Goal: Transaction & Acquisition: Purchase product/service

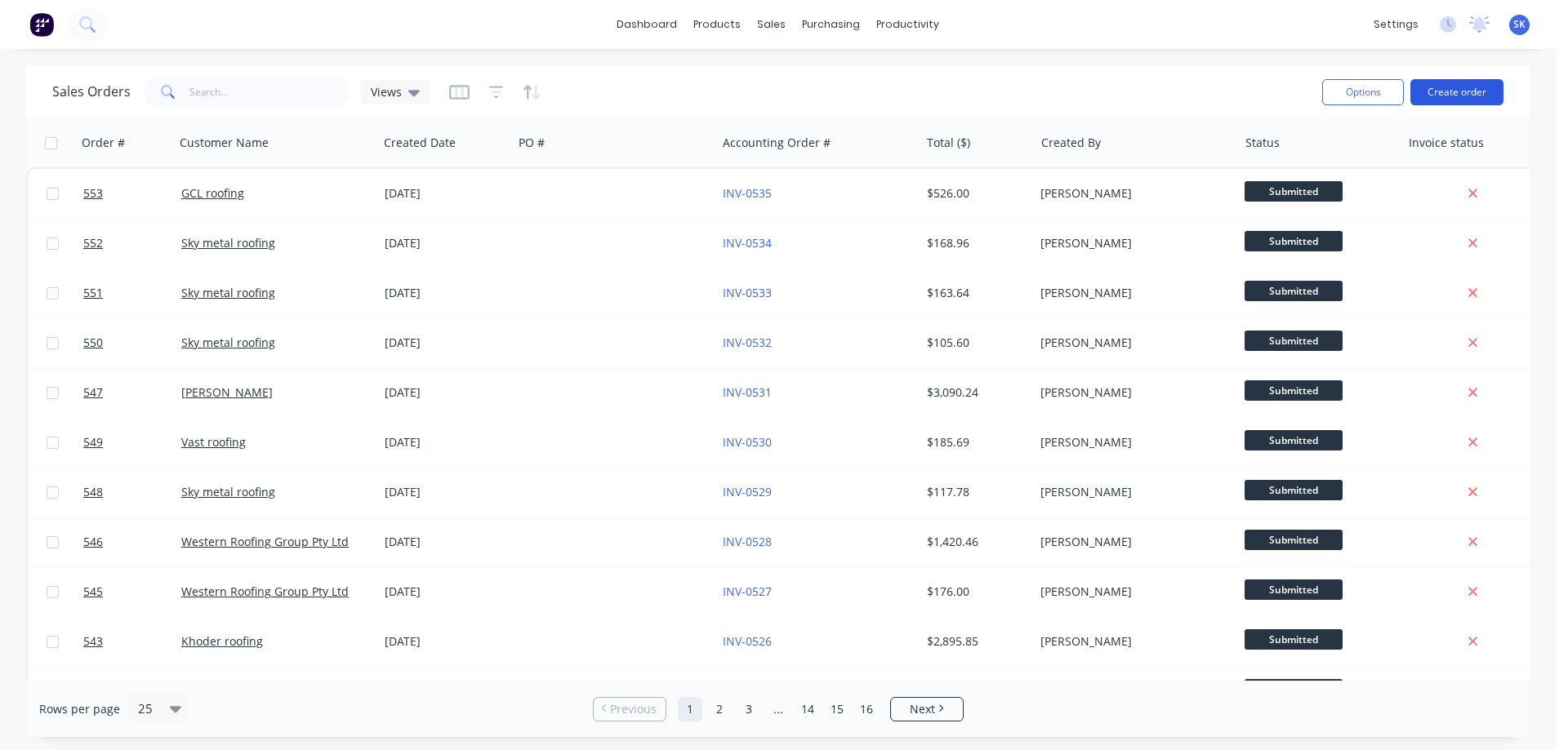
click at [1464, 85] on button "Create order" at bounding box center [1457, 91] width 93 height 26
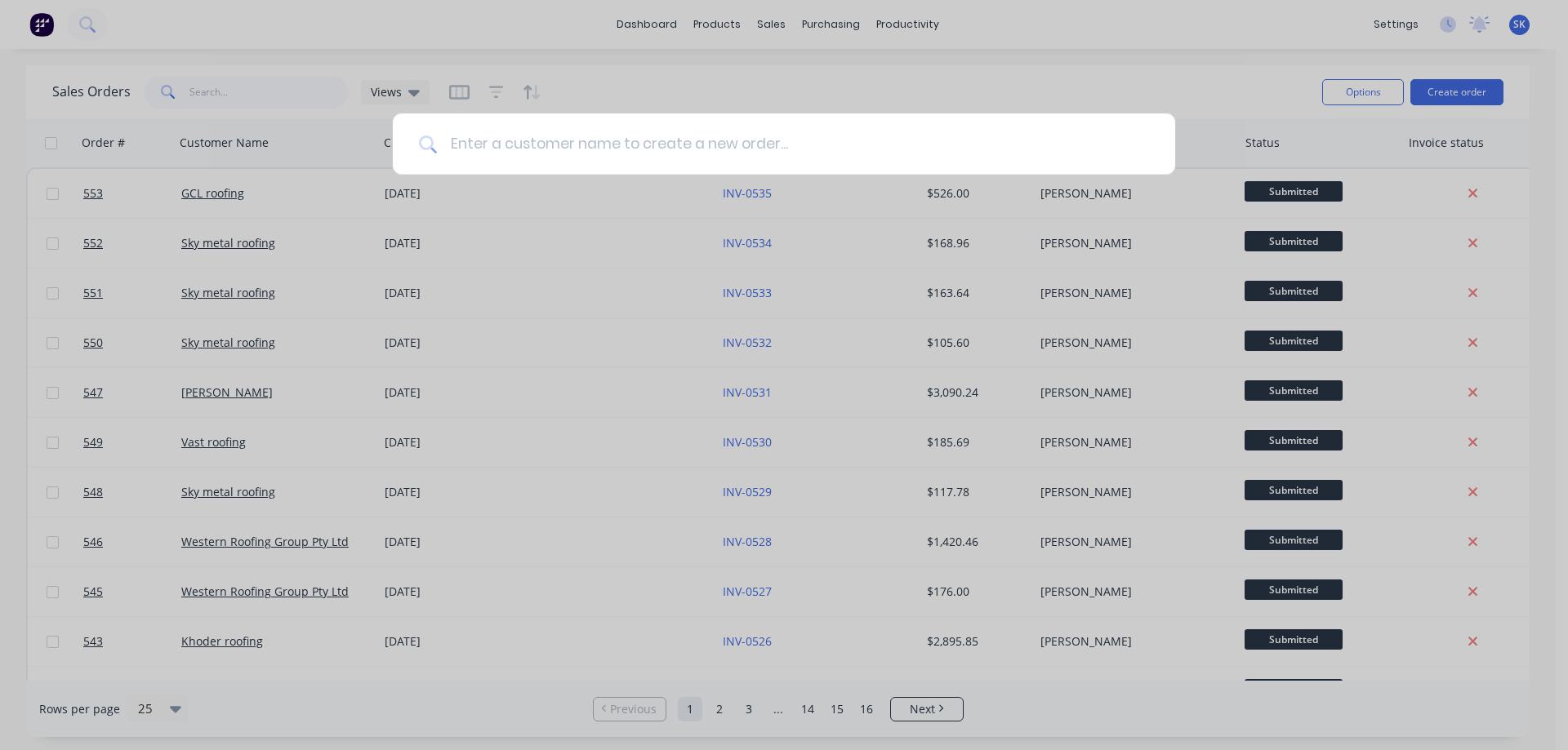
click at [636, 131] on input at bounding box center [793, 144] width 712 height 62
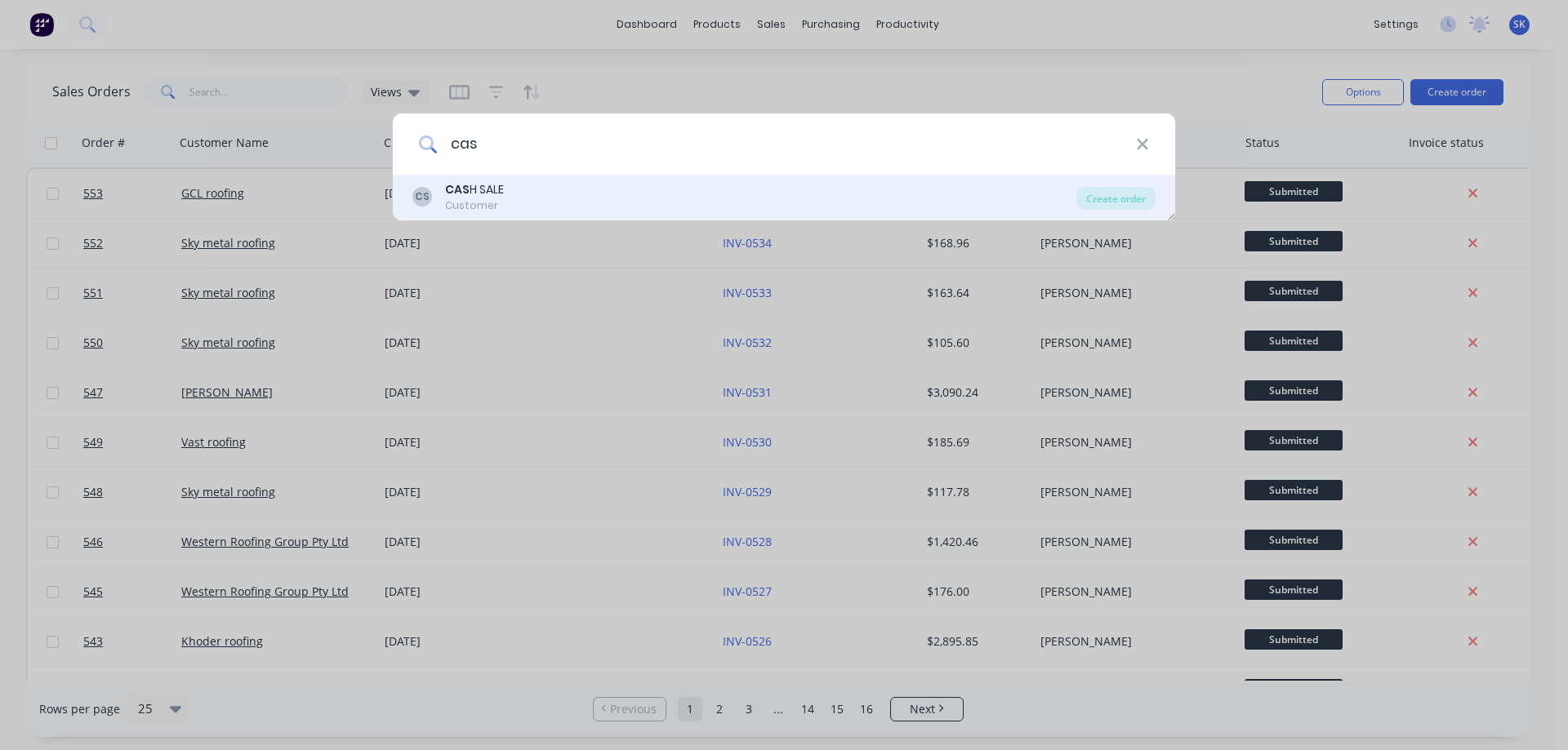
type input "cas"
click at [536, 201] on div "CS CAS H SALE Customer" at bounding box center [744, 197] width 664 height 32
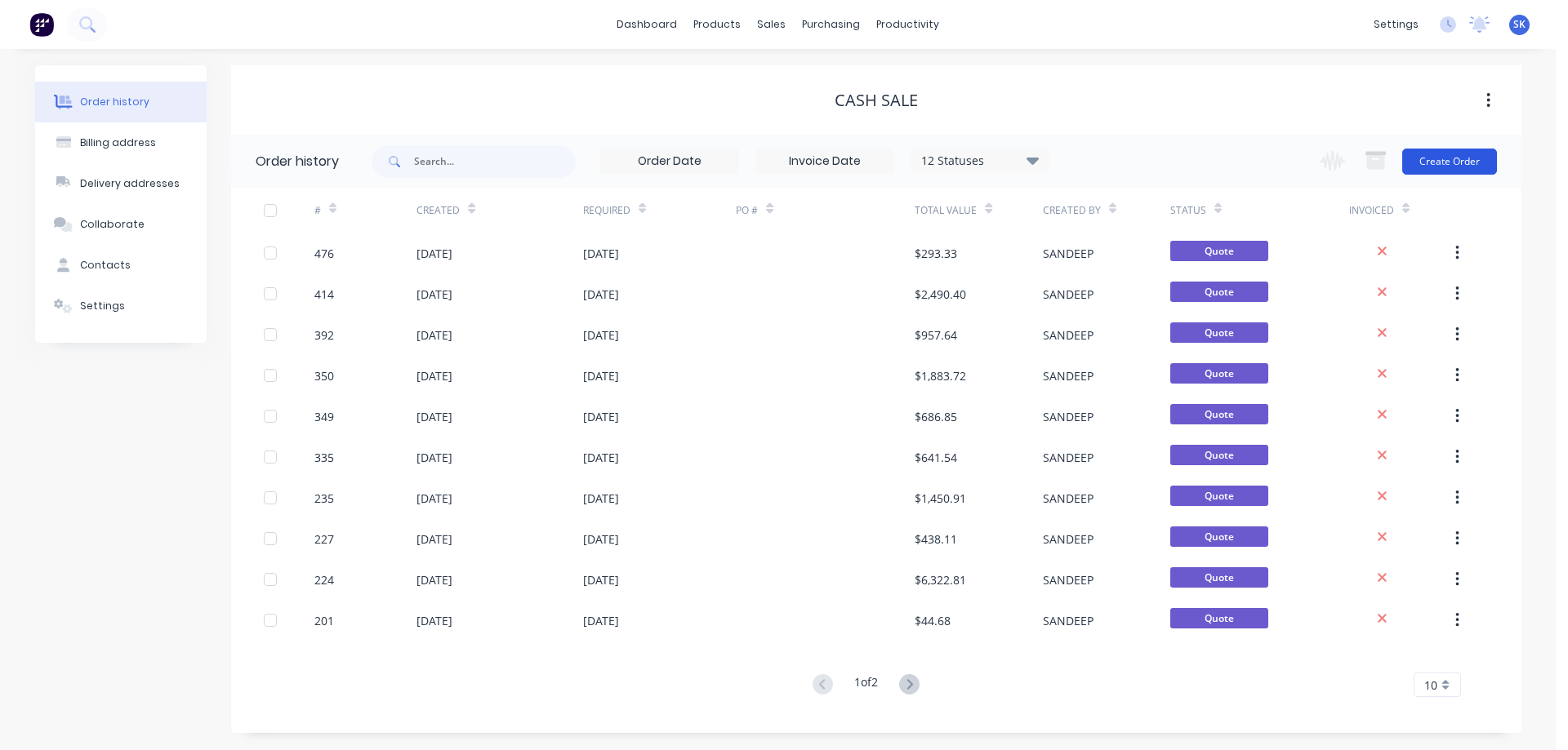
click at [1436, 174] on button "Create Order" at bounding box center [1449, 161] width 95 height 26
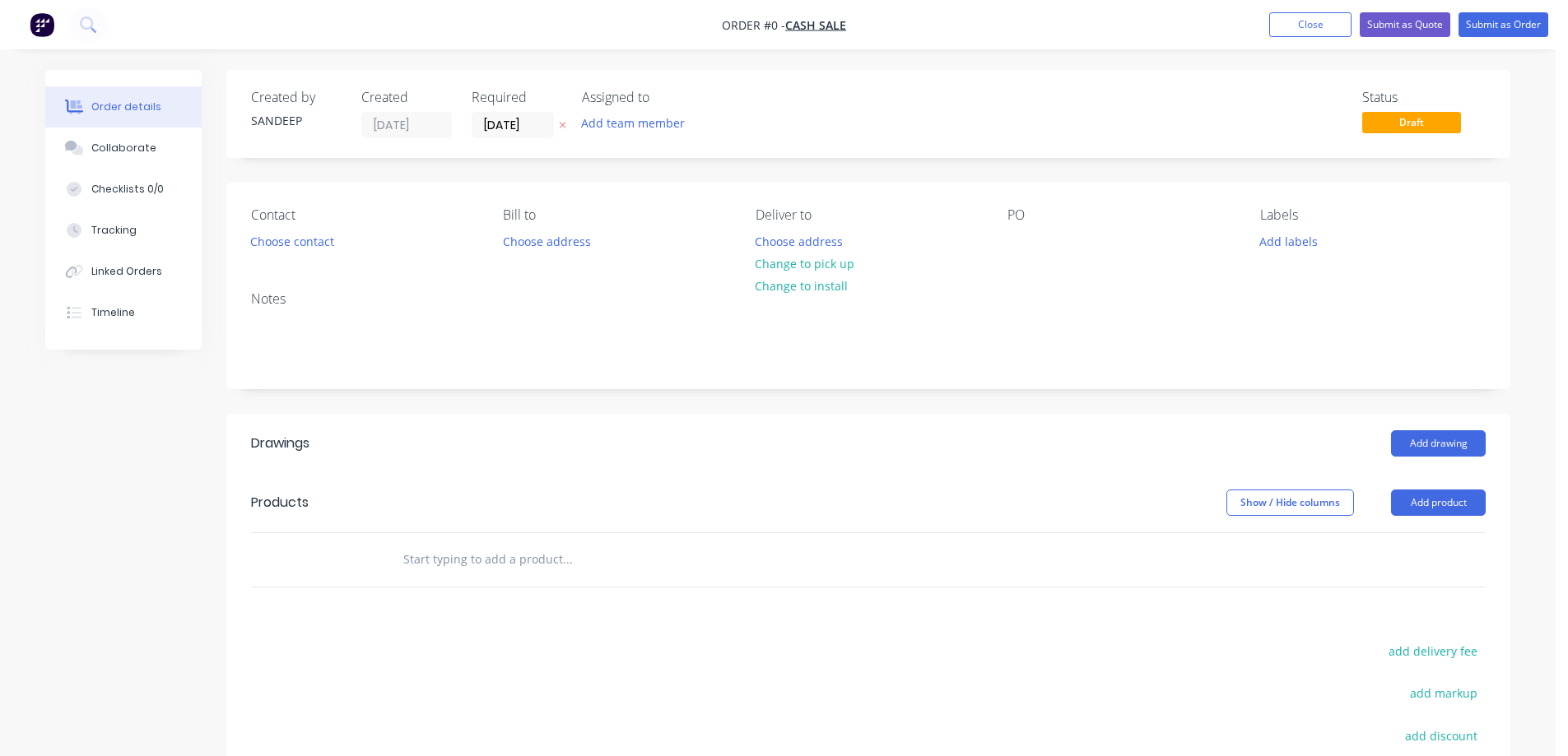
drag, startPoint x: 584, startPoint y: 546, endPoint x: 482, endPoint y: 557, distance: 102.6
click at [579, 546] on input "text" at bounding box center [567, 559] width 330 height 33
click at [470, 554] on input "text" at bounding box center [567, 559] width 330 height 33
click at [506, 564] on input "text" at bounding box center [567, 559] width 330 height 33
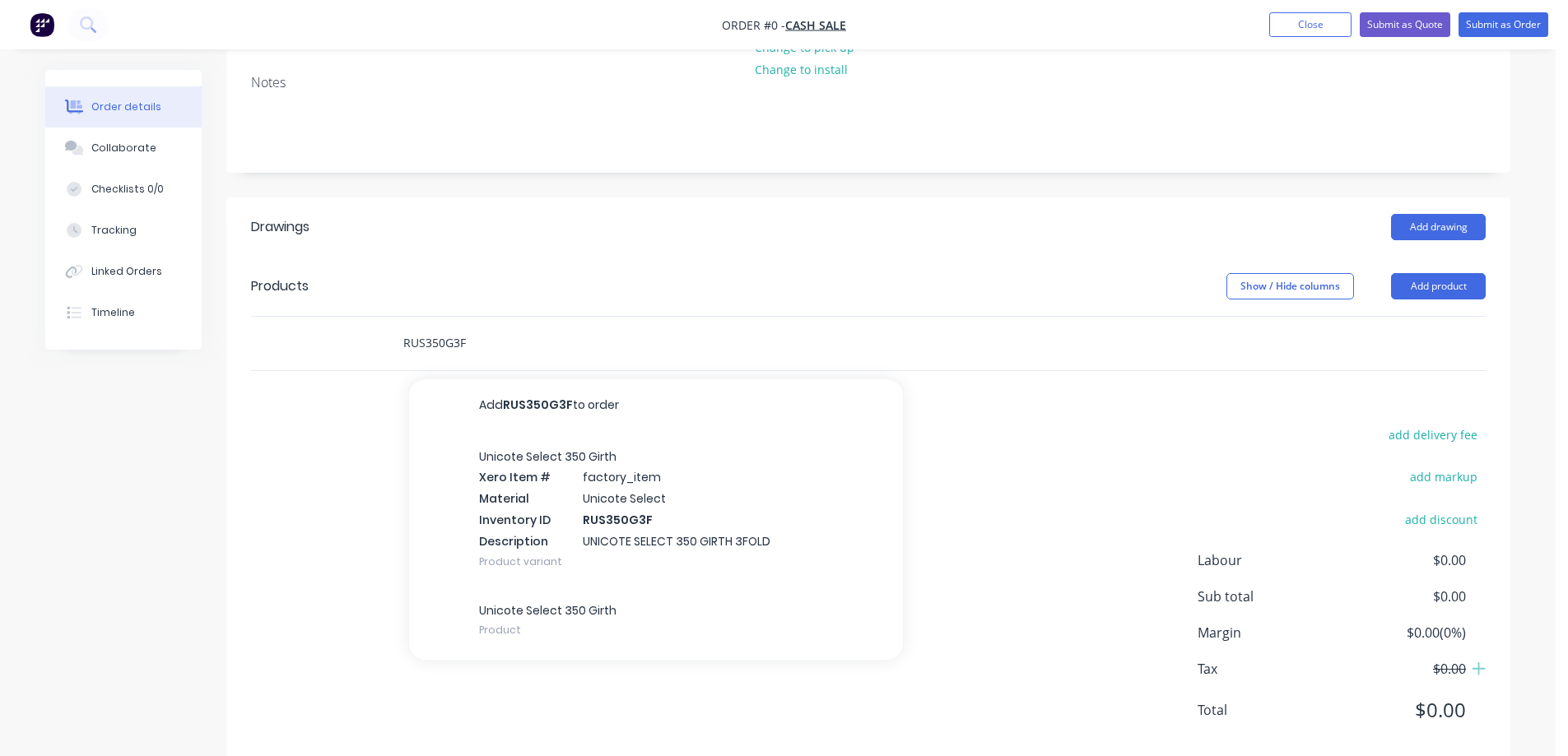
scroll to position [246, 0]
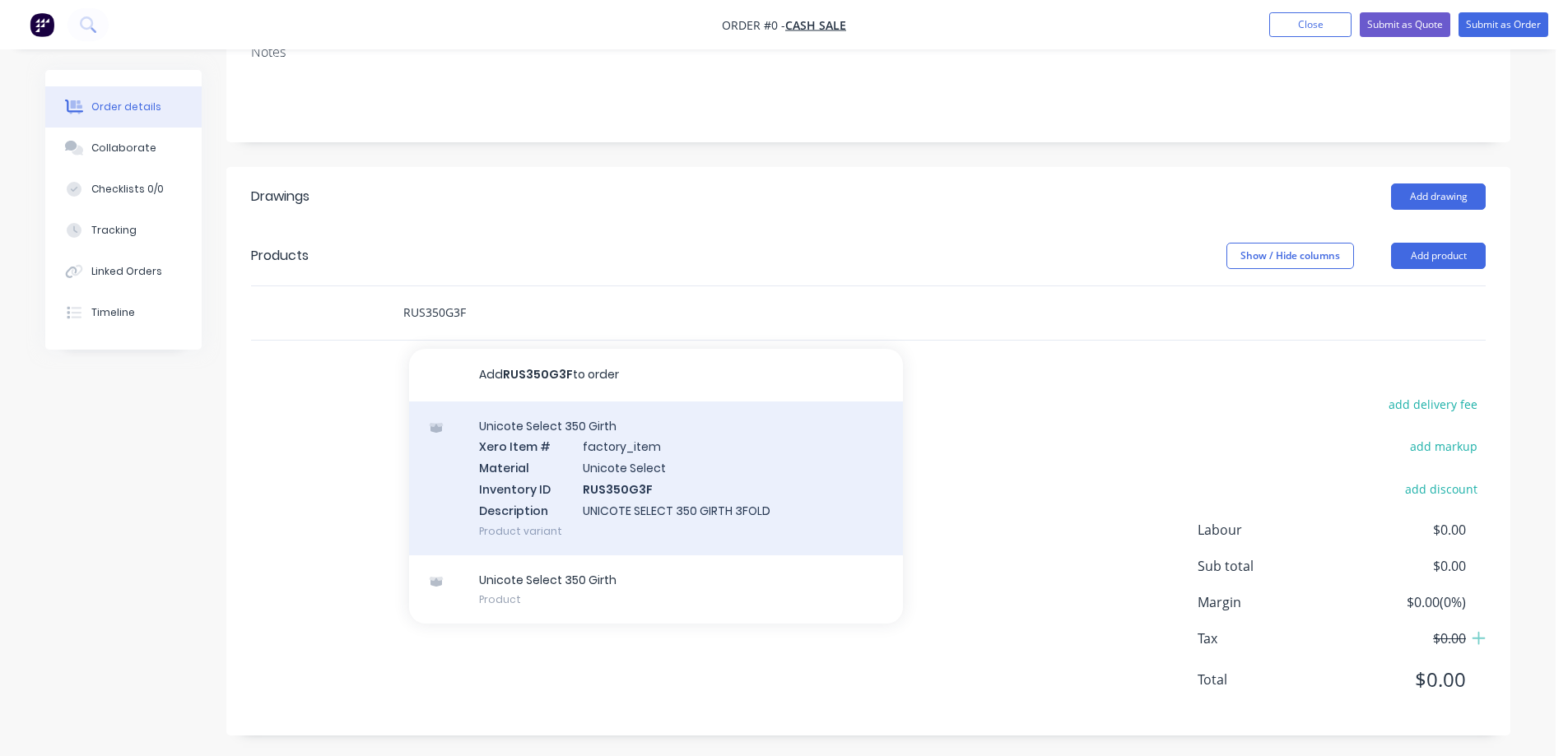
type input "RUS350G3F"
click at [551, 487] on div "Unicote Select 350 Girth Xero Item # factory_item Material Unicote Select Inven…" at bounding box center [656, 479] width 494 height 154
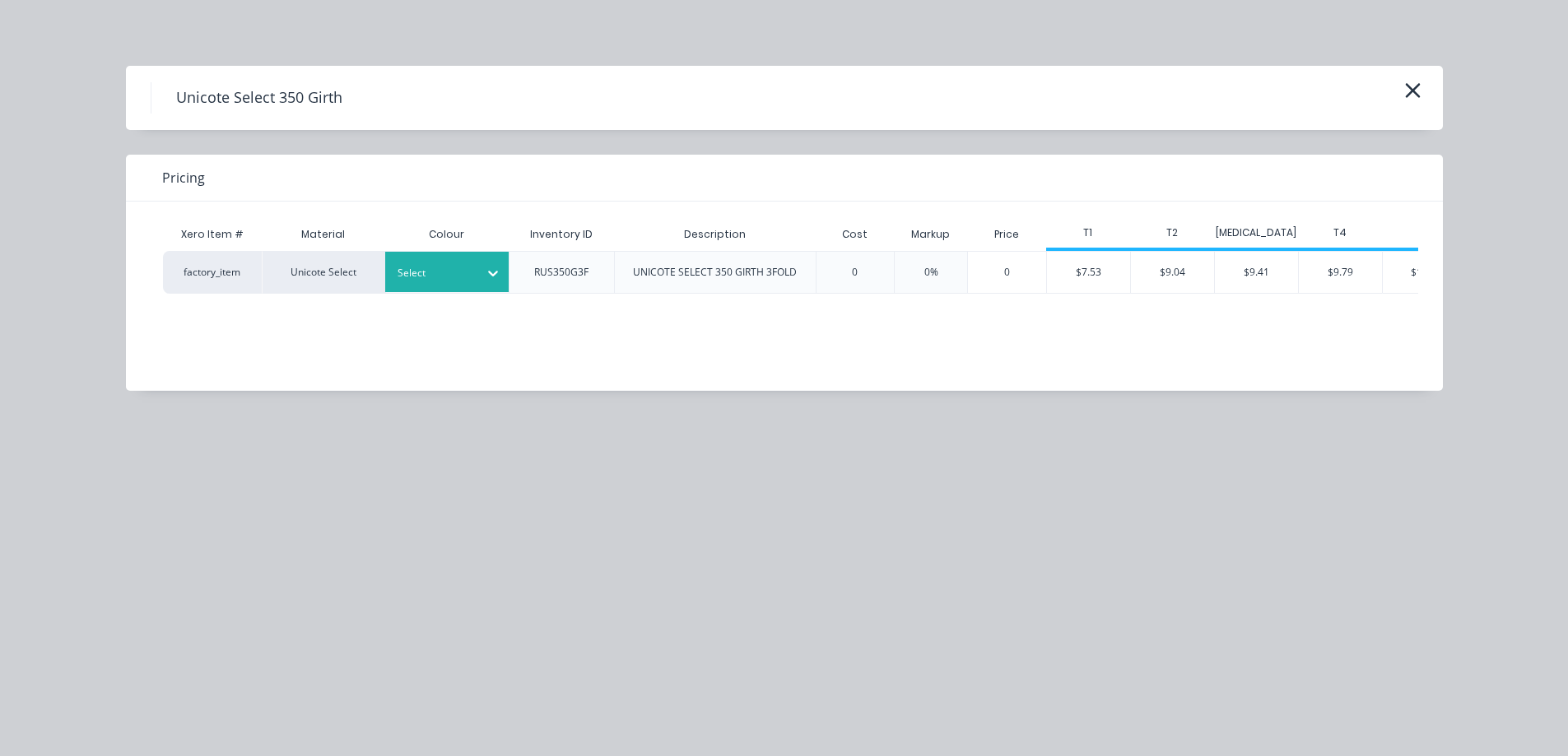
click at [444, 273] on div at bounding box center [434, 273] width 74 height 18
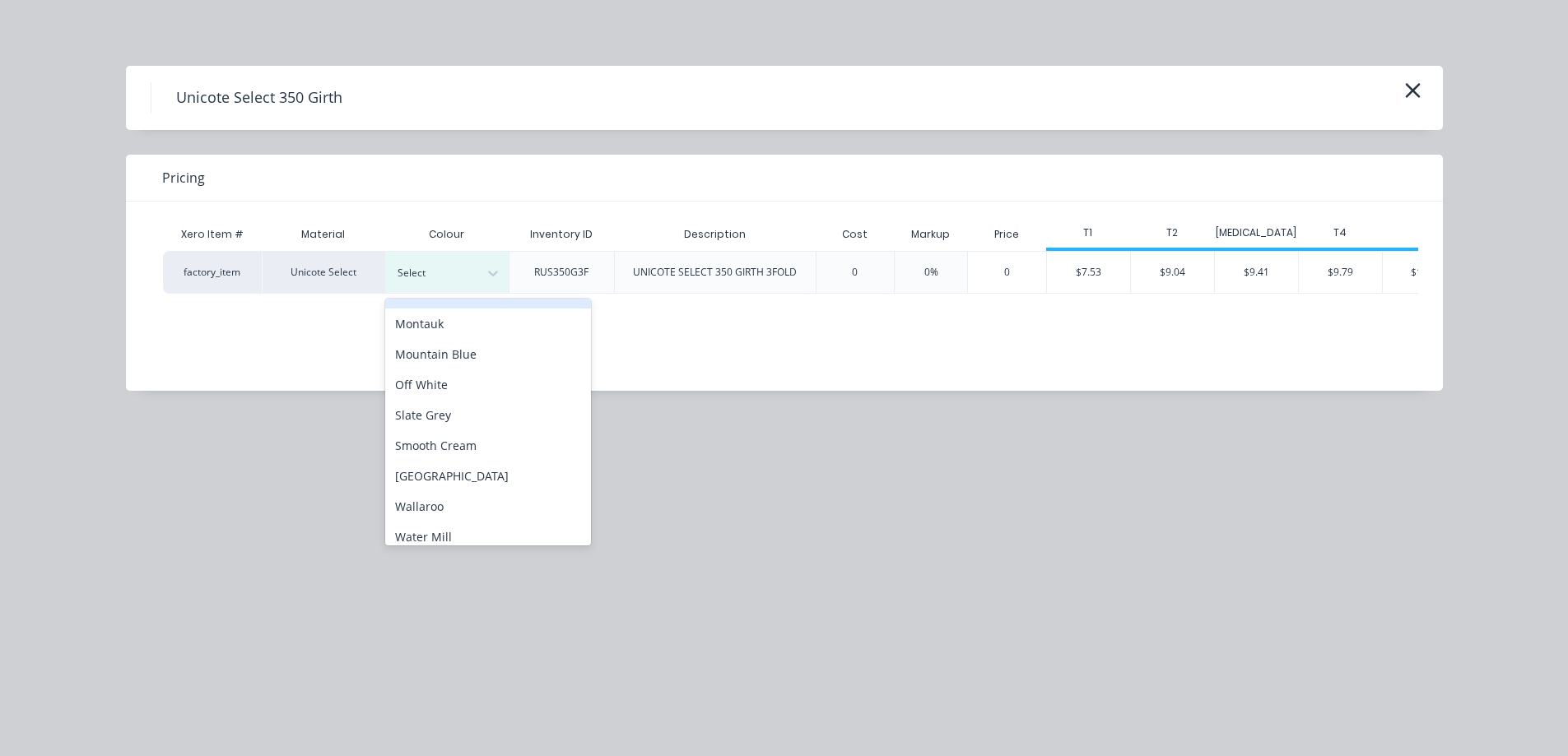
scroll to position [429, 0]
click at [442, 379] on div "Off White" at bounding box center [487, 375] width 205 height 30
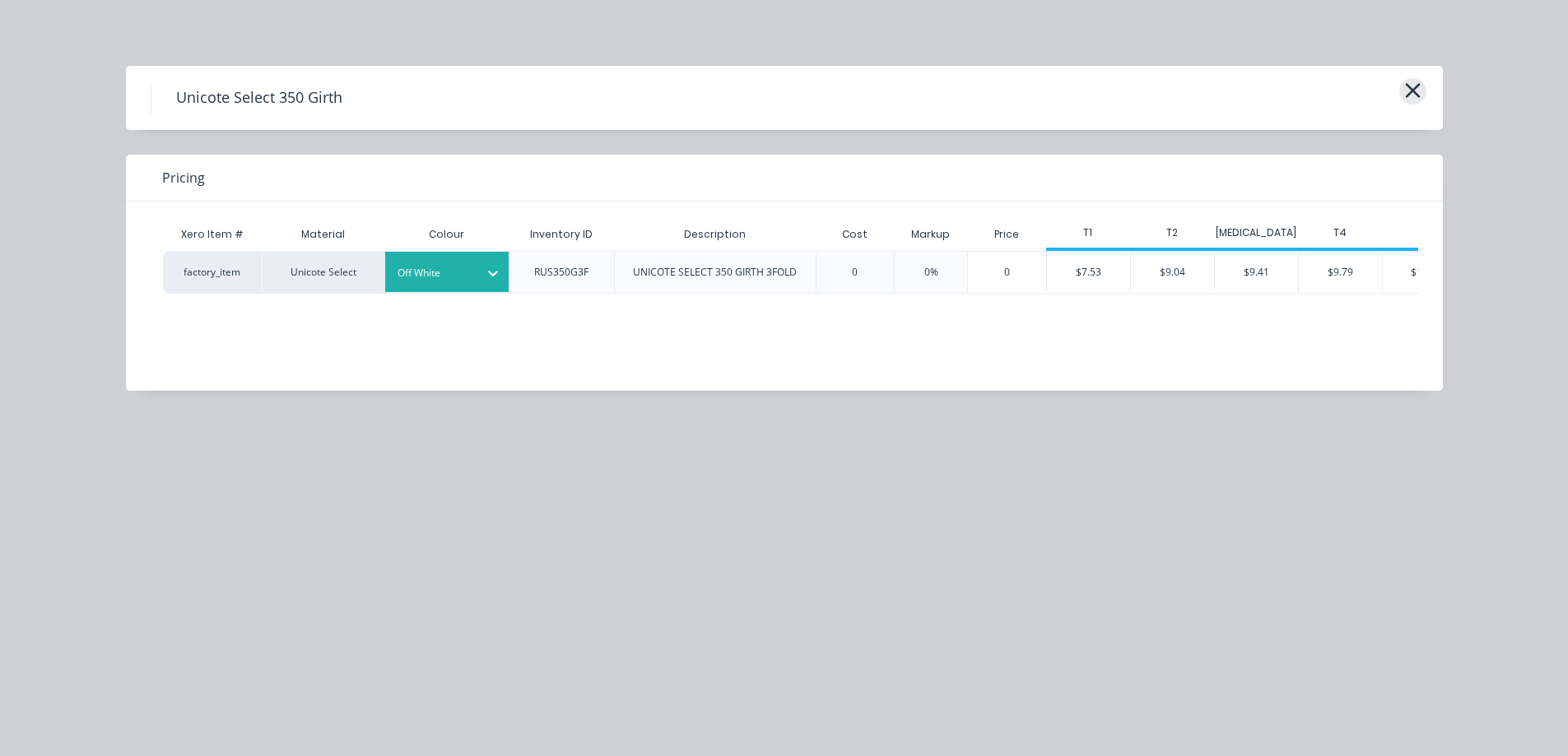
click at [1409, 95] on icon "button" at bounding box center [1413, 91] width 15 height 15
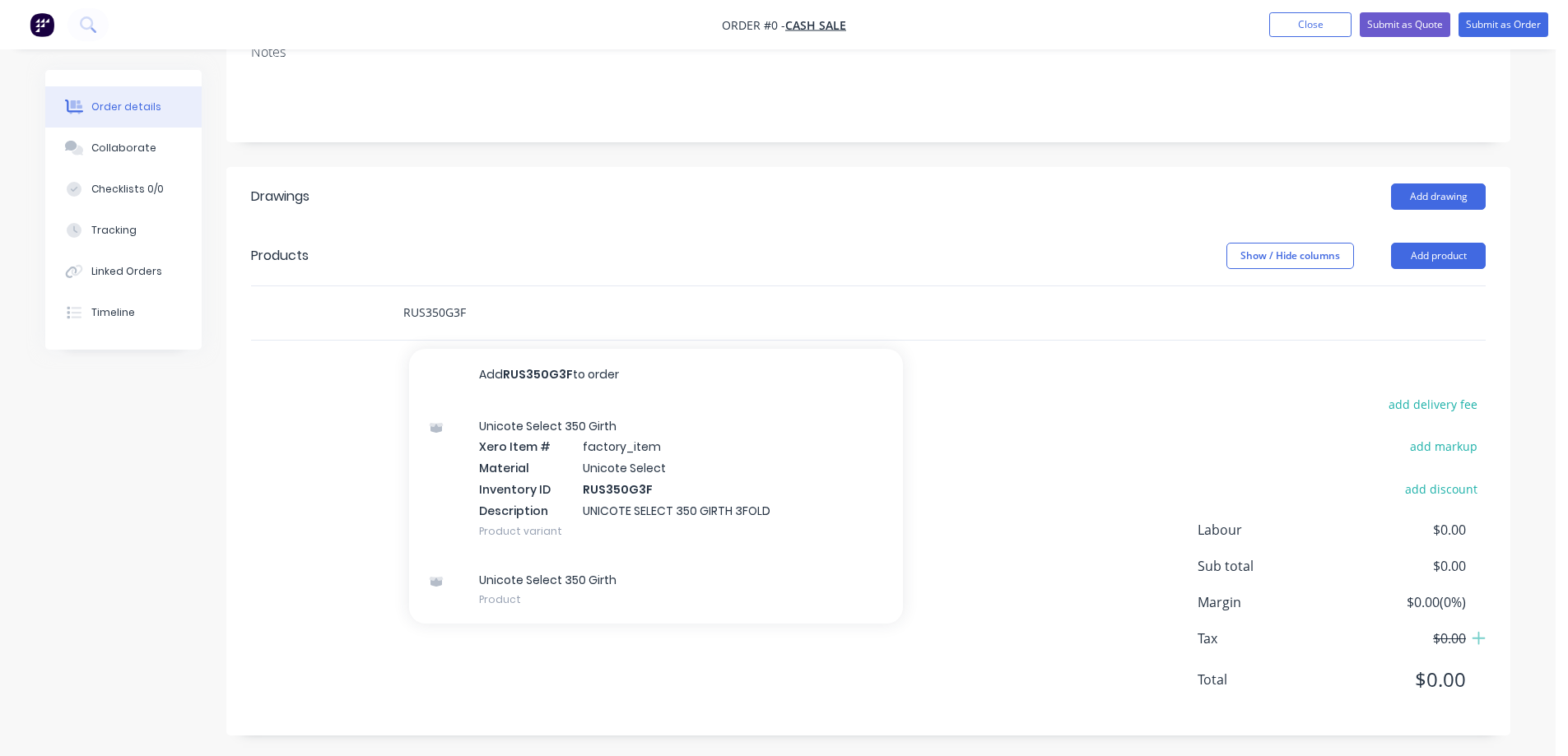
drag, startPoint x: 498, startPoint y: 321, endPoint x: 387, endPoint y: 306, distance: 112.0
click at [387, 306] on div "RUS350G3F Add RUS350G3F to order Unicote Select 350 Girth Xero Item # factory_i…" at bounding box center [678, 313] width 593 height 54
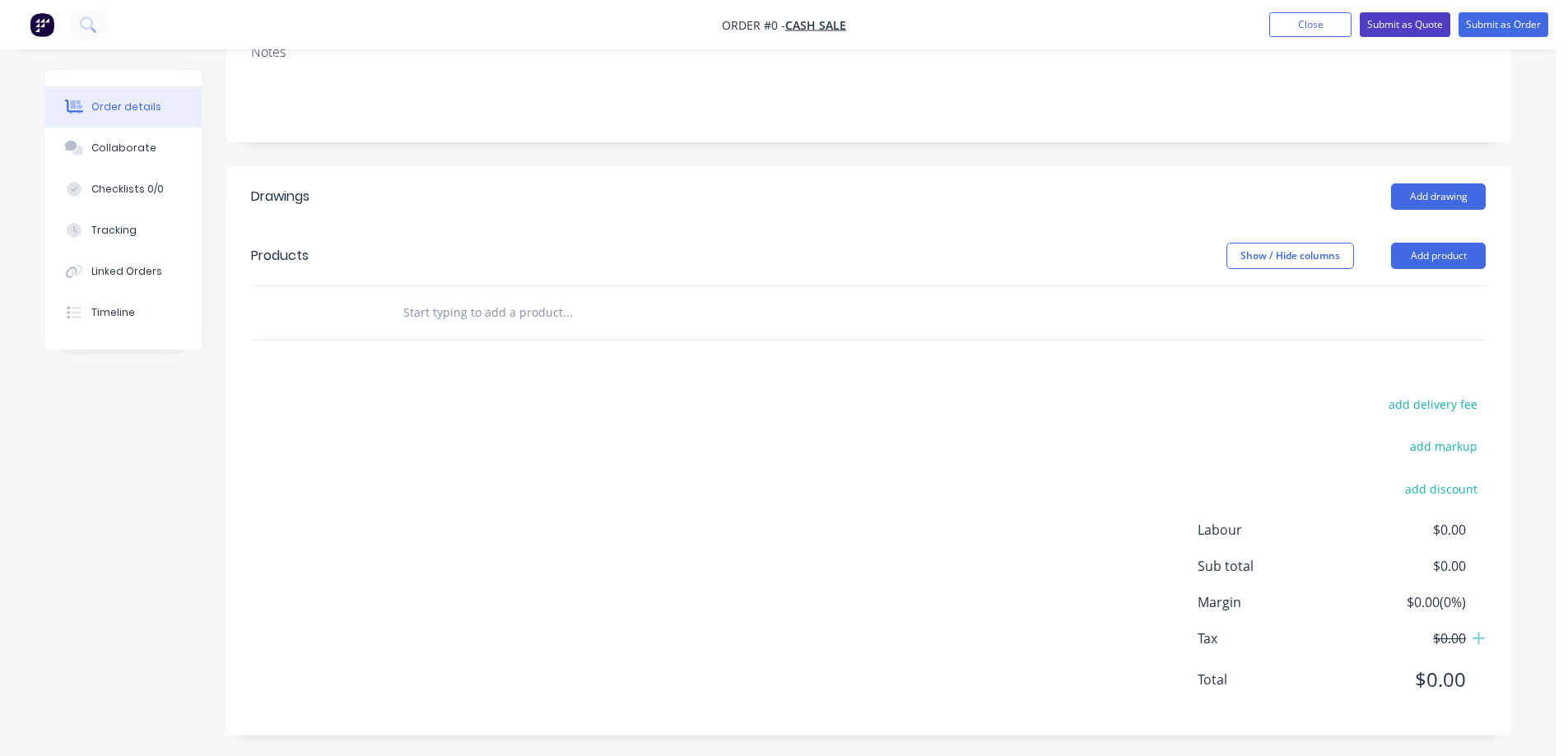
click at [1429, 28] on button "Submit as Quote" at bounding box center [1405, 24] width 91 height 24
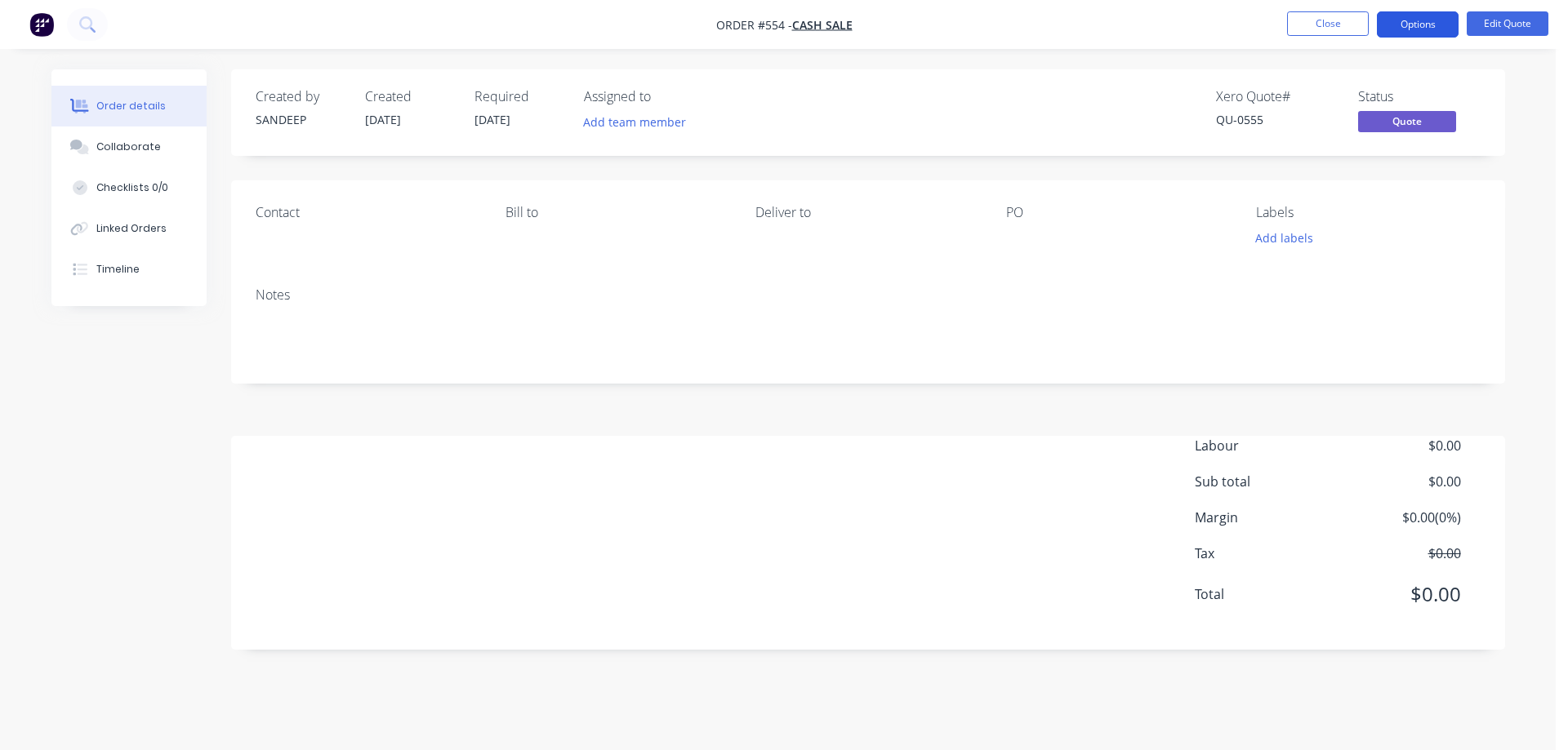
click at [1402, 24] on button "Options" at bounding box center [1417, 24] width 82 height 26
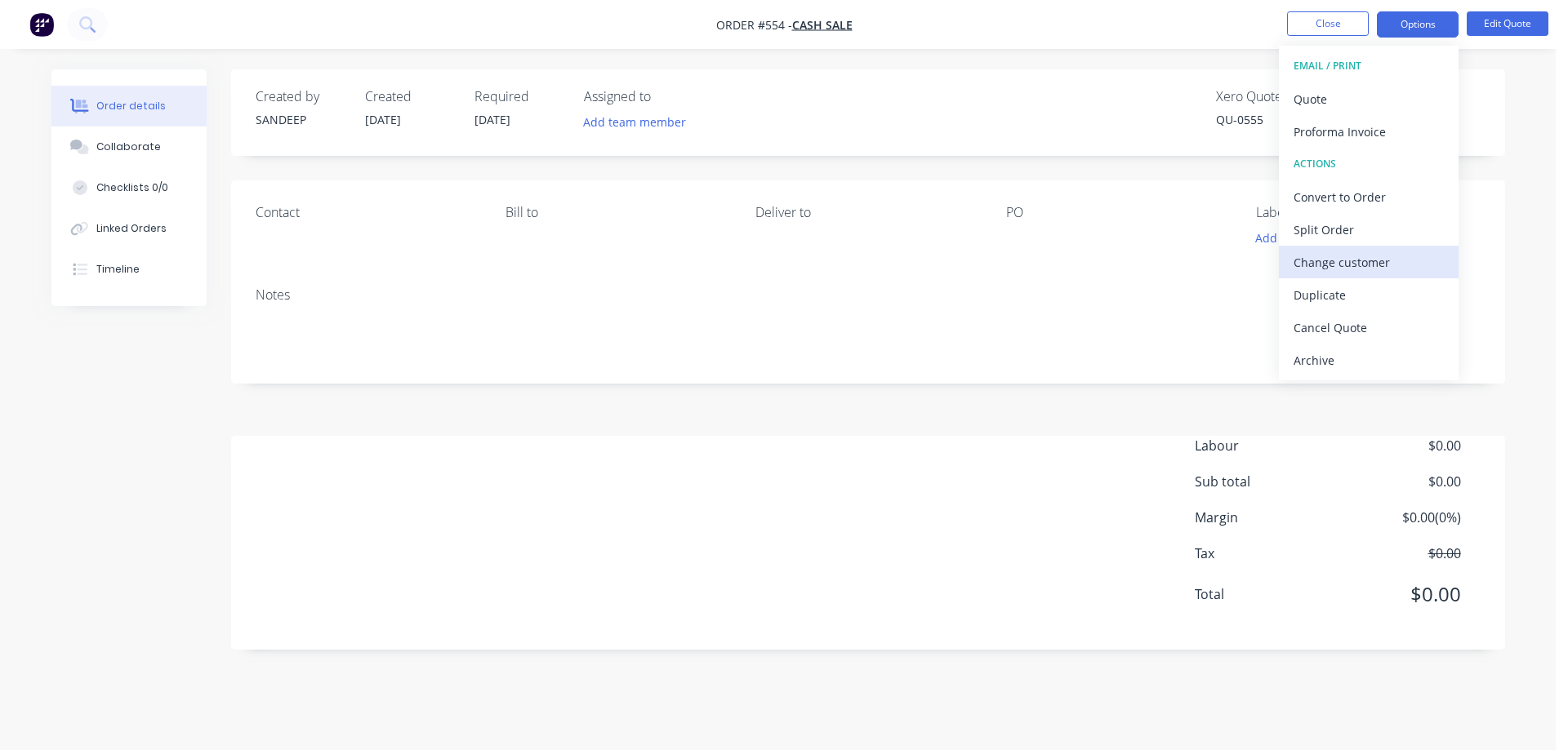
click at [1324, 257] on div "Change customer" at bounding box center [1368, 262] width 151 height 23
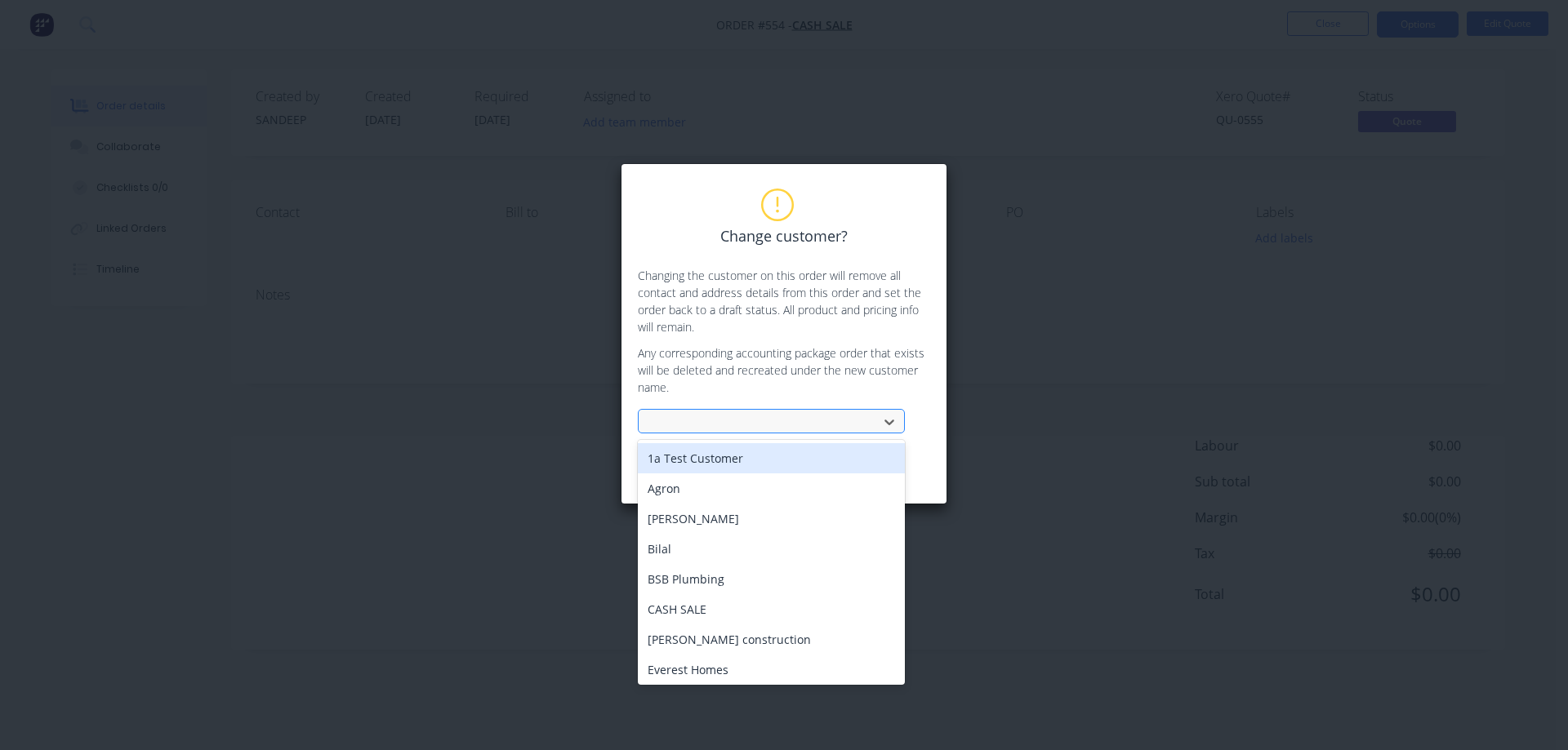
click at [783, 428] on div at bounding box center [760, 422] width 218 height 21
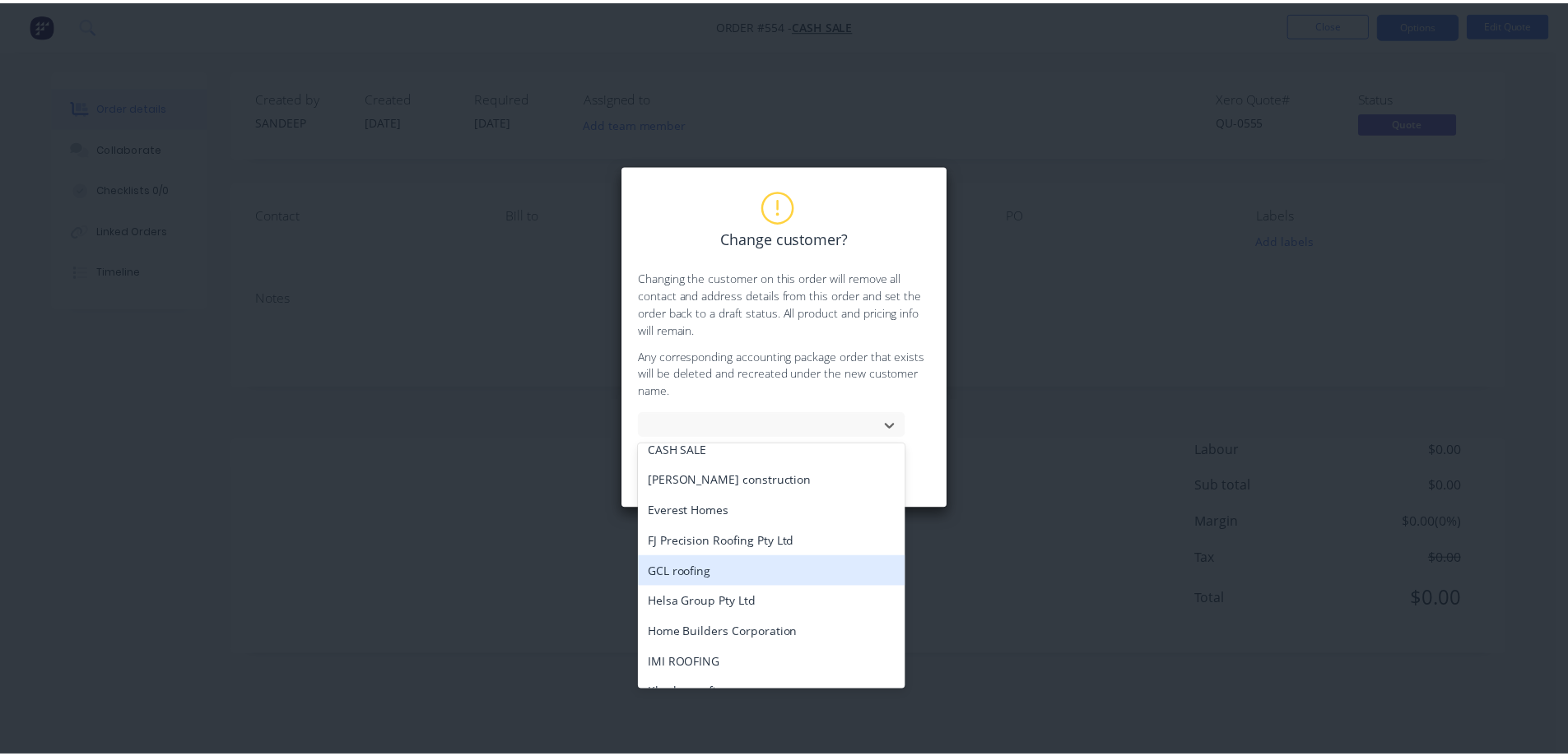
scroll to position [246, 0]
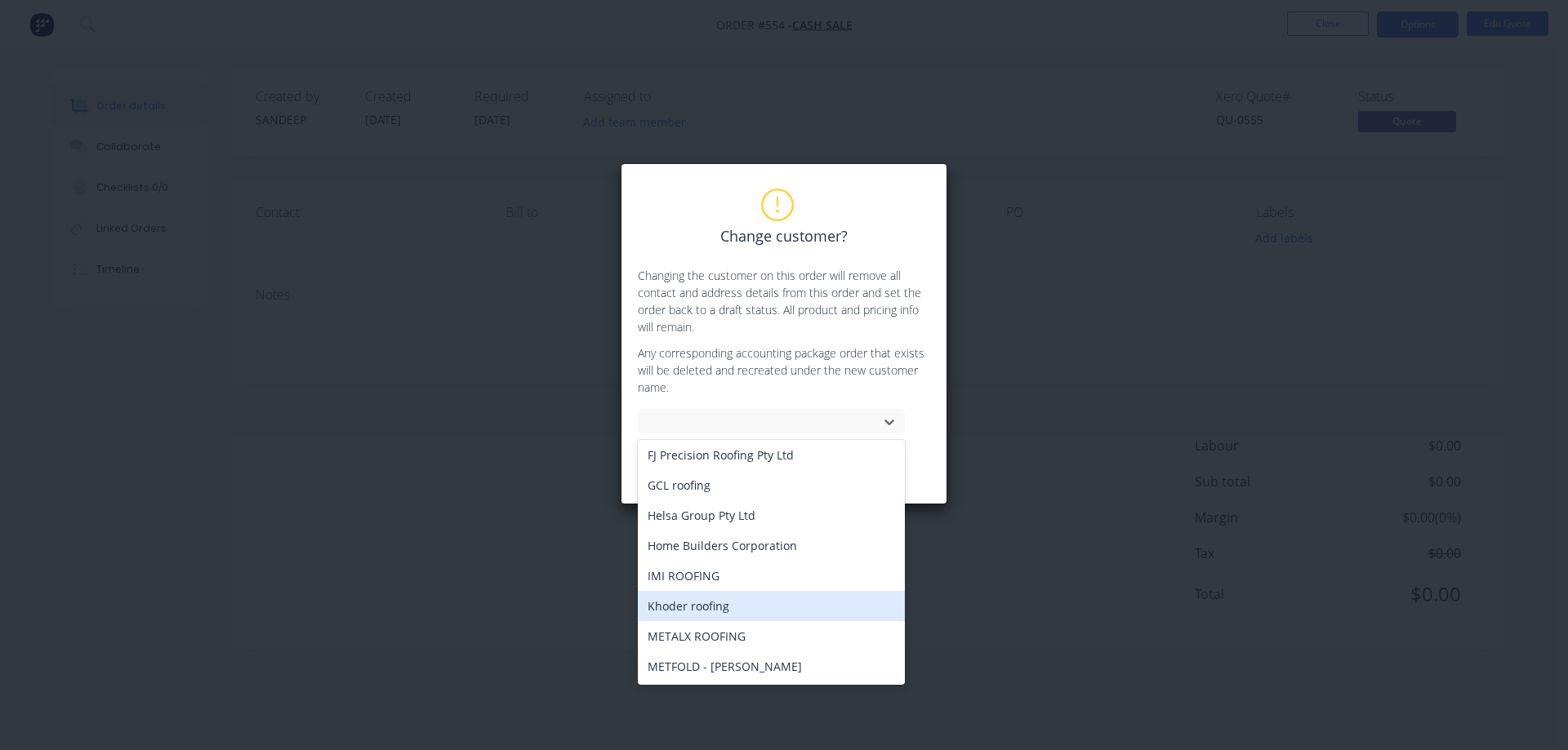
click at [749, 609] on div "Khoder roofing" at bounding box center [771, 606] width 267 height 30
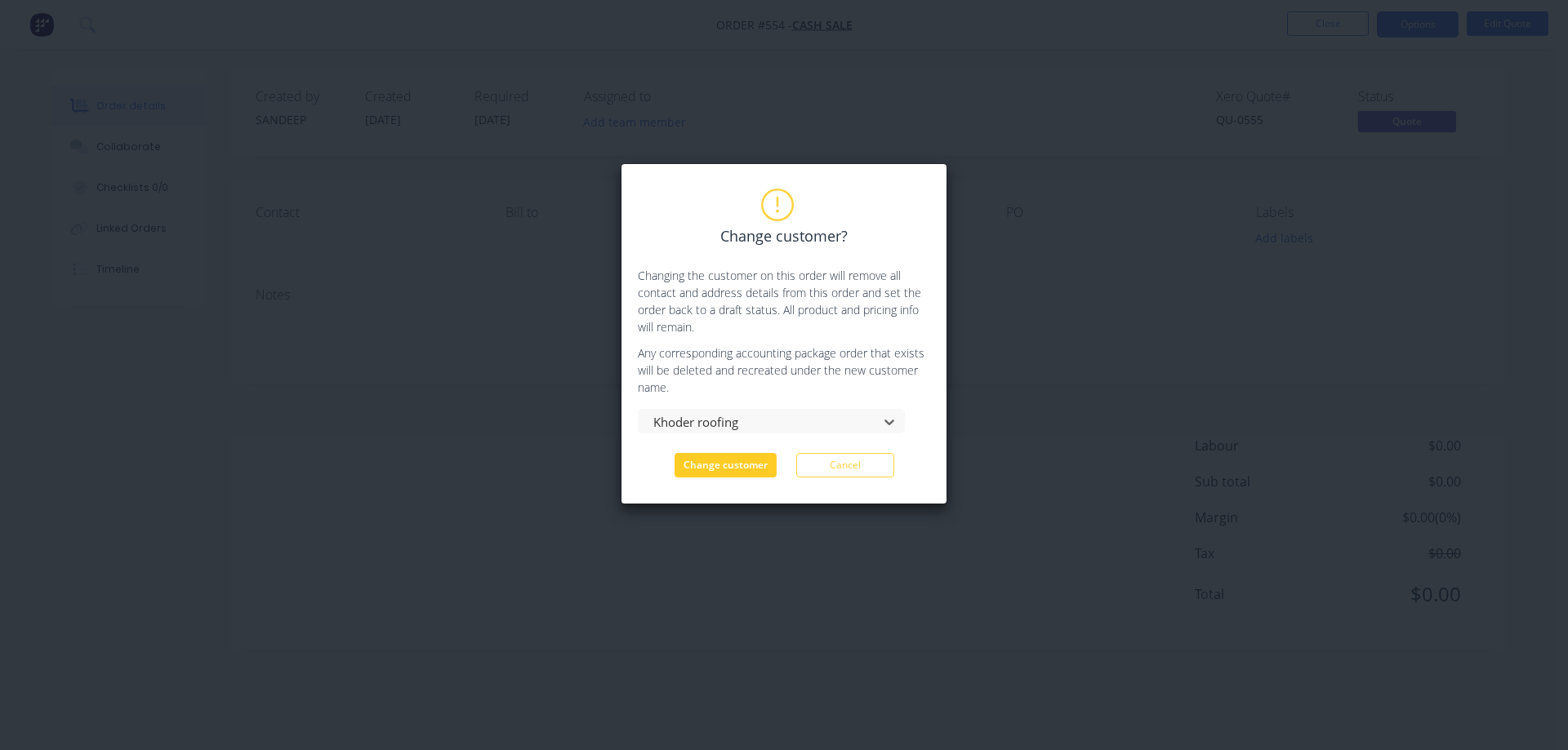
click at [743, 467] on button "Change customer" at bounding box center [725, 465] width 102 height 24
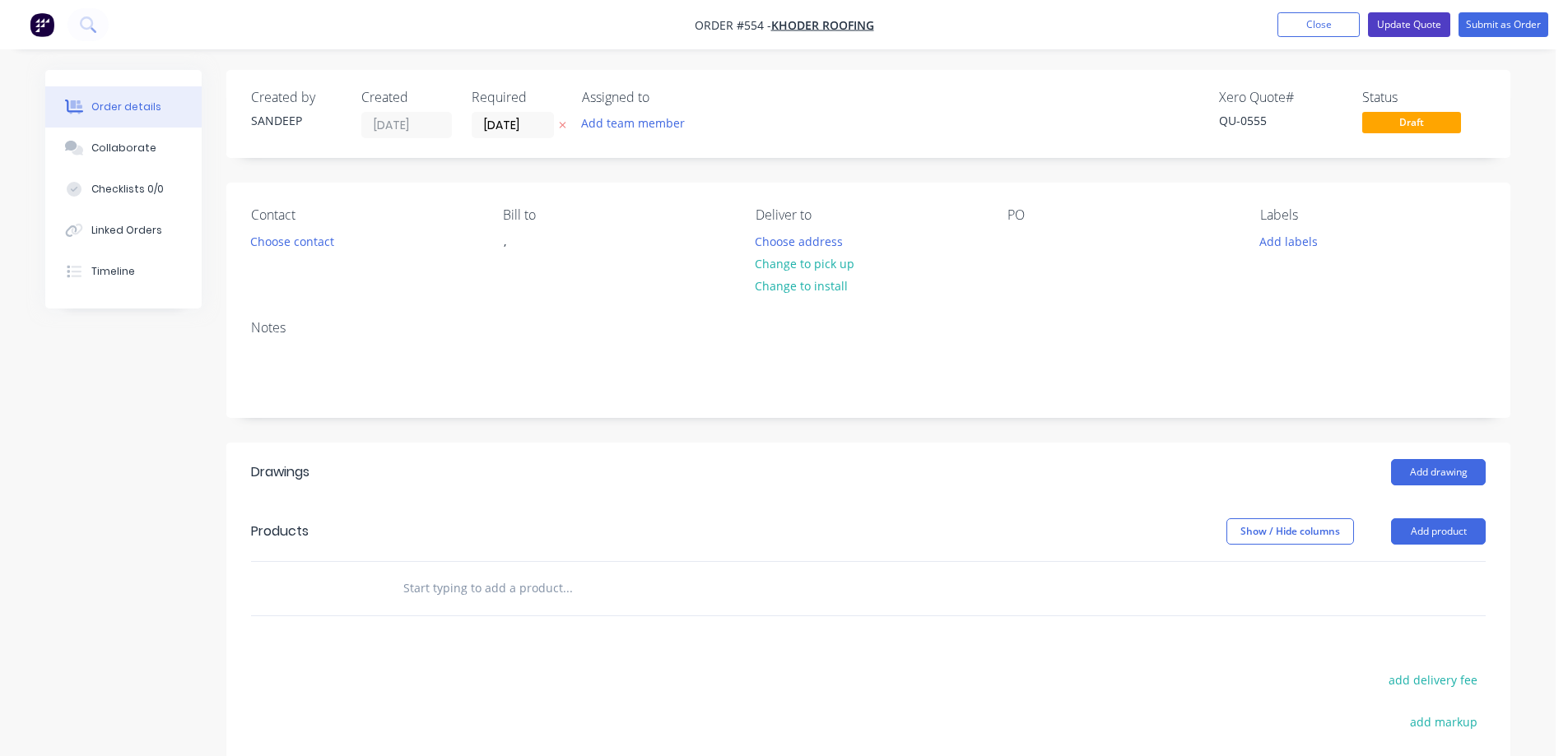
click at [1383, 27] on button "Update Quote" at bounding box center [1409, 24] width 82 height 24
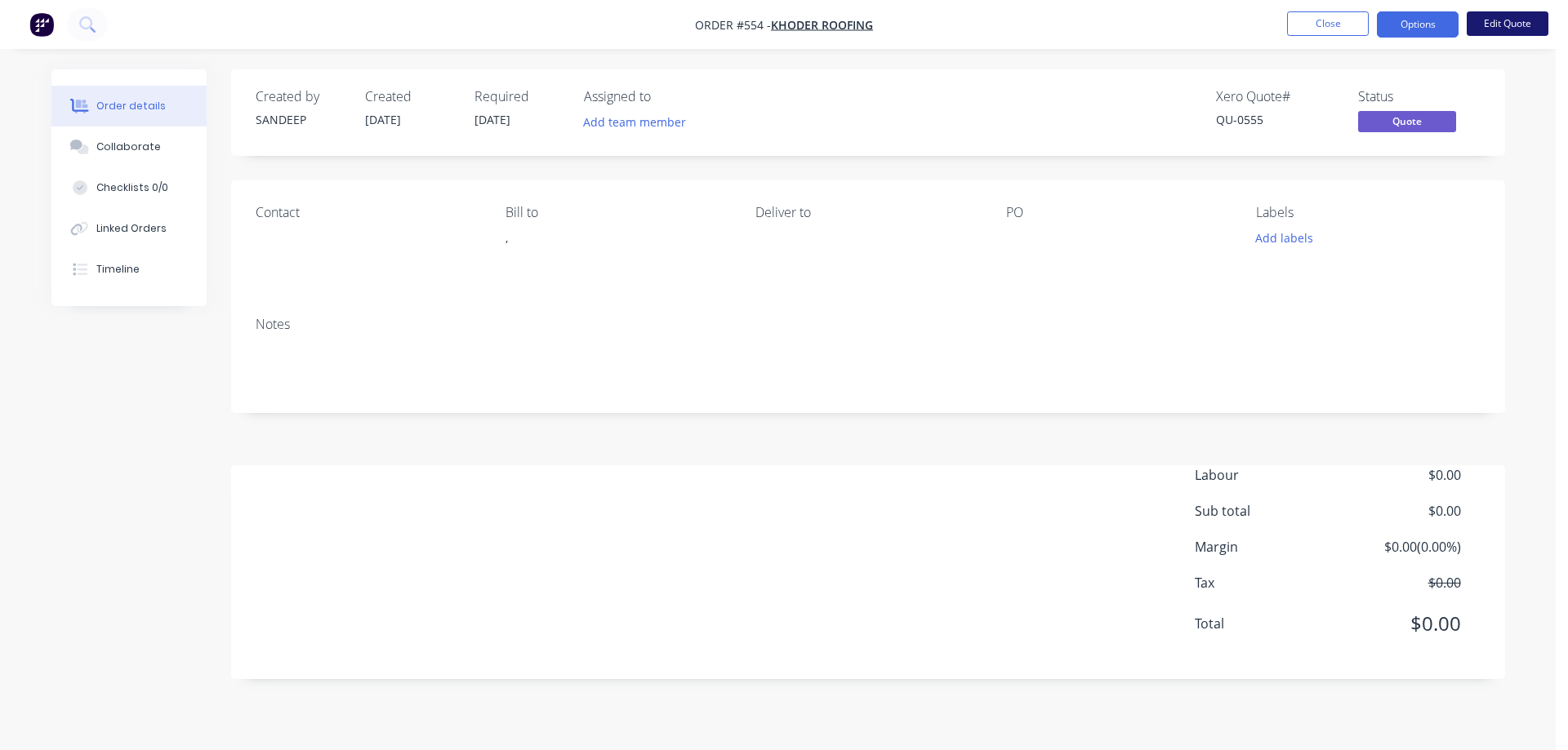
click at [1510, 27] on button "Edit Quote" at bounding box center [1507, 23] width 82 height 24
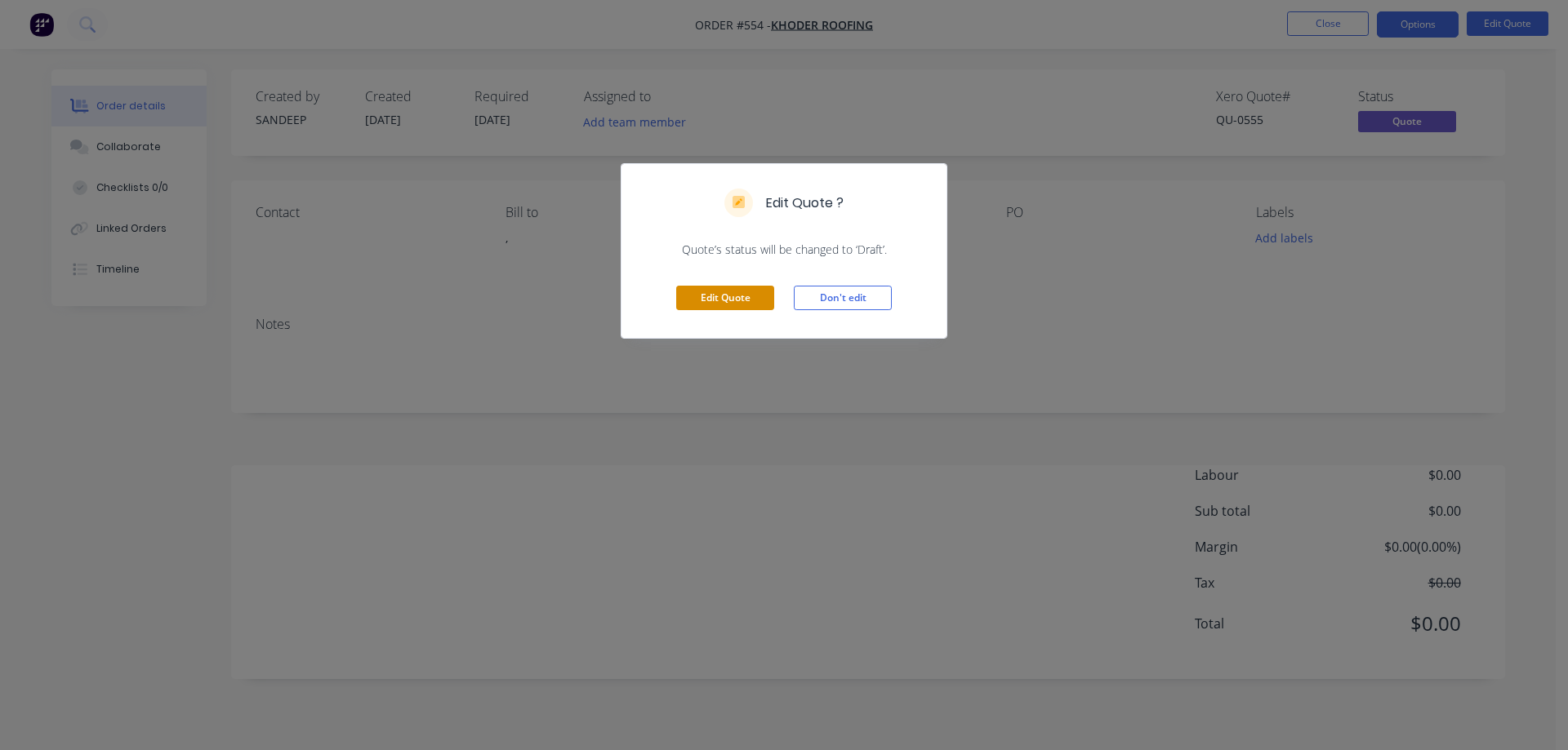
click at [740, 286] on button "Edit Quote" at bounding box center [725, 298] width 98 height 24
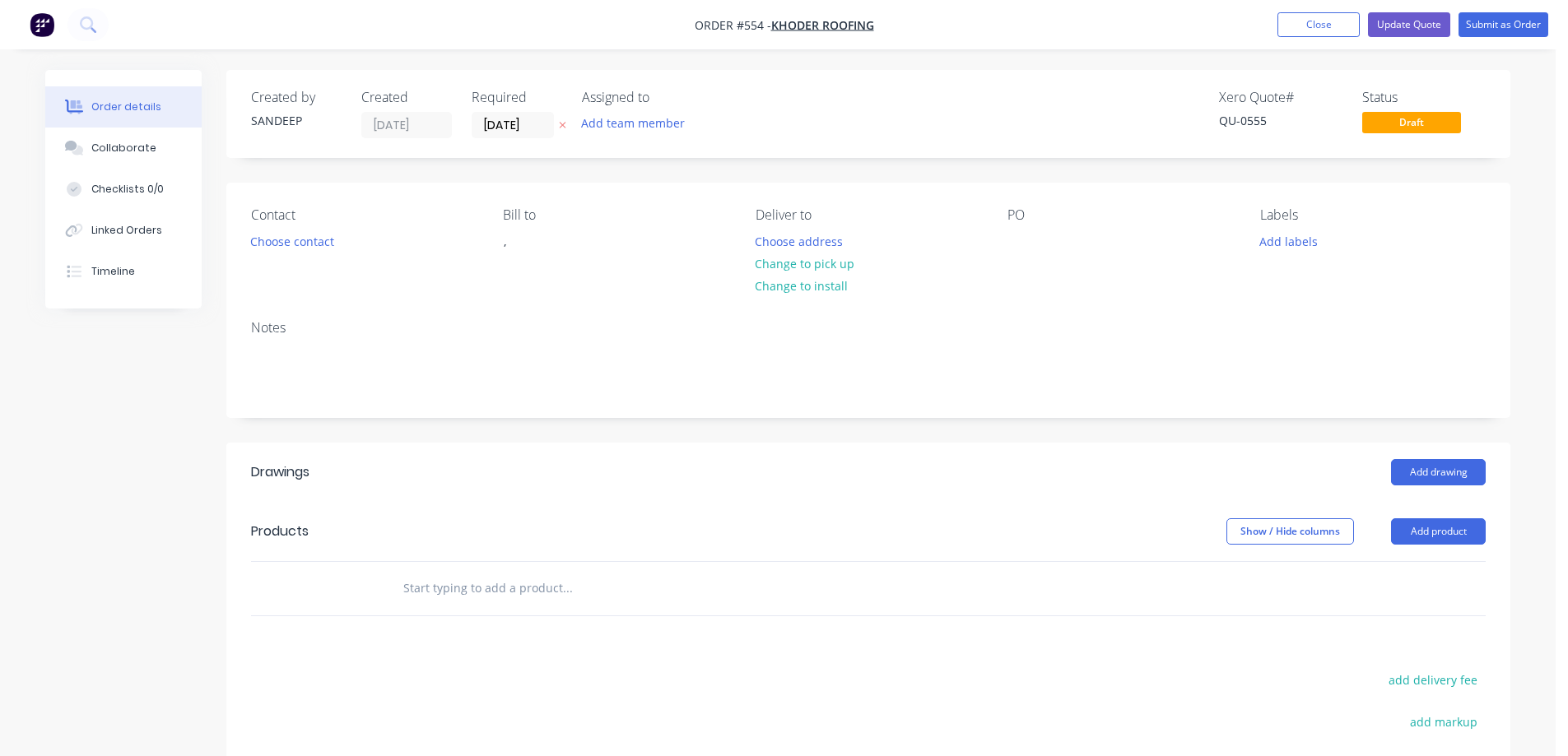
click at [453, 598] on input "text" at bounding box center [567, 588] width 330 height 33
paste input "RUS350G3F"
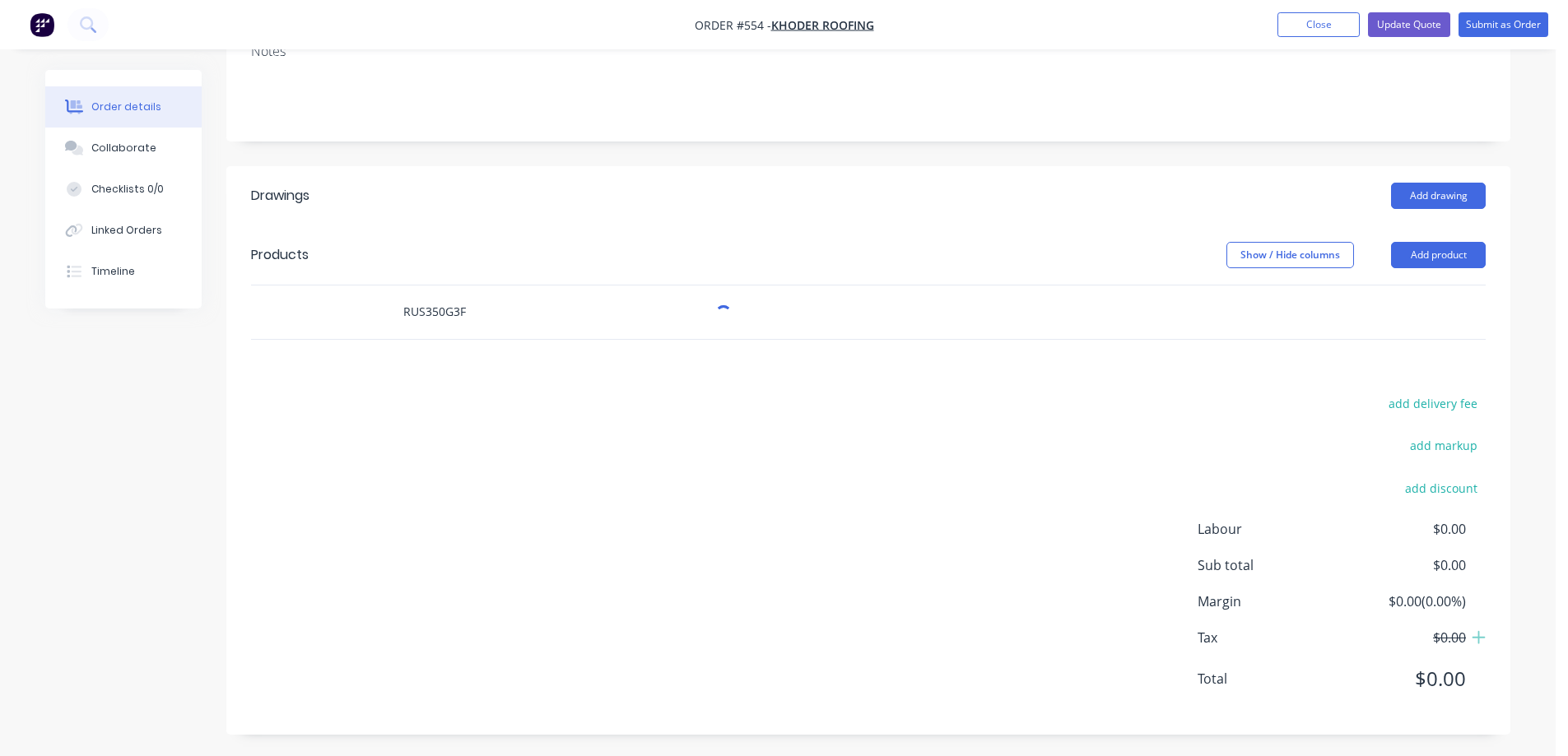
scroll to position [280, 0]
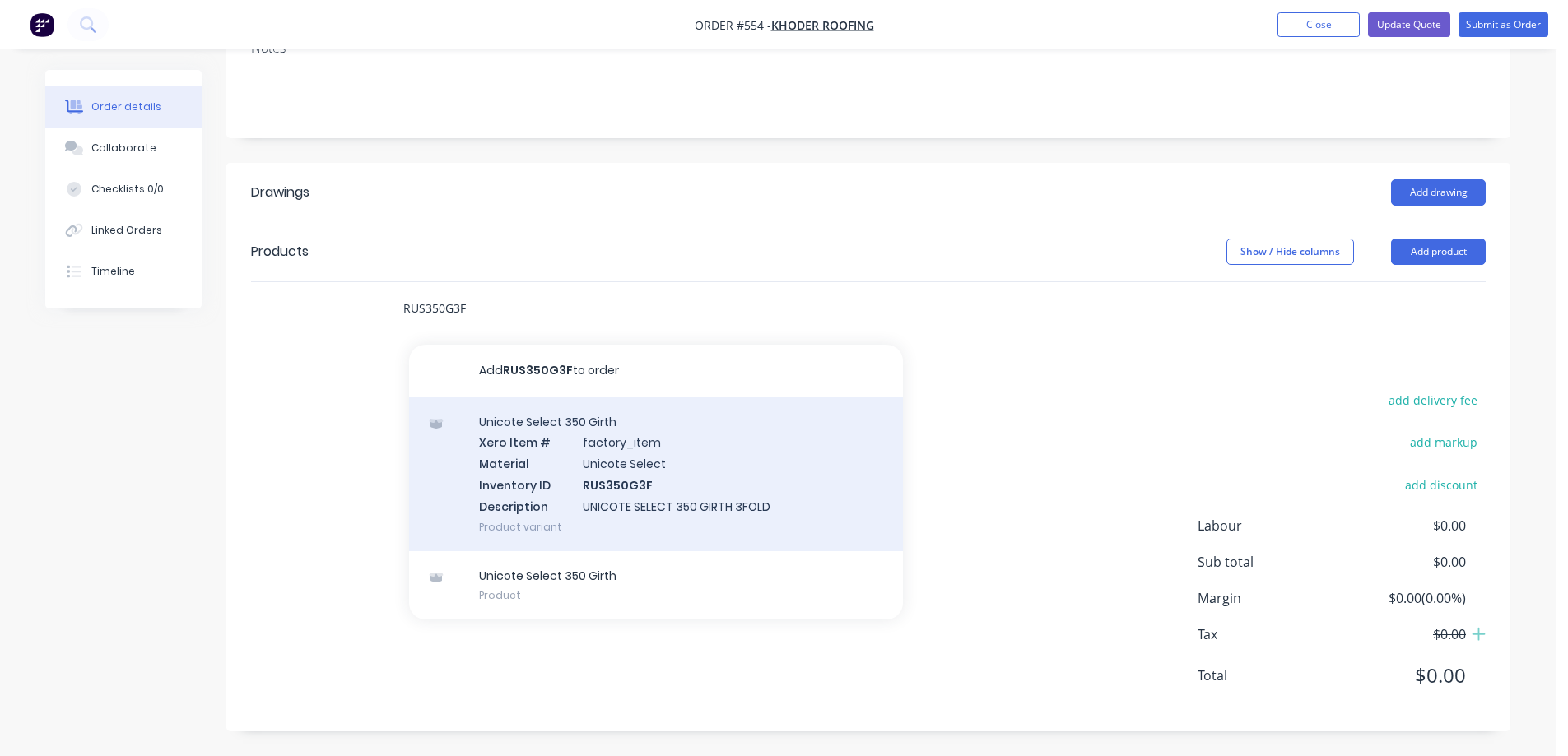
type input "RUS350G3F"
click at [560, 466] on div "Unicote Select 350 Girth Xero Item # factory_item Material Unicote Select Inven…" at bounding box center [656, 474] width 494 height 154
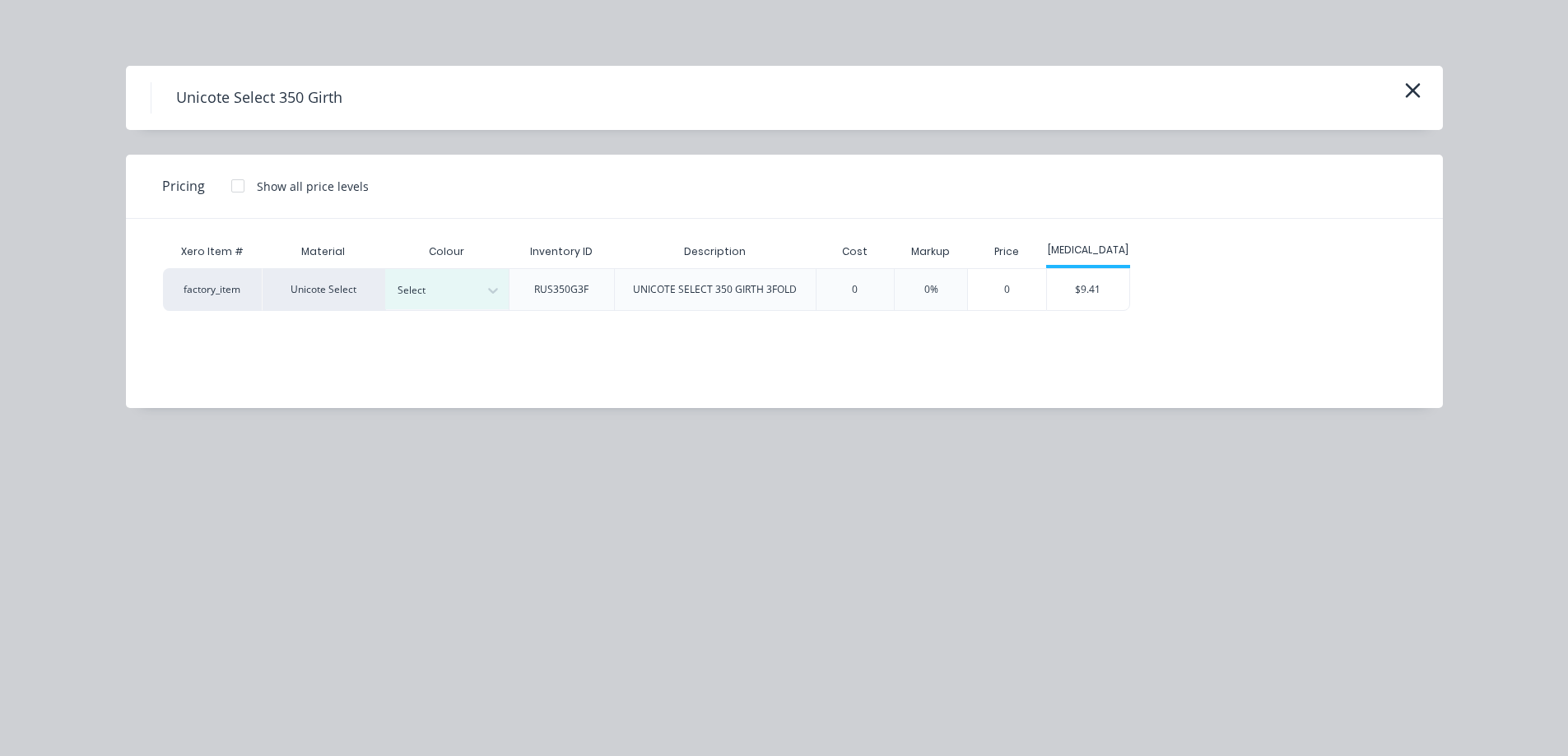
click at [459, 313] on div "Xero Item # Material Colour Inventory ID Description Cost Markup Price [MEDICAL…" at bounding box center [771, 301] width 1292 height 164
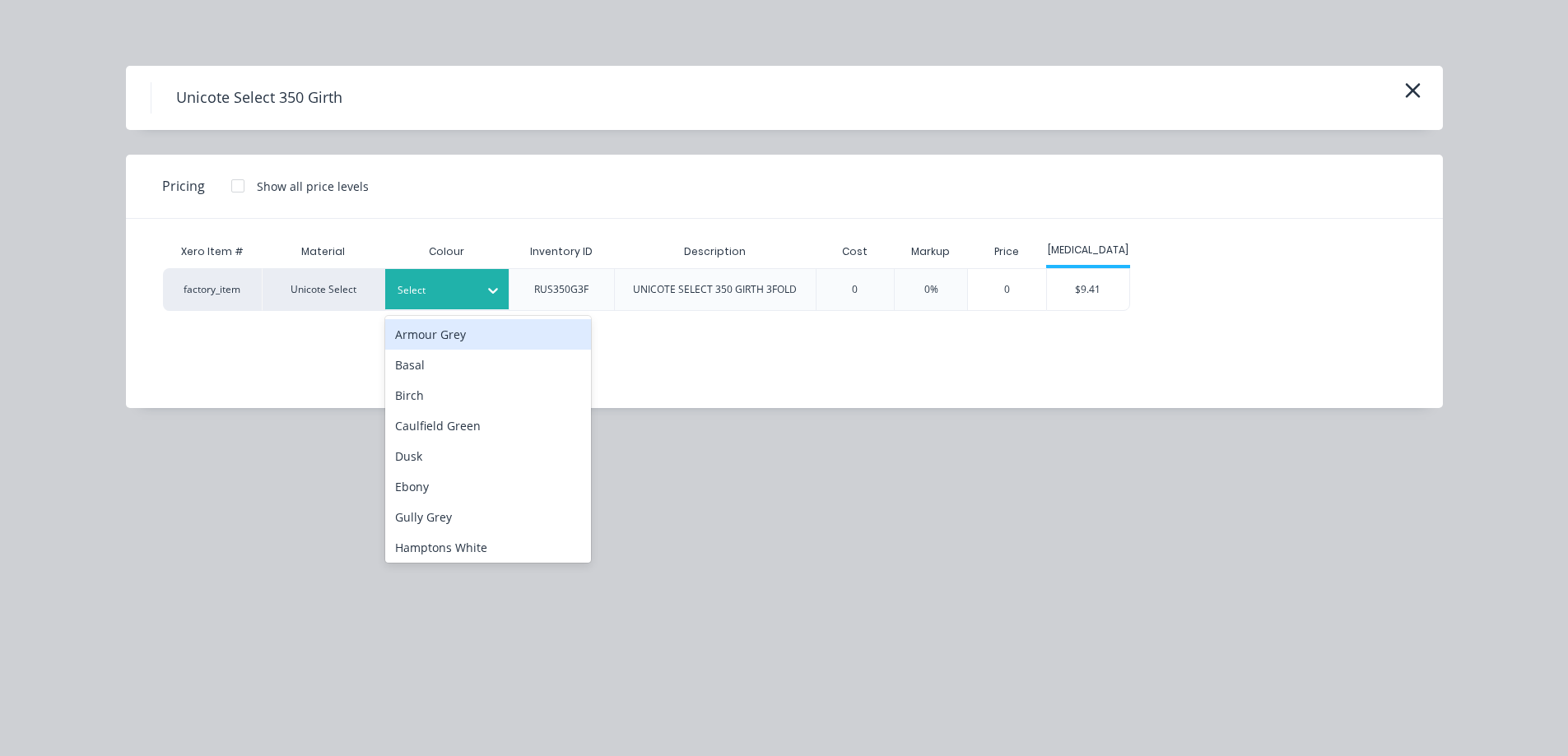
click at [460, 303] on div "Select" at bounding box center [446, 289] width 123 height 40
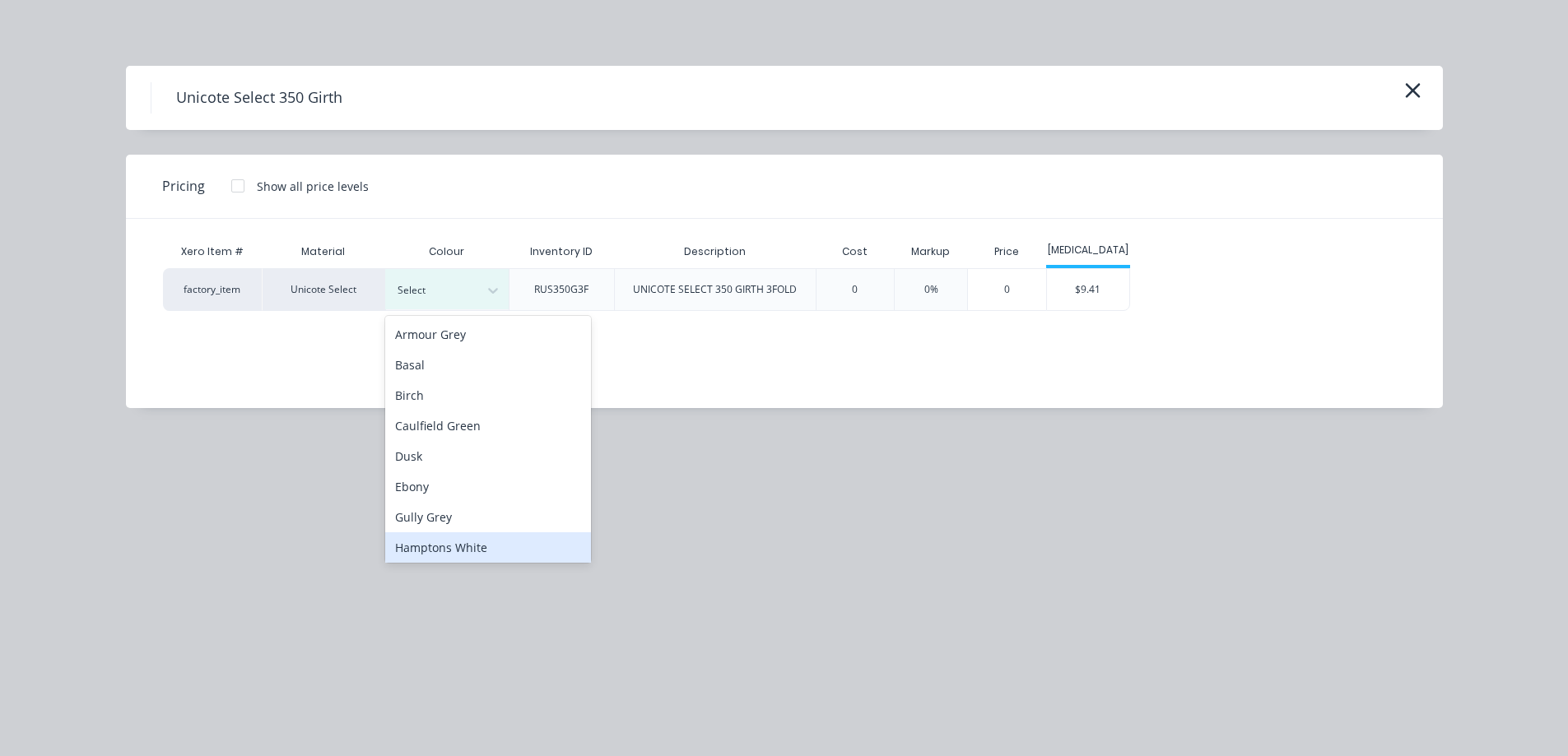
scroll to position [329, 0]
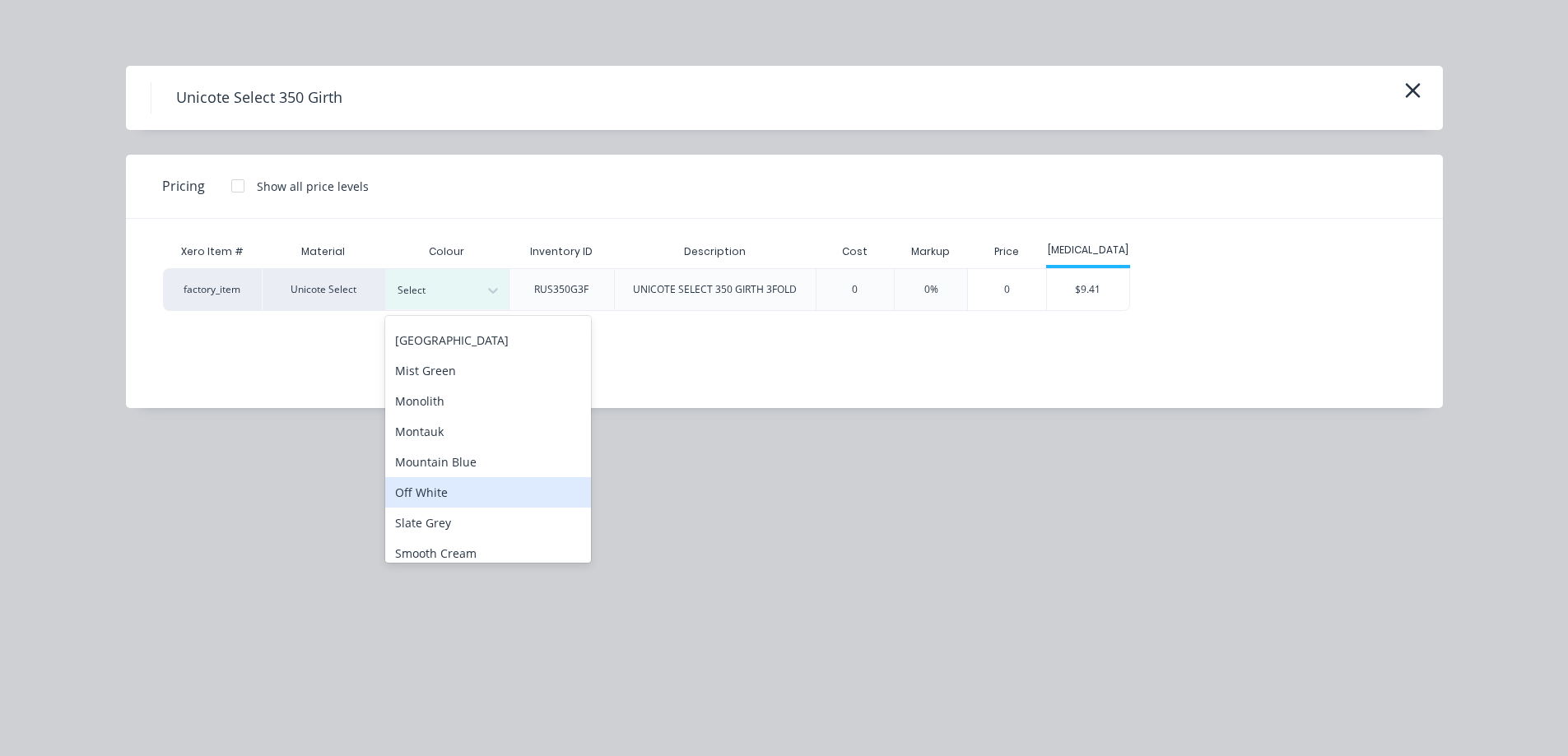
click at [470, 484] on div "Off White" at bounding box center [487, 492] width 205 height 30
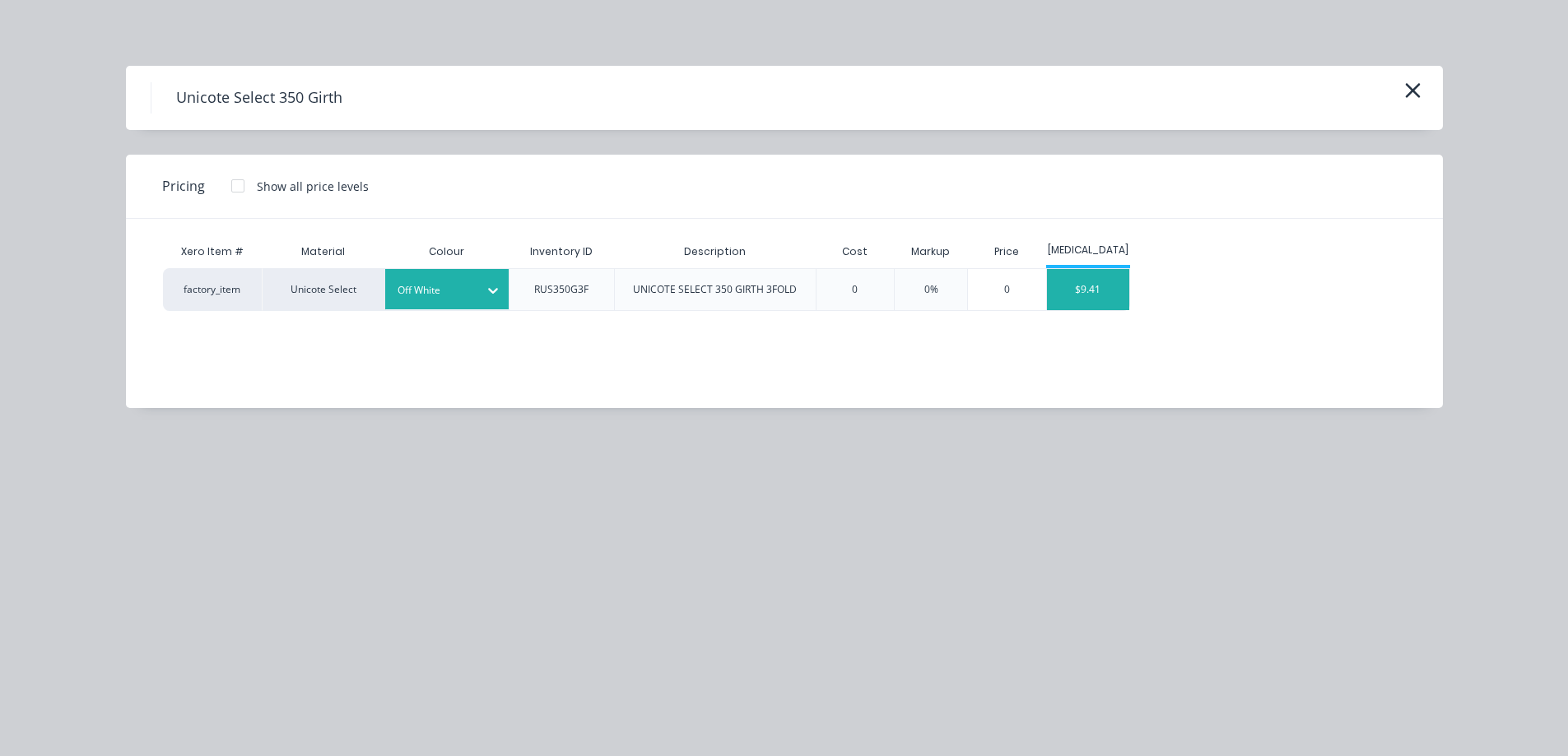
click at [1091, 284] on div "$9.41" at bounding box center [1088, 289] width 82 height 41
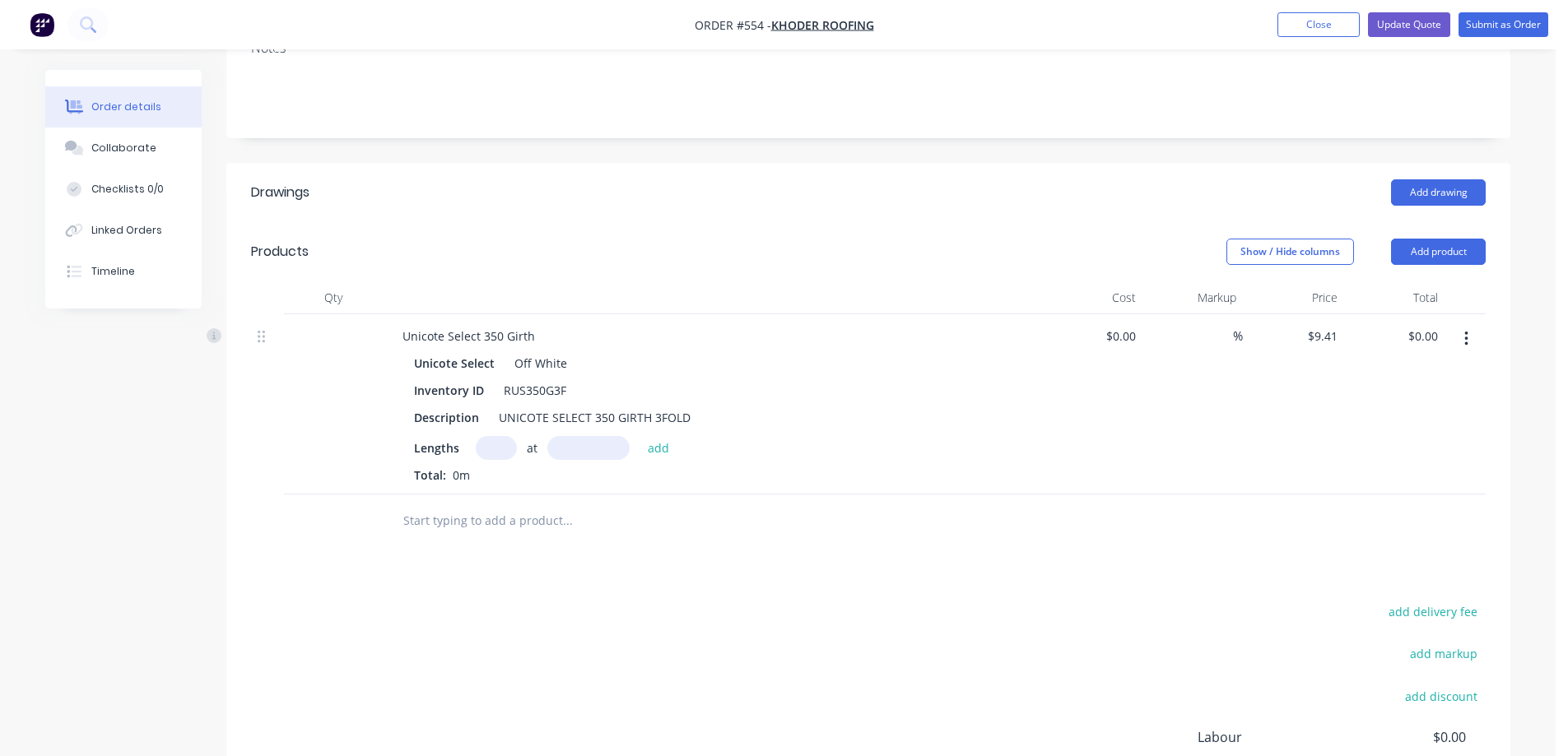
click at [498, 446] on input "text" at bounding box center [496, 448] width 41 height 23
type input "2"
type input "5000mm"
click at [656, 444] on button "add" at bounding box center [659, 447] width 39 height 23
type input "$94.10"
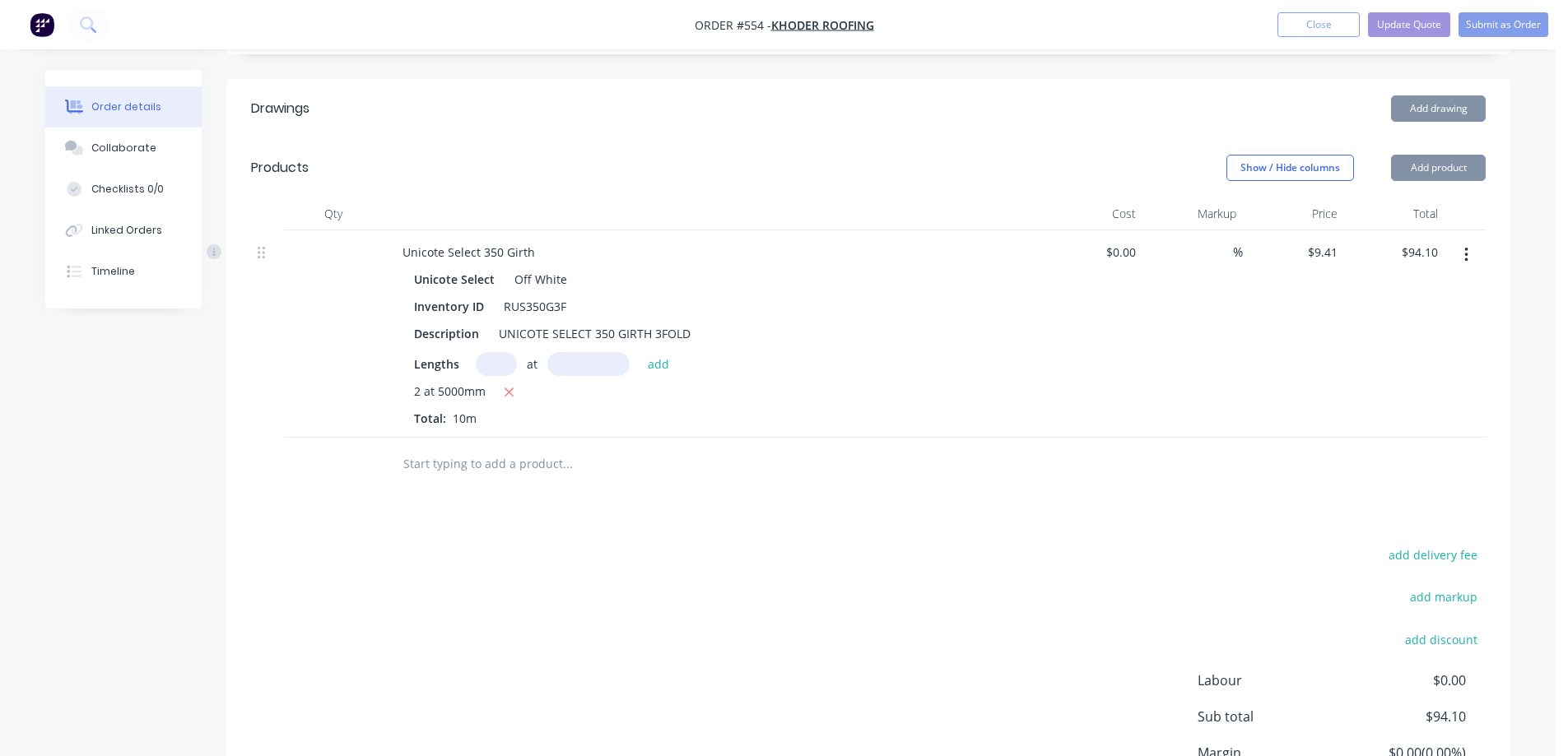
scroll to position [518, 0]
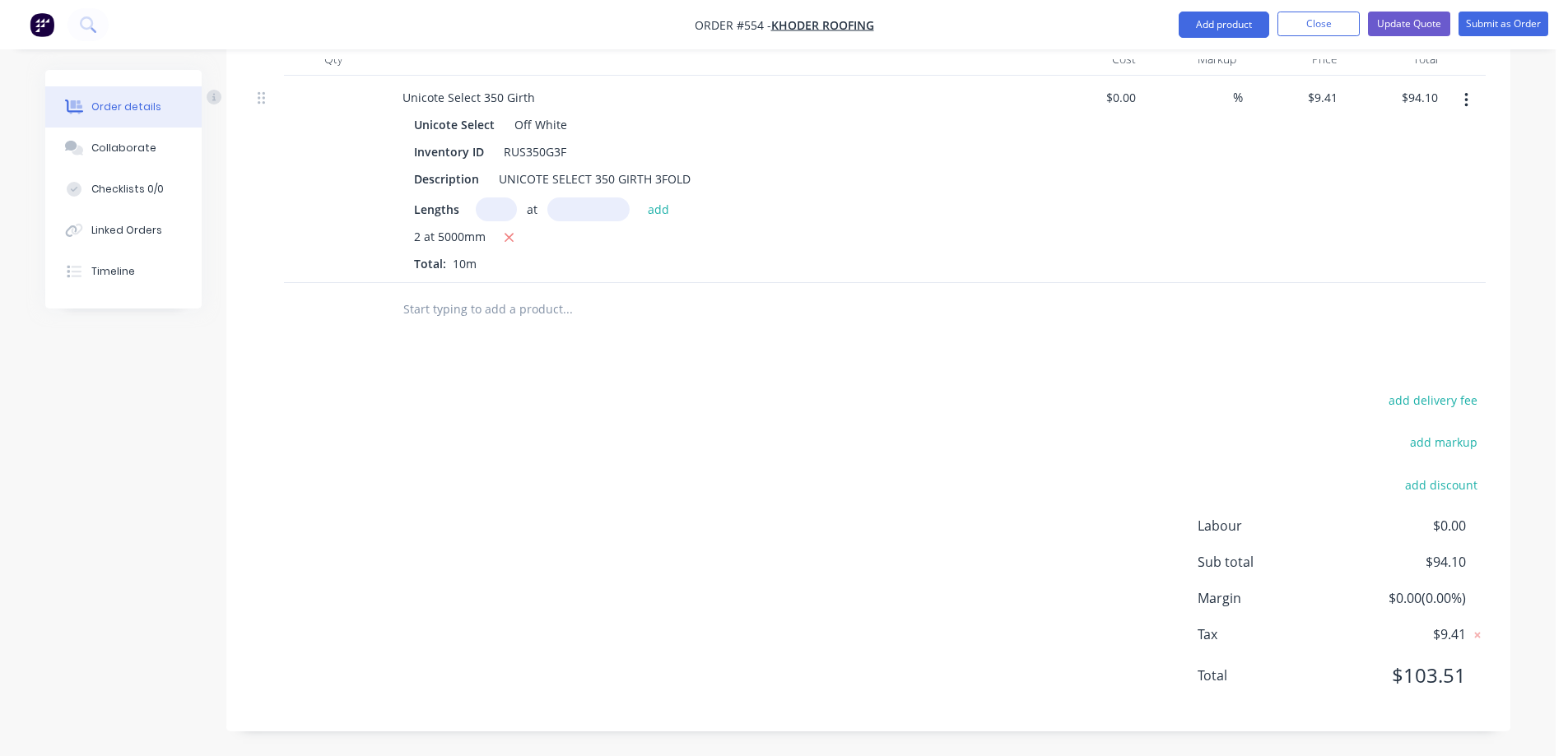
click at [439, 321] on input "text" at bounding box center [567, 308] width 330 height 33
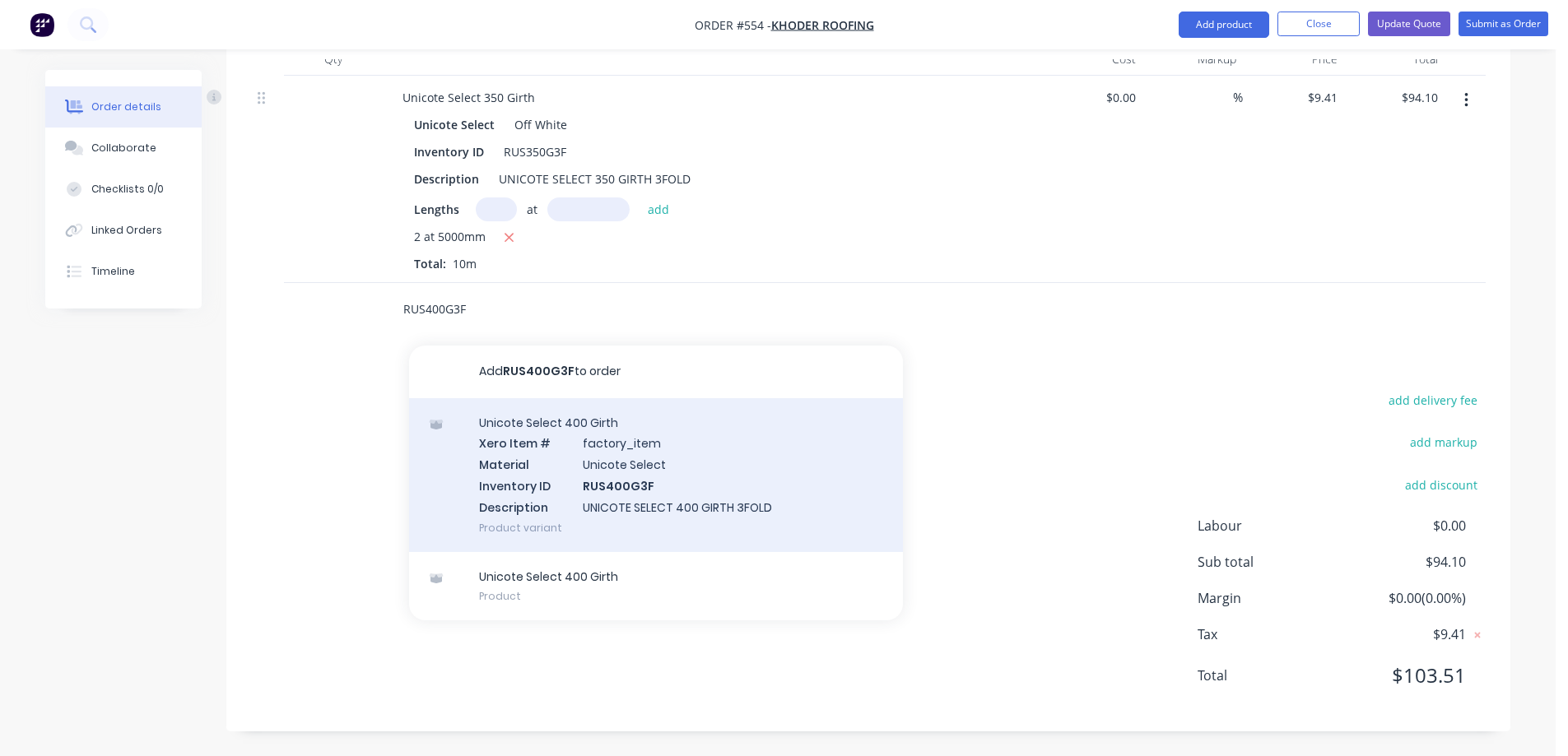
type input "RUS400G3F"
click at [594, 487] on div "Unicote Select 400 Girth Xero Item # factory_item Material Unicote Select Inven…" at bounding box center [656, 475] width 494 height 154
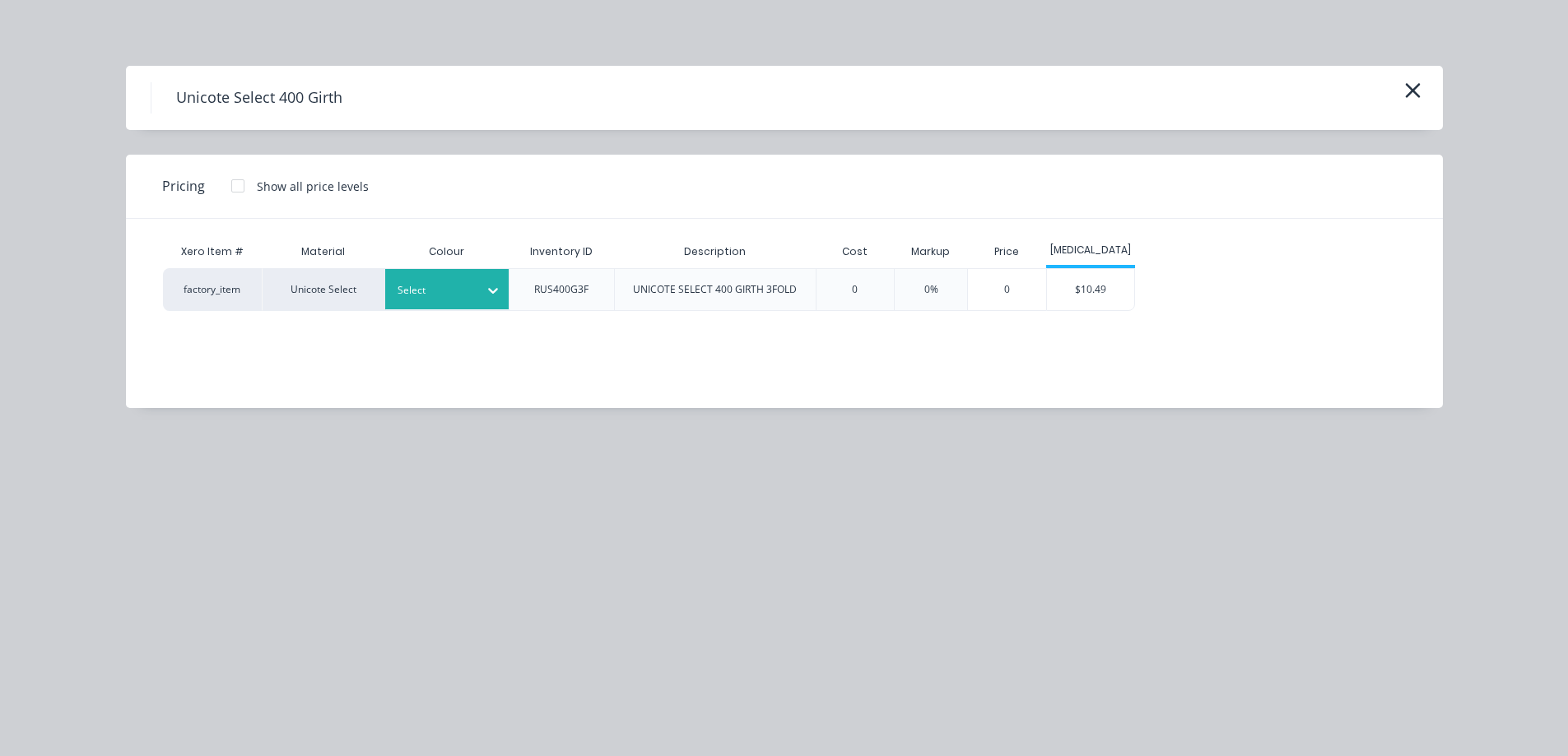
click at [470, 295] on div at bounding box center [434, 291] width 74 height 18
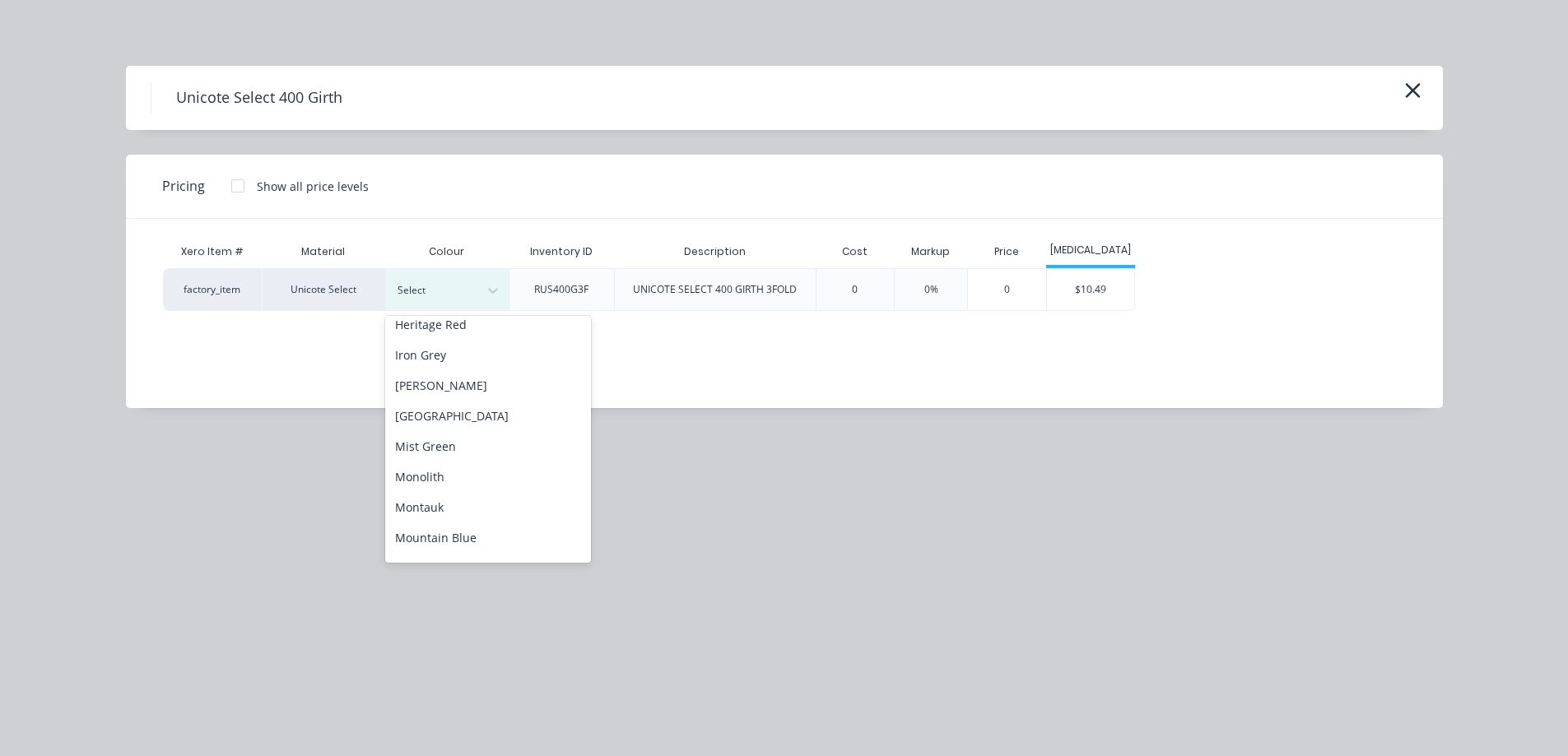
scroll to position [412, 0]
click at [459, 409] on div "Off White" at bounding box center [487, 410] width 205 height 30
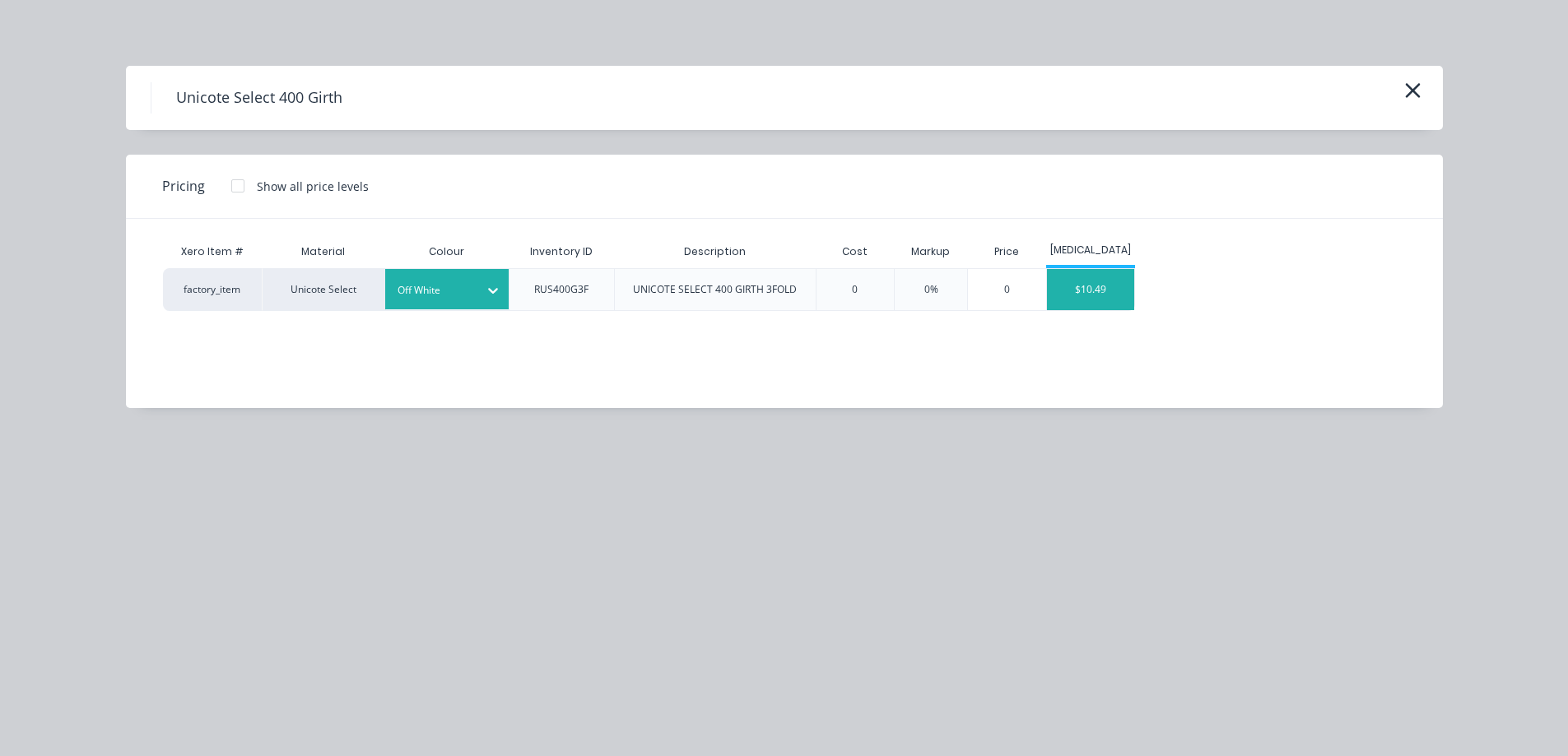
click at [1062, 298] on div "$10.49" at bounding box center [1091, 289] width 88 height 41
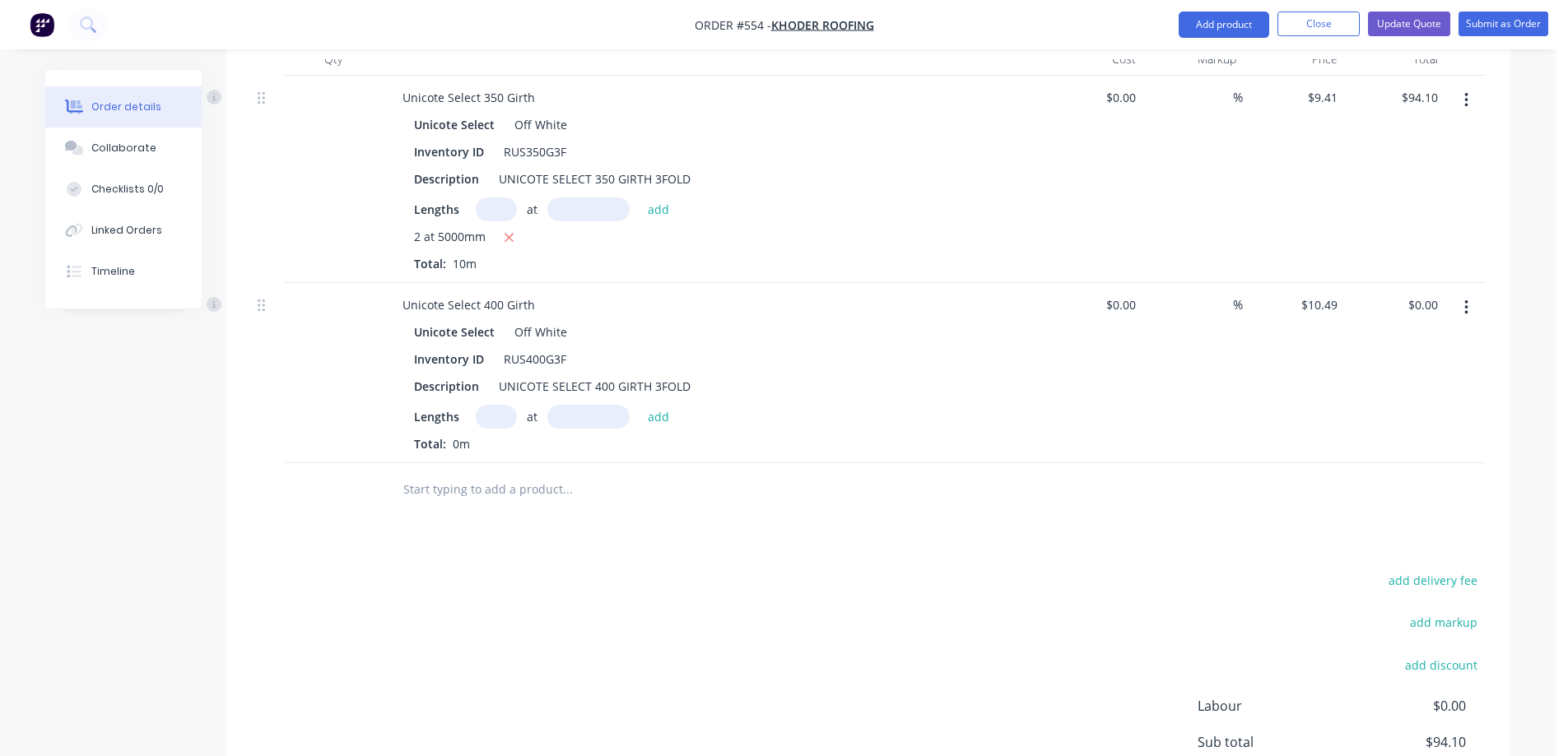
click at [496, 412] on input "text" at bounding box center [496, 417] width 41 height 23
type input "1"
type input "5000mm"
click at [652, 422] on button "add" at bounding box center [659, 416] width 39 height 23
type input "$52.45"
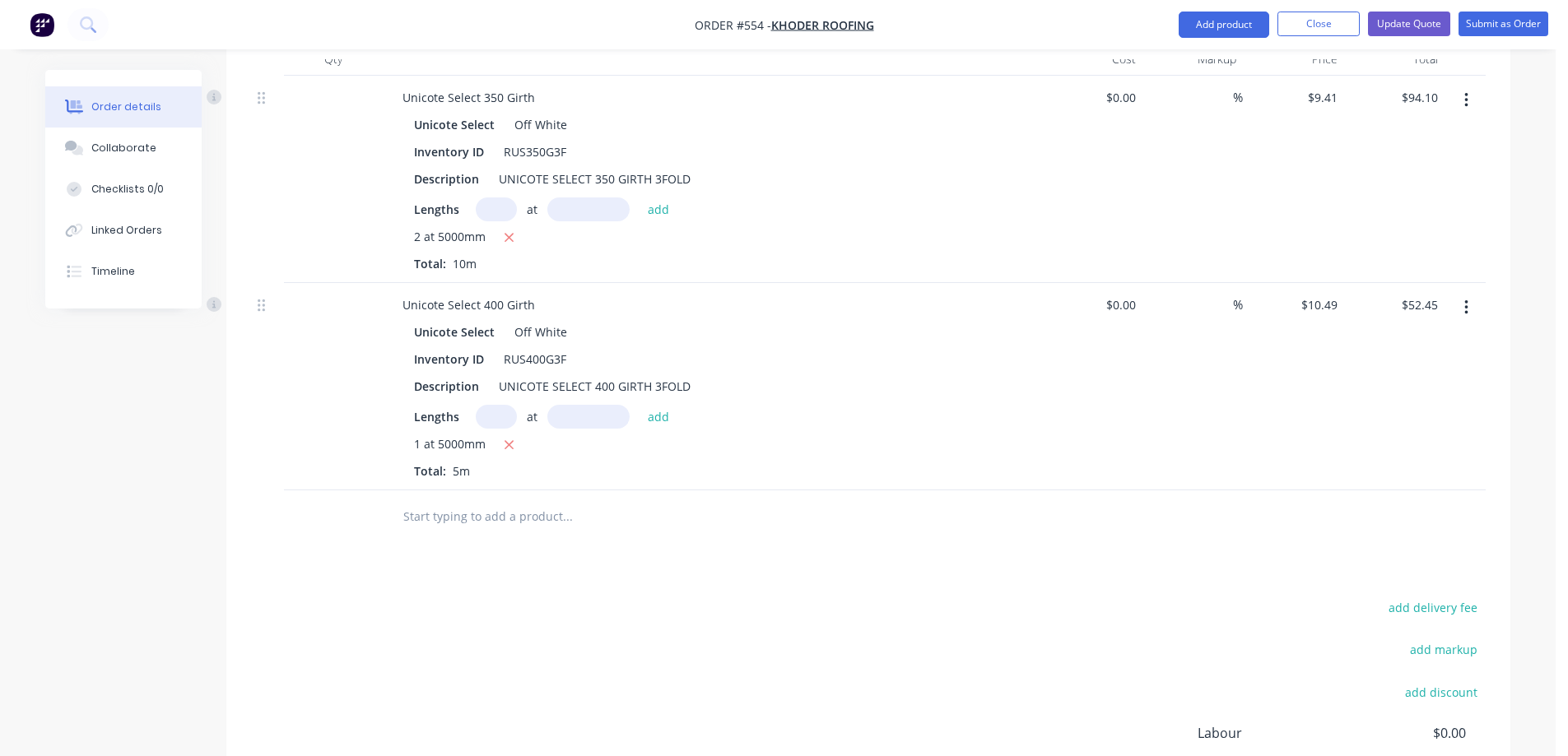
click at [515, 509] on input "text" at bounding box center [567, 516] width 330 height 33
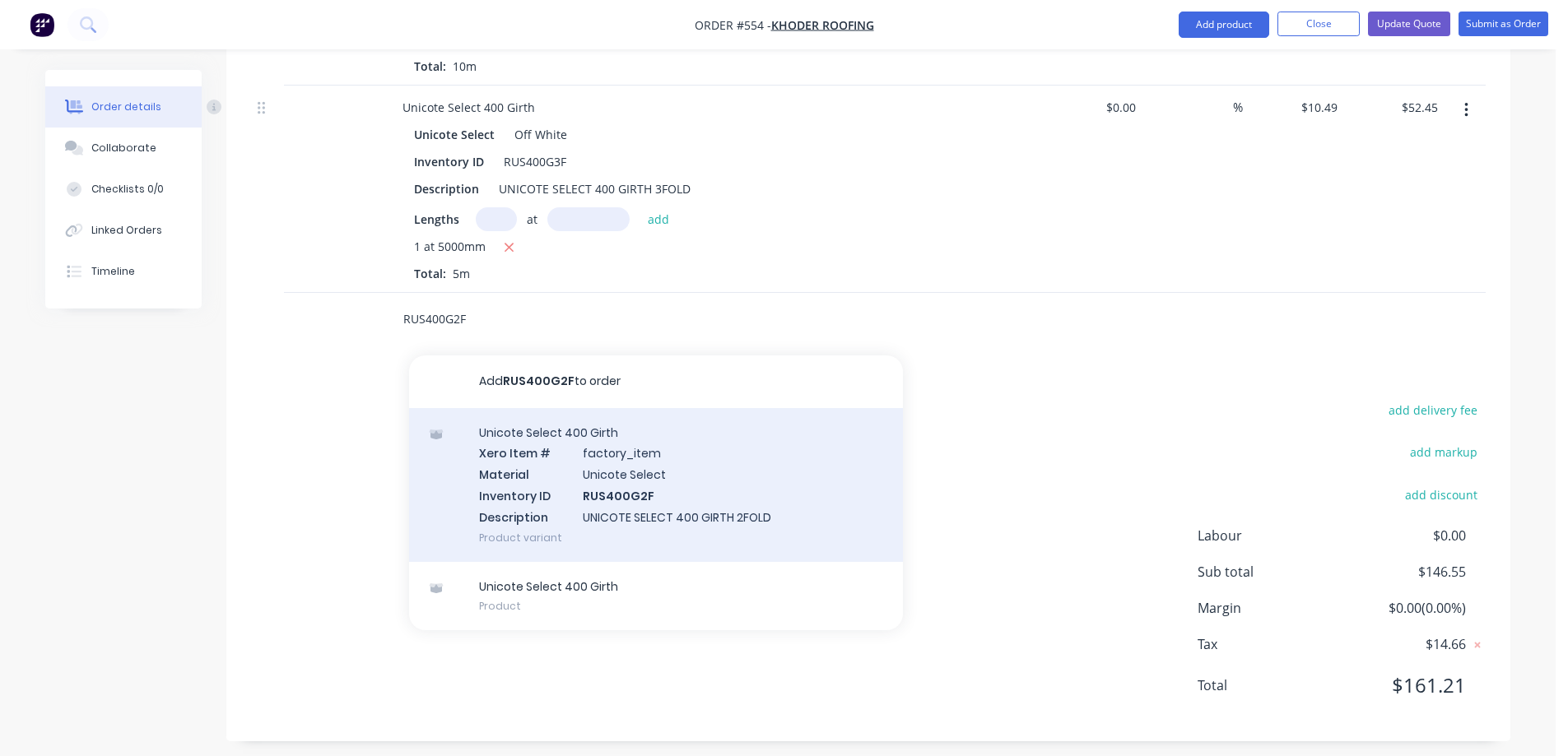
scroll to position [726, 0]
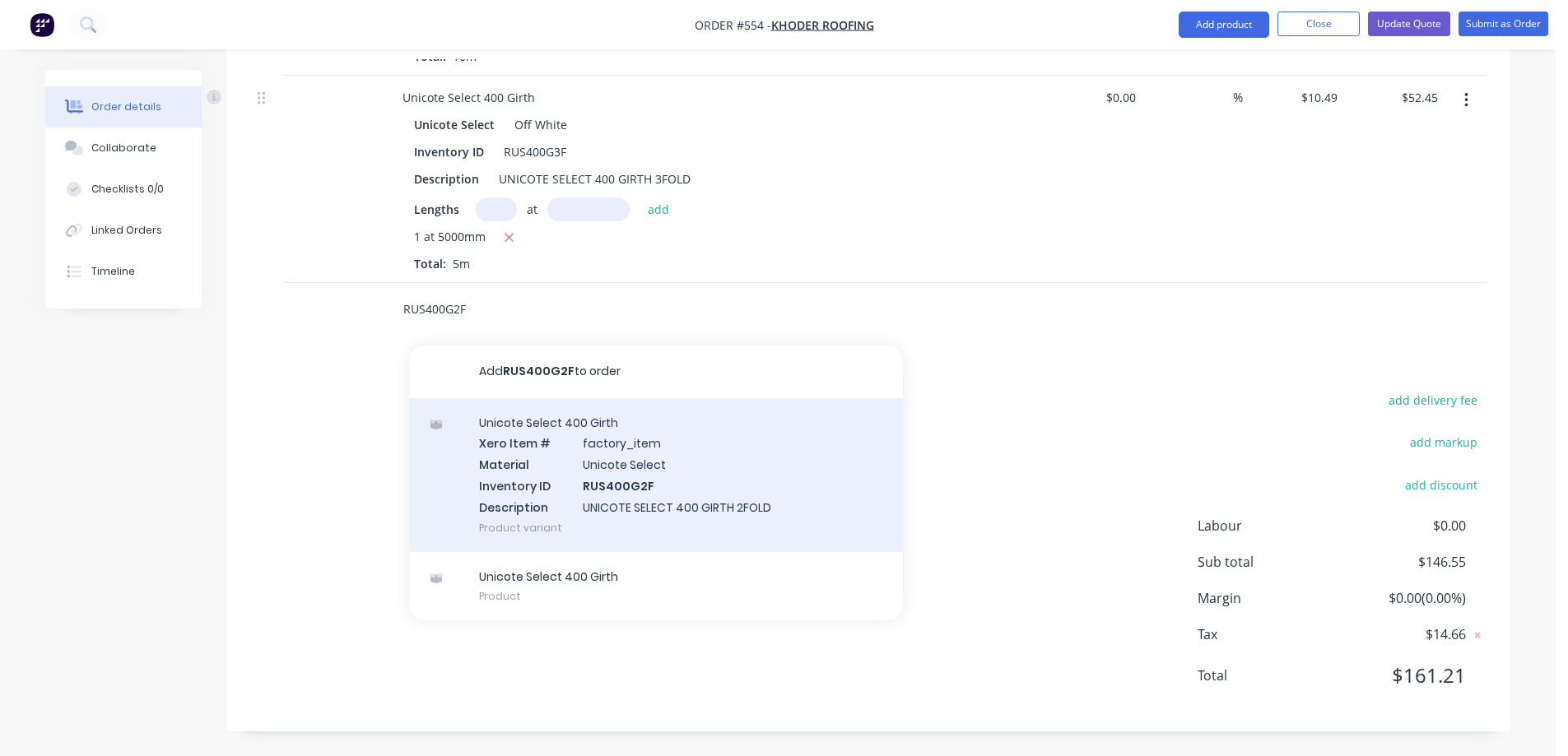
type input "RUS400G2F"
click at [597, 501] on div "Unicote Select 400 Girth Xero Item # factory_item Material Unicote Select Inven…" at bounding box center [656, 475] width 494 height 154
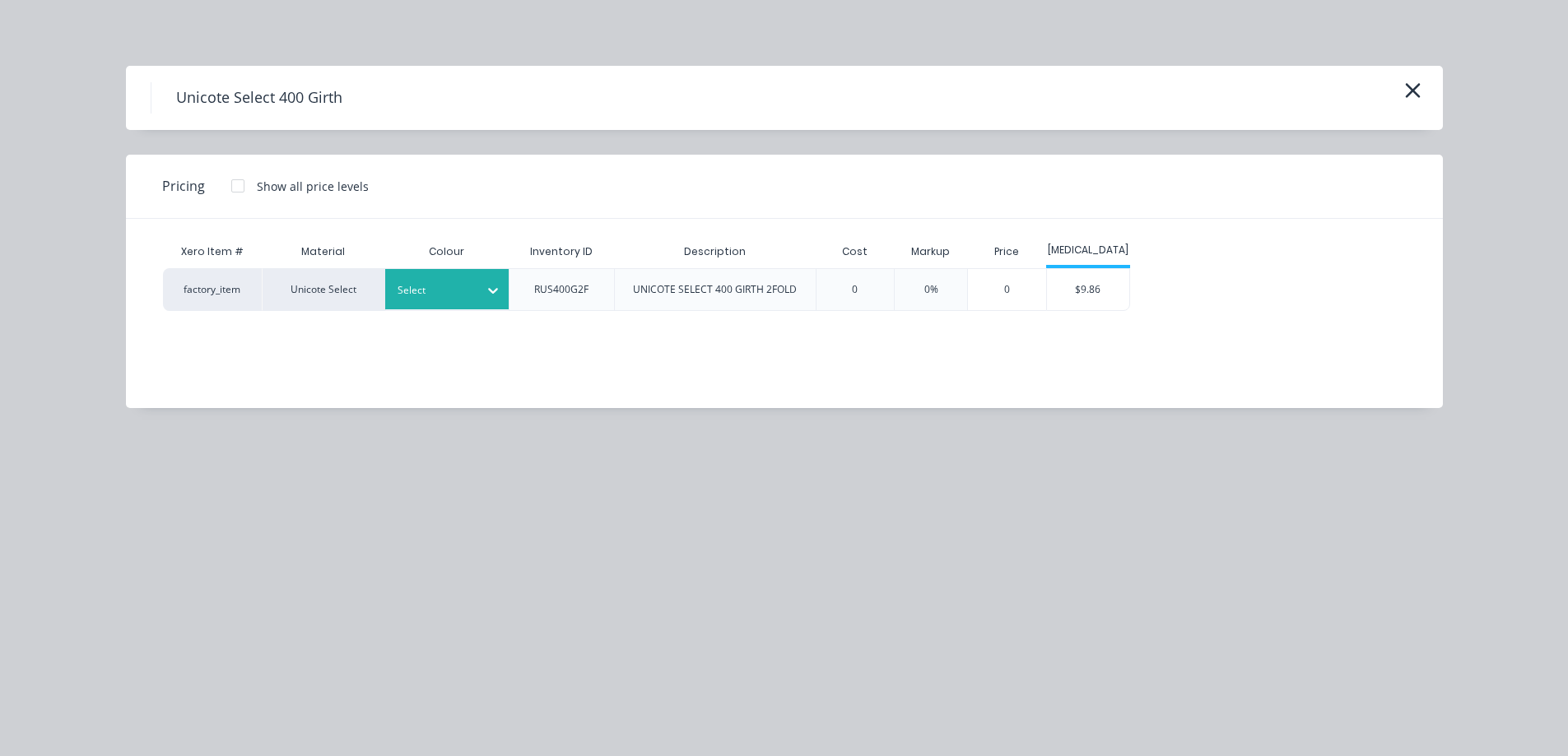
click at [439, 293] on div at bounding box center [434, 291] width 74 height 18
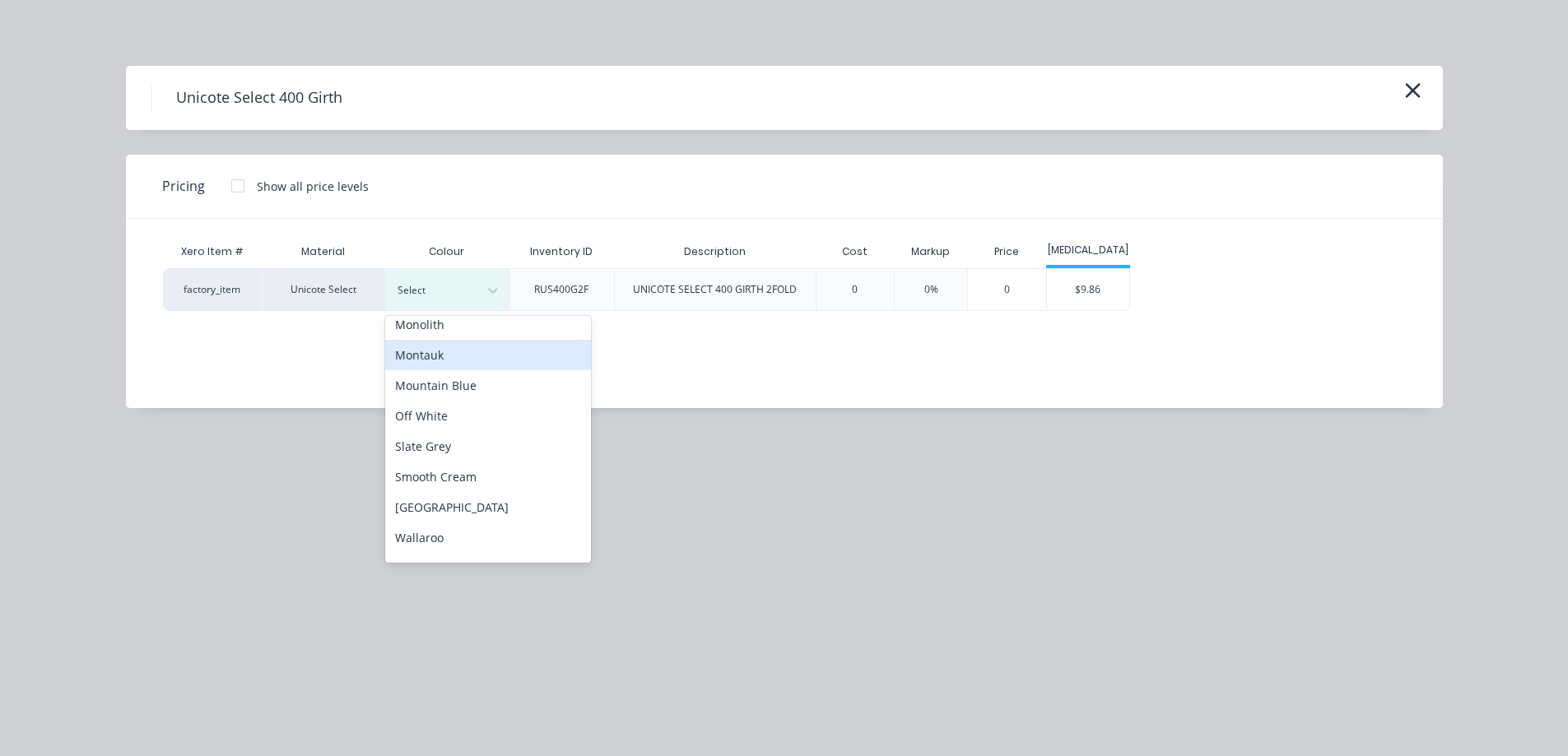
scroll to position [412, 0]
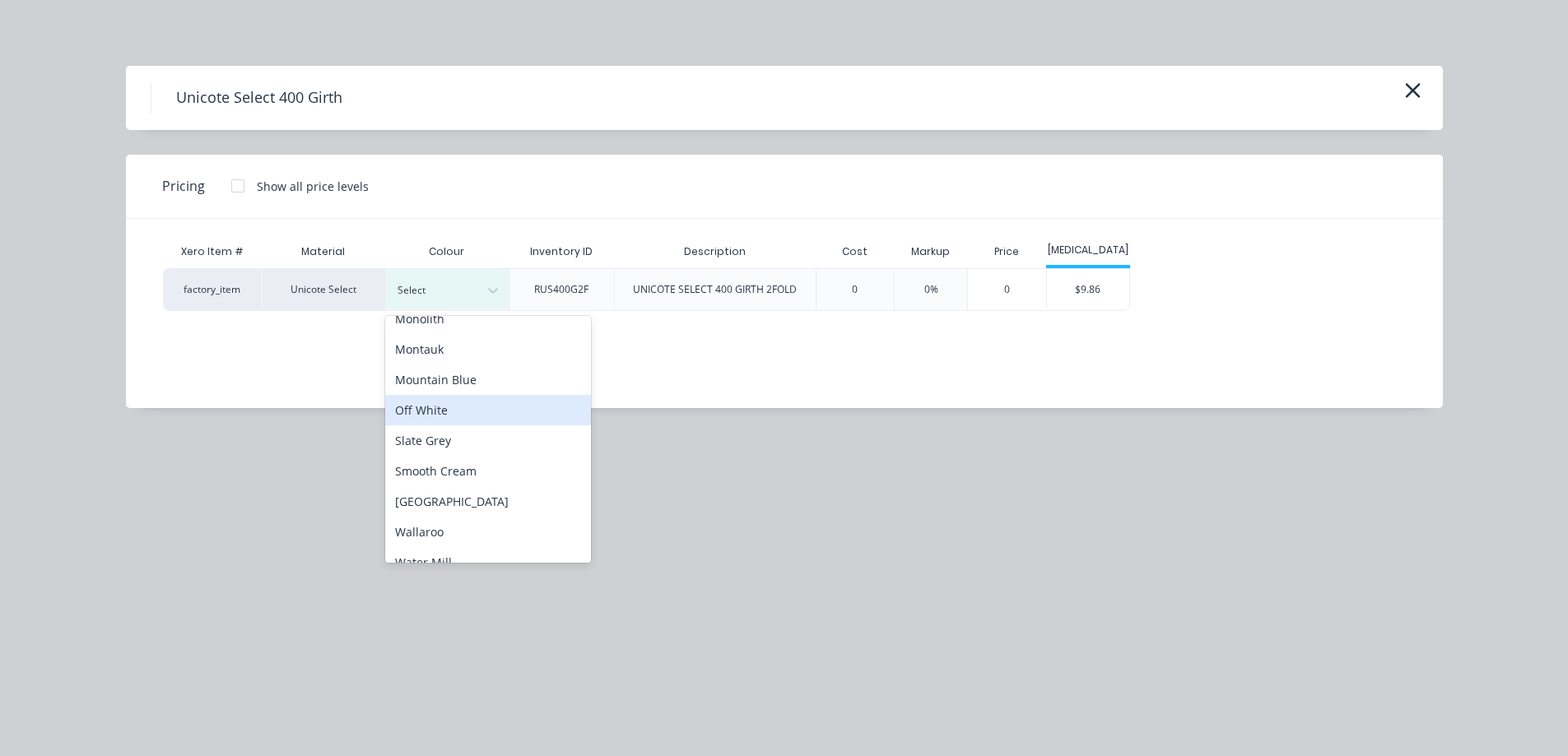
click at [444, 413] on div "Off White" at bounding box center [487, 410] width 205 height 30
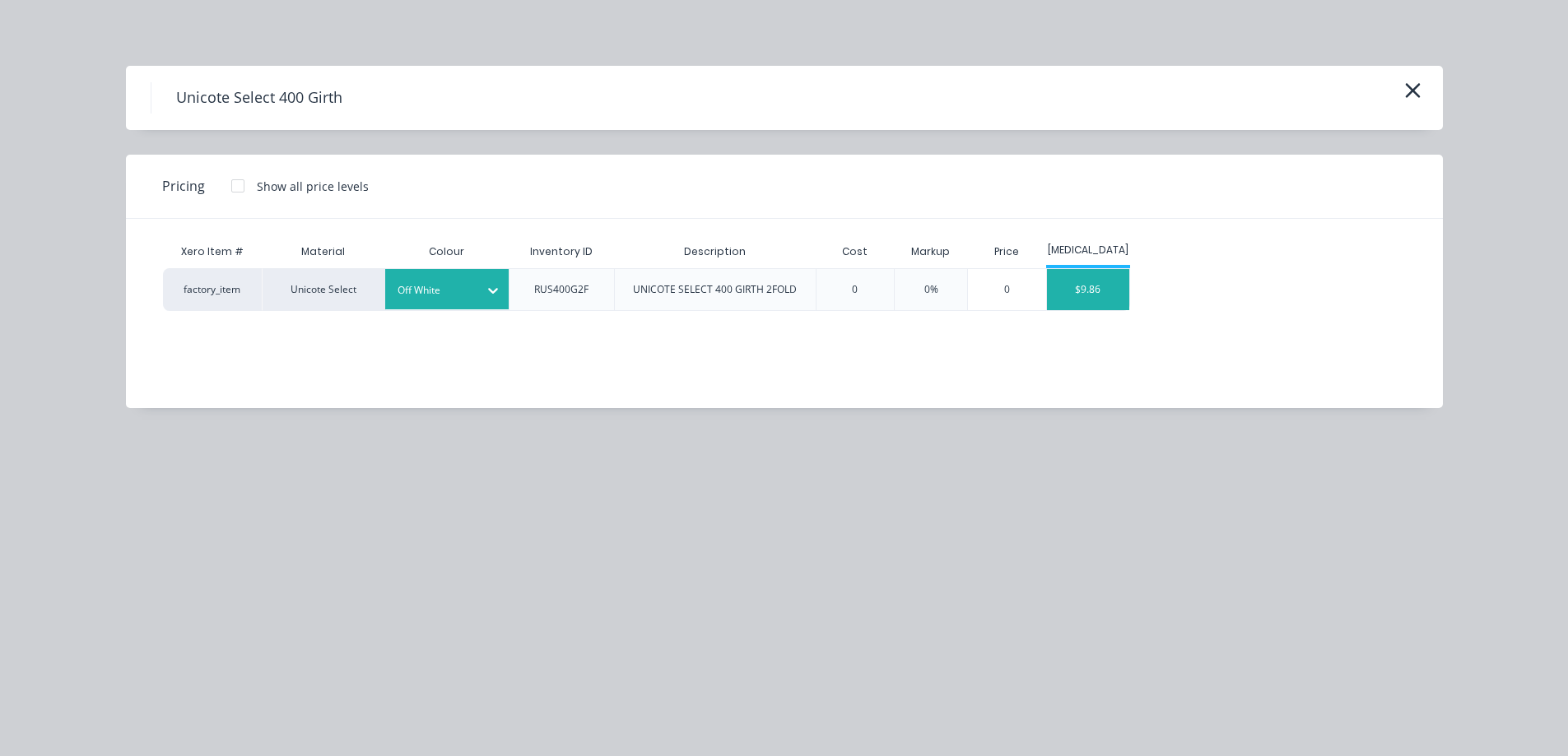
click at [1083, 300] on div "$9.86" at bounding box center [1088, 289] width 82 height 41
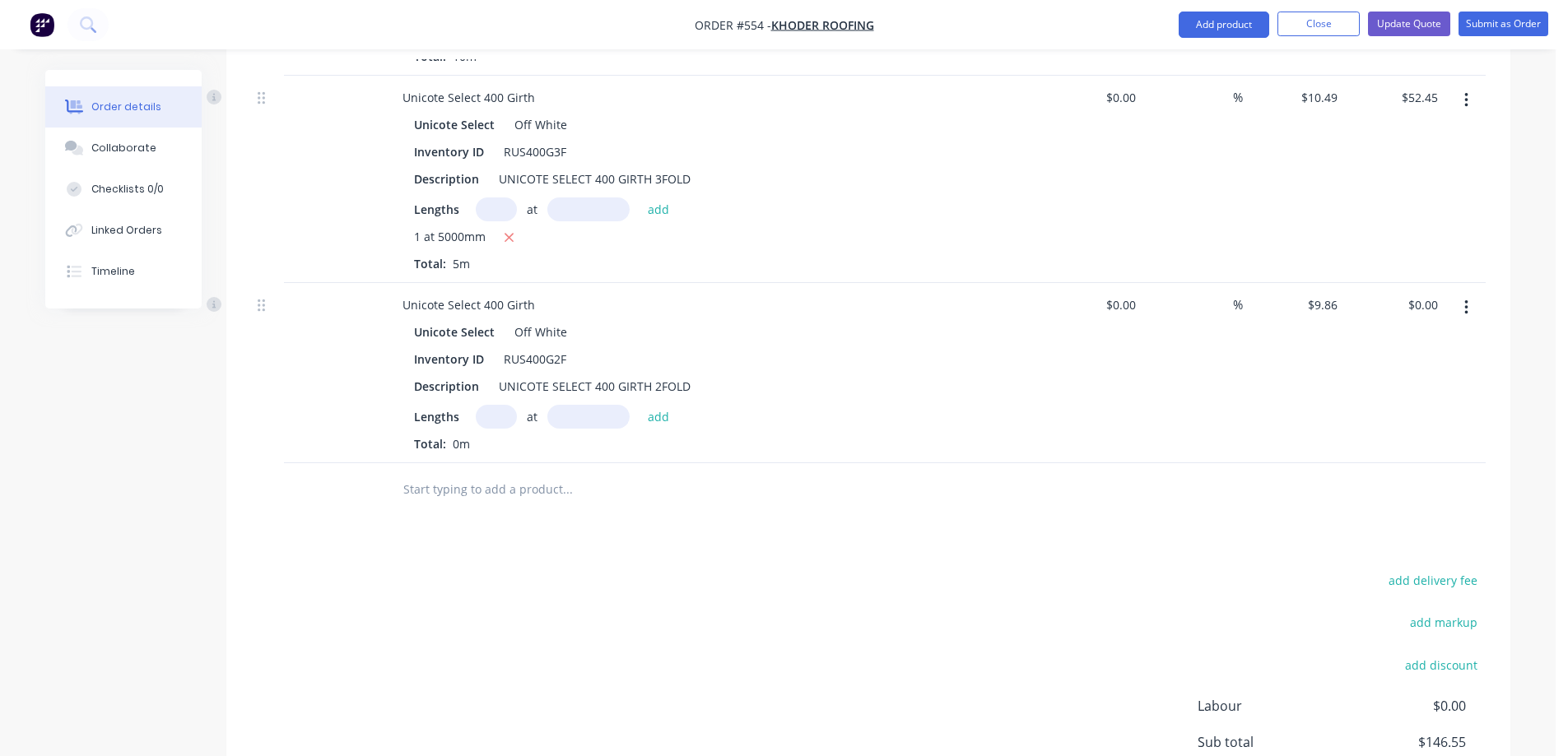
click at [501, 417] on input "text" at bounding box center [496, 417] width 41 height 23
type input "1"
type input "5000mm"
click at [641, 414] on button "add" at bounding box center [659, 416] width 39 height 23
type input "$49.30"
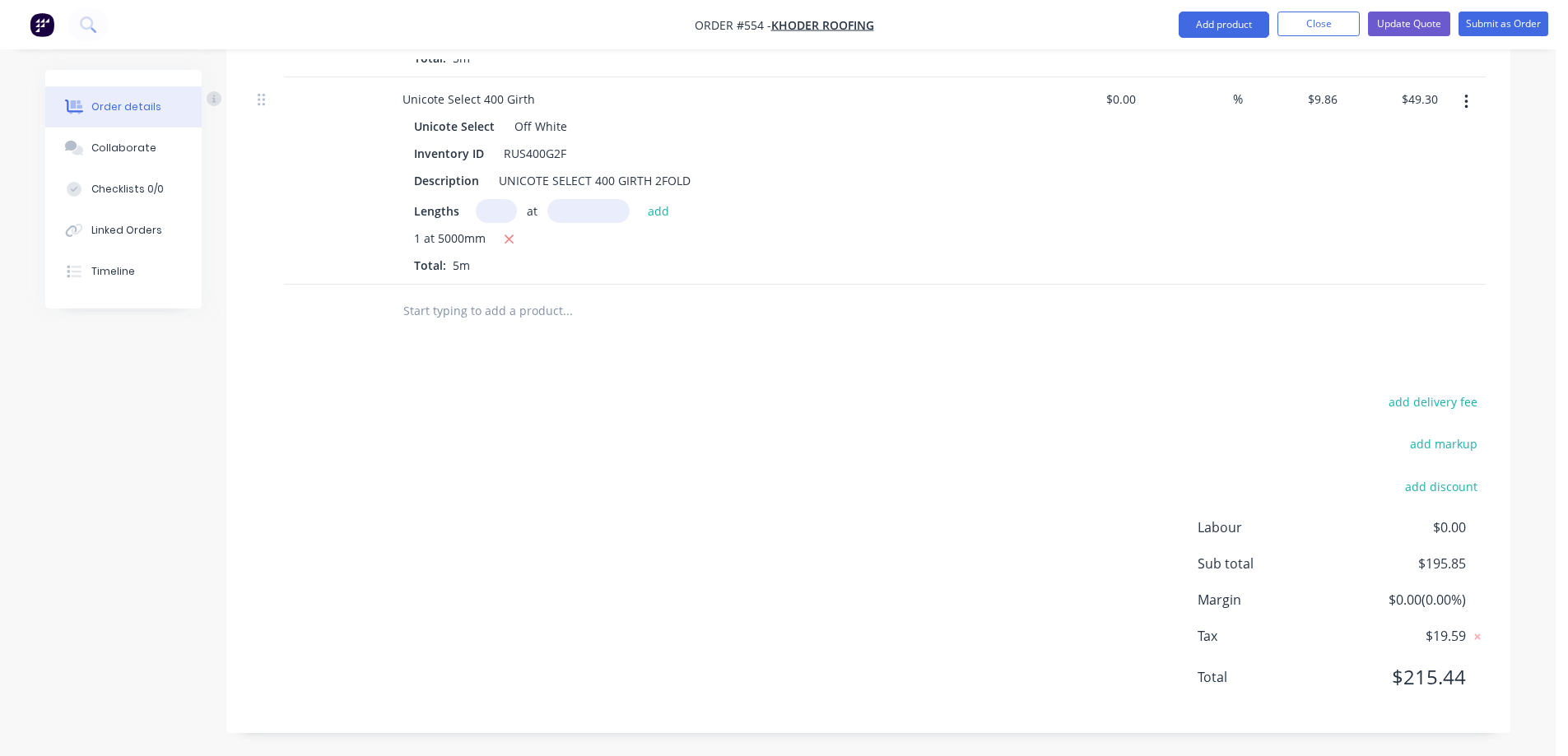
scroll to position [933, 0]
click at [517, 313] on input "text" at bounding box center [567, 308] width 330 height 33
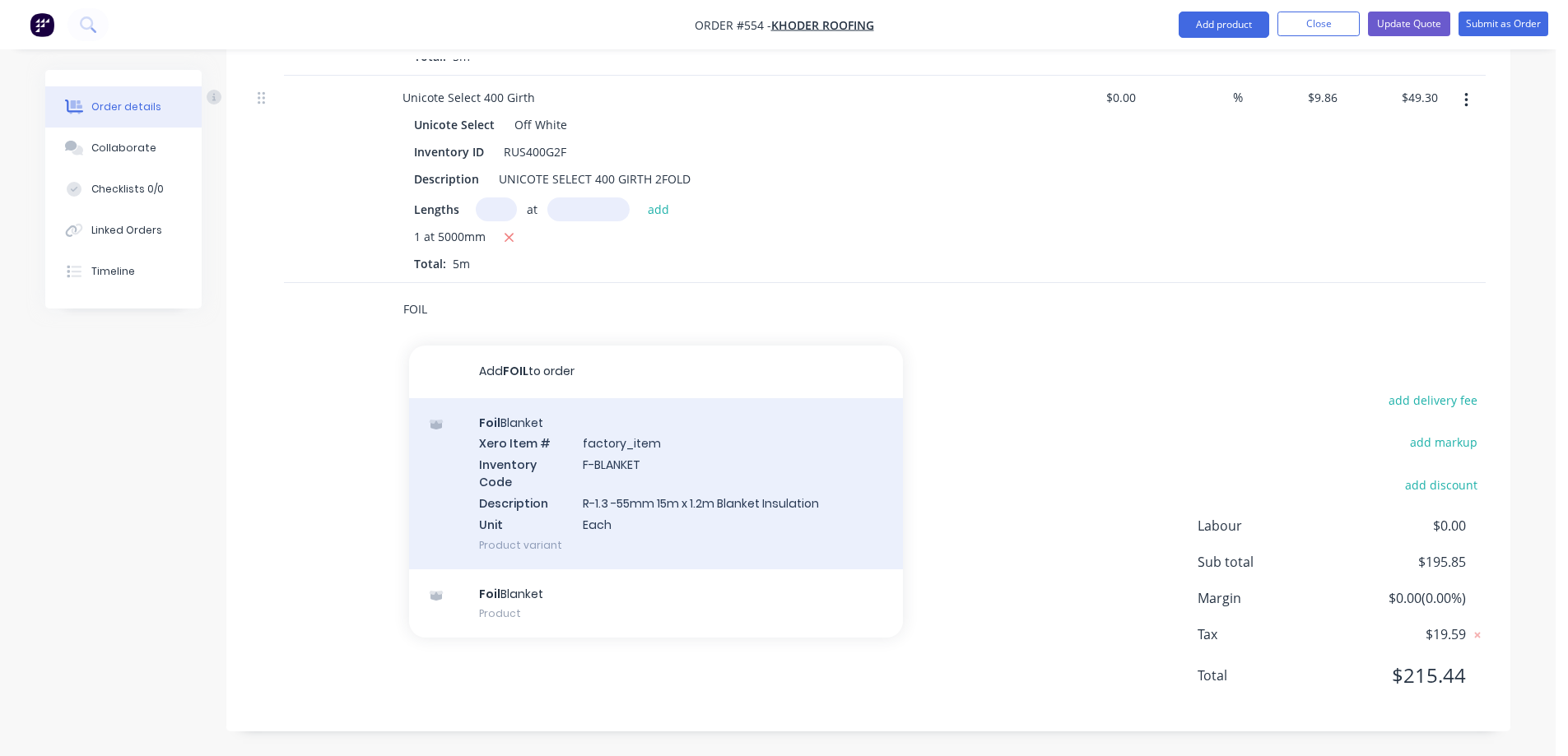
type input "FOIL"
click at [540, 503] on div "Foil Blanket Xero Item # factory_item Inventory Code F-BLANKET Description R-1.…" at bounding box center [656, 484] width 494 height 171
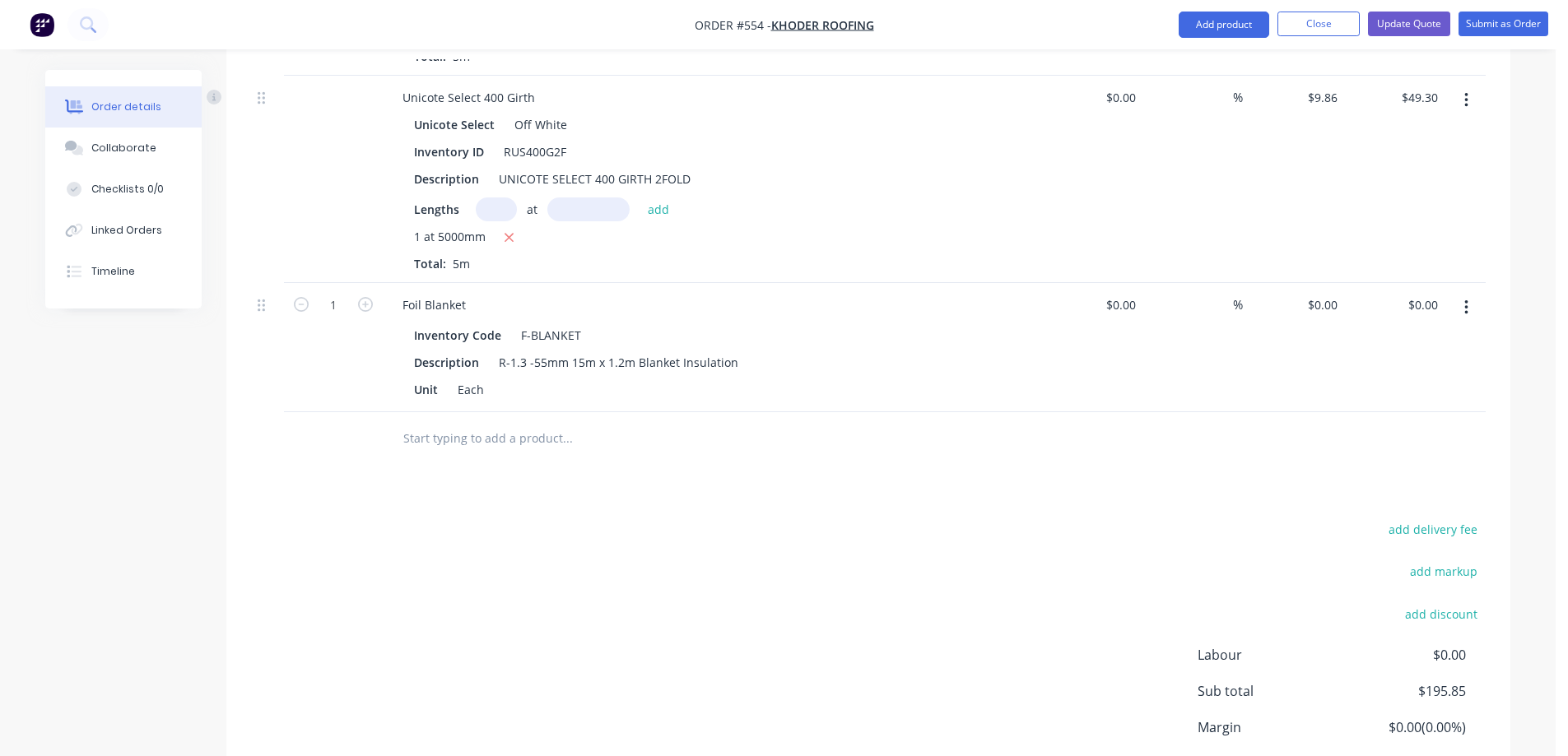
click at [511, 440] on input "text" at bounding box center [567, 438] width 330 height 33
click at [1205, 36] on button "Add product" at bounding box center [1224, 24] width 91 height 26
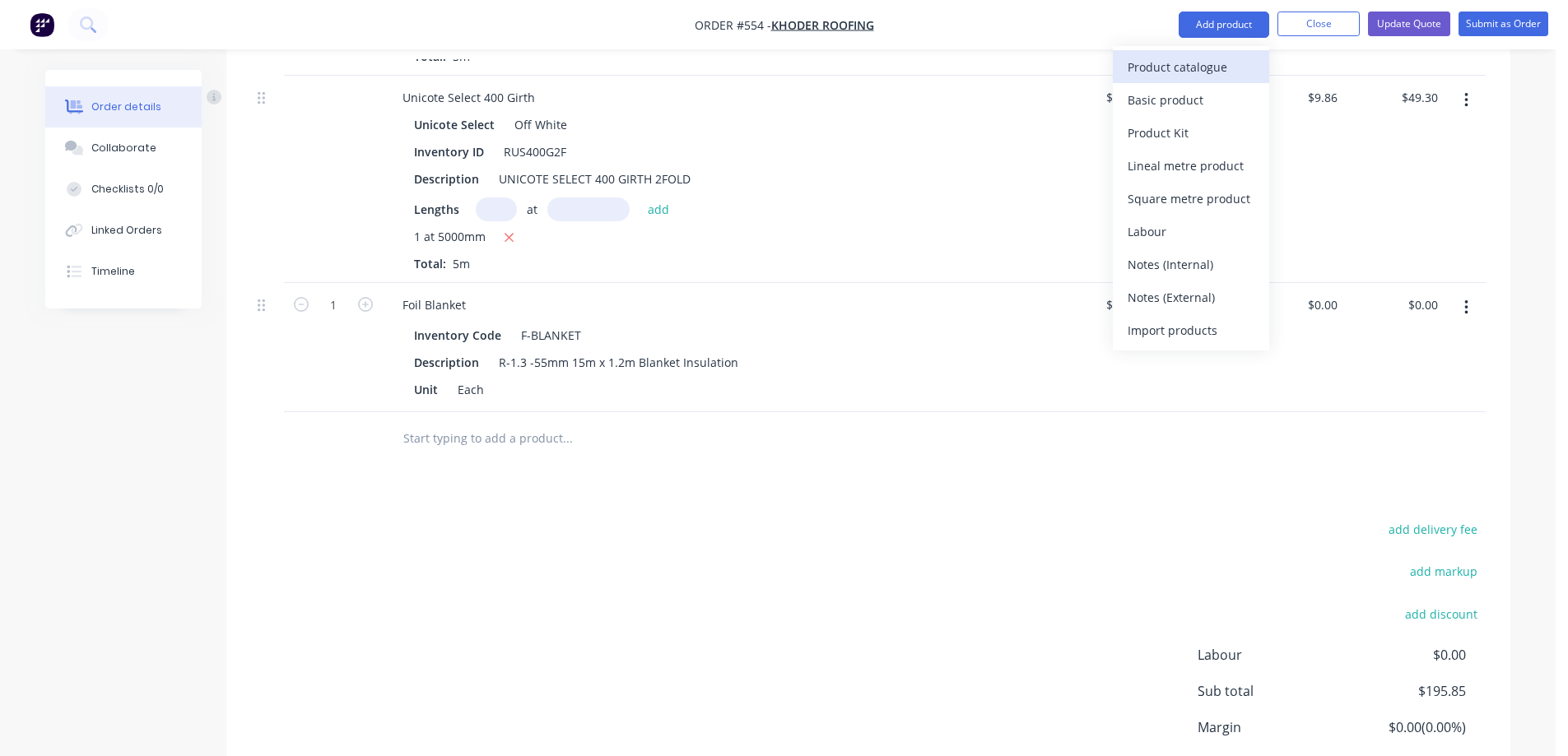
click at [1155, 60] on div "Product catalogue" at bounding box center [1191, 67] width 127 height 23
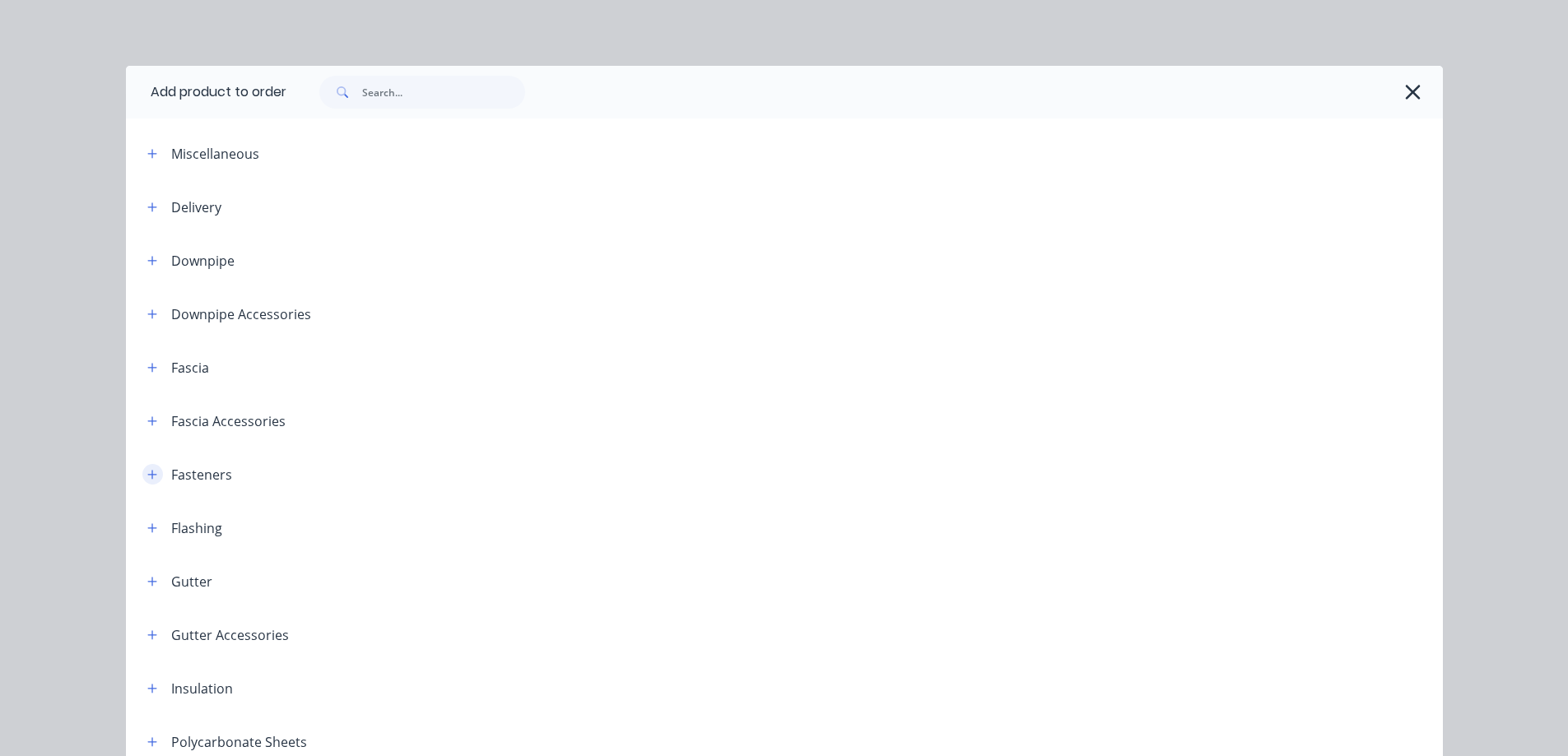
click at [149, 474] on icon "button" at bounding box center [152, 474] width 9 height 9
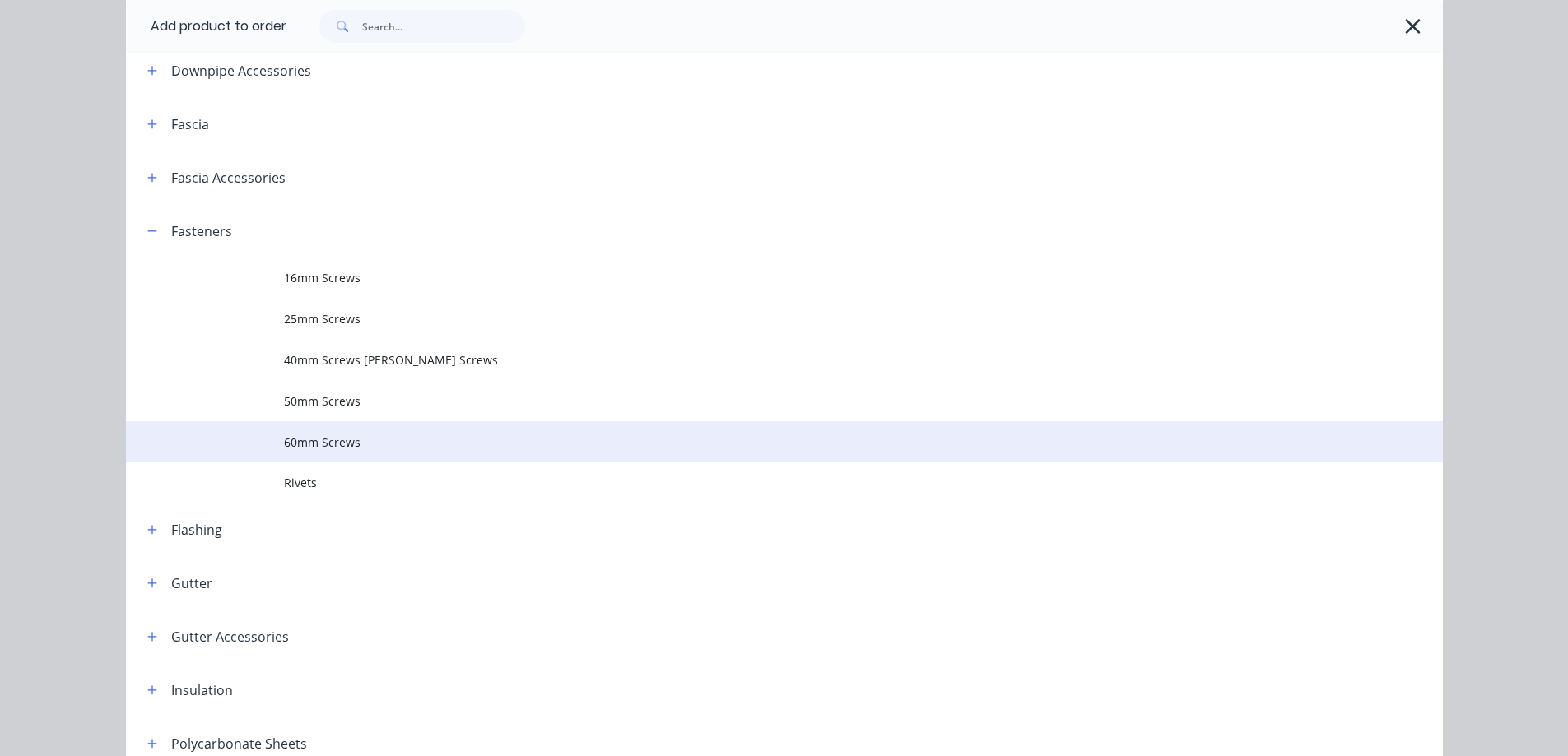
scroll to position [246, 0]
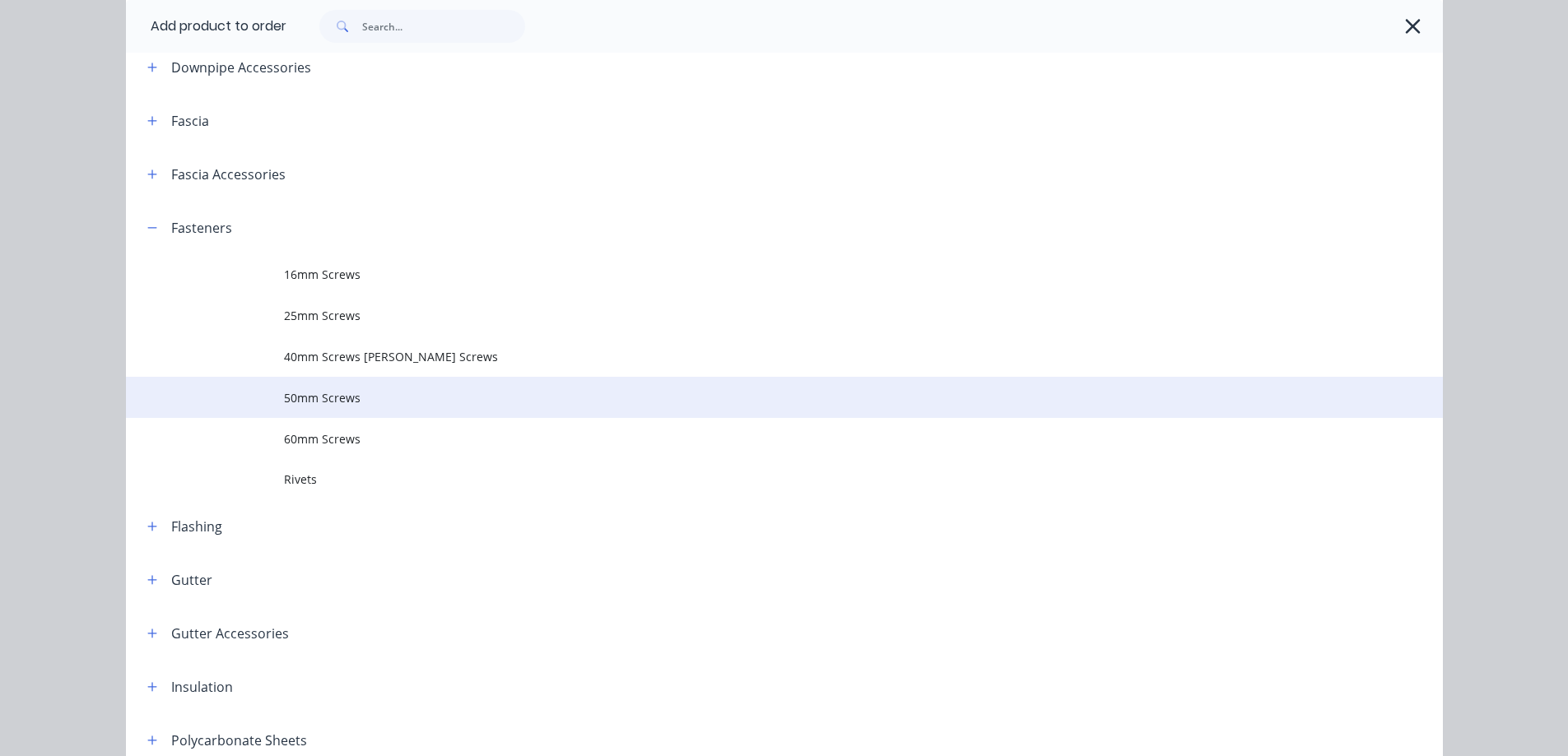
click at [336, 406] on td "50mm Screws" at bounding box center [864, 397] width 1159 height 41
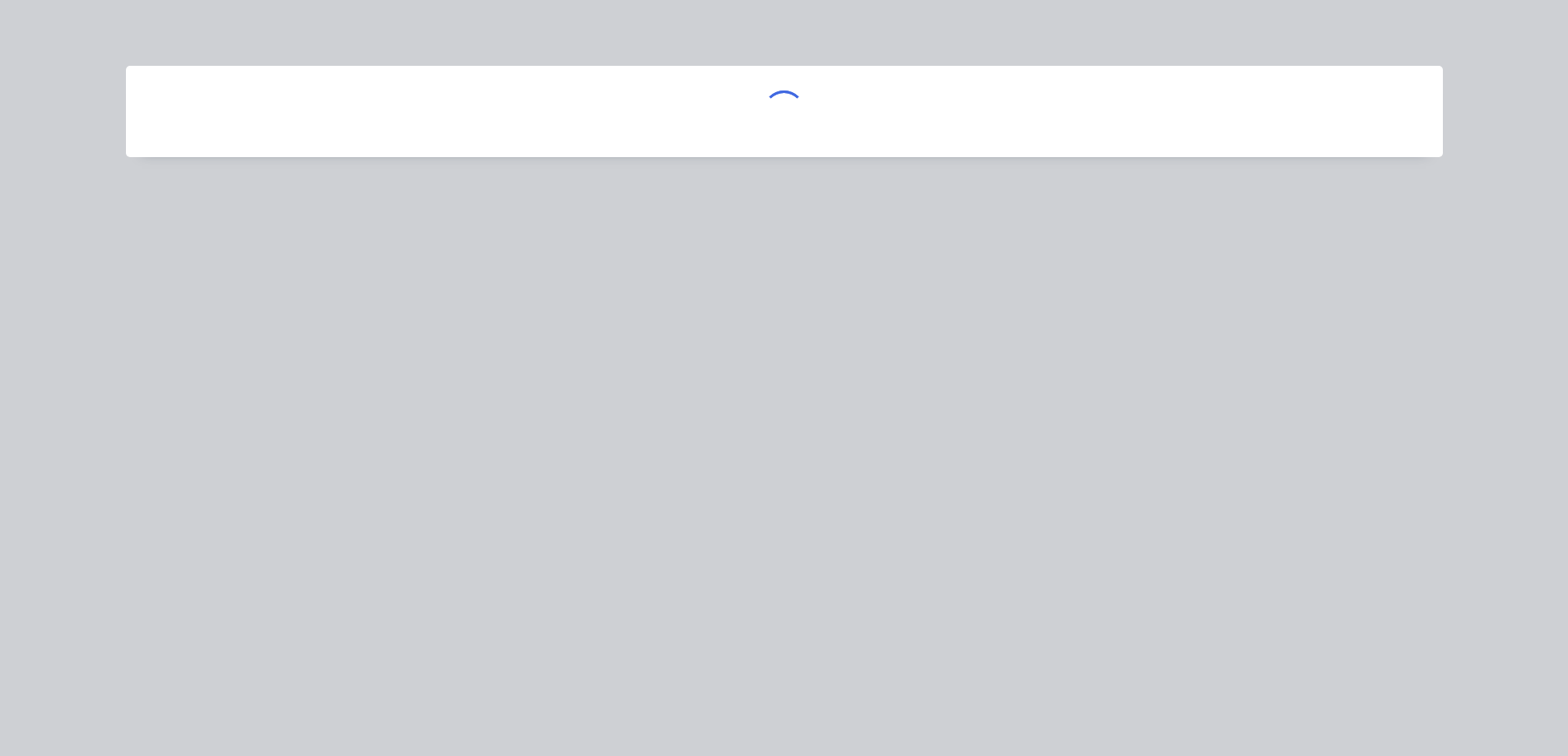
scroll to position [0, 0]
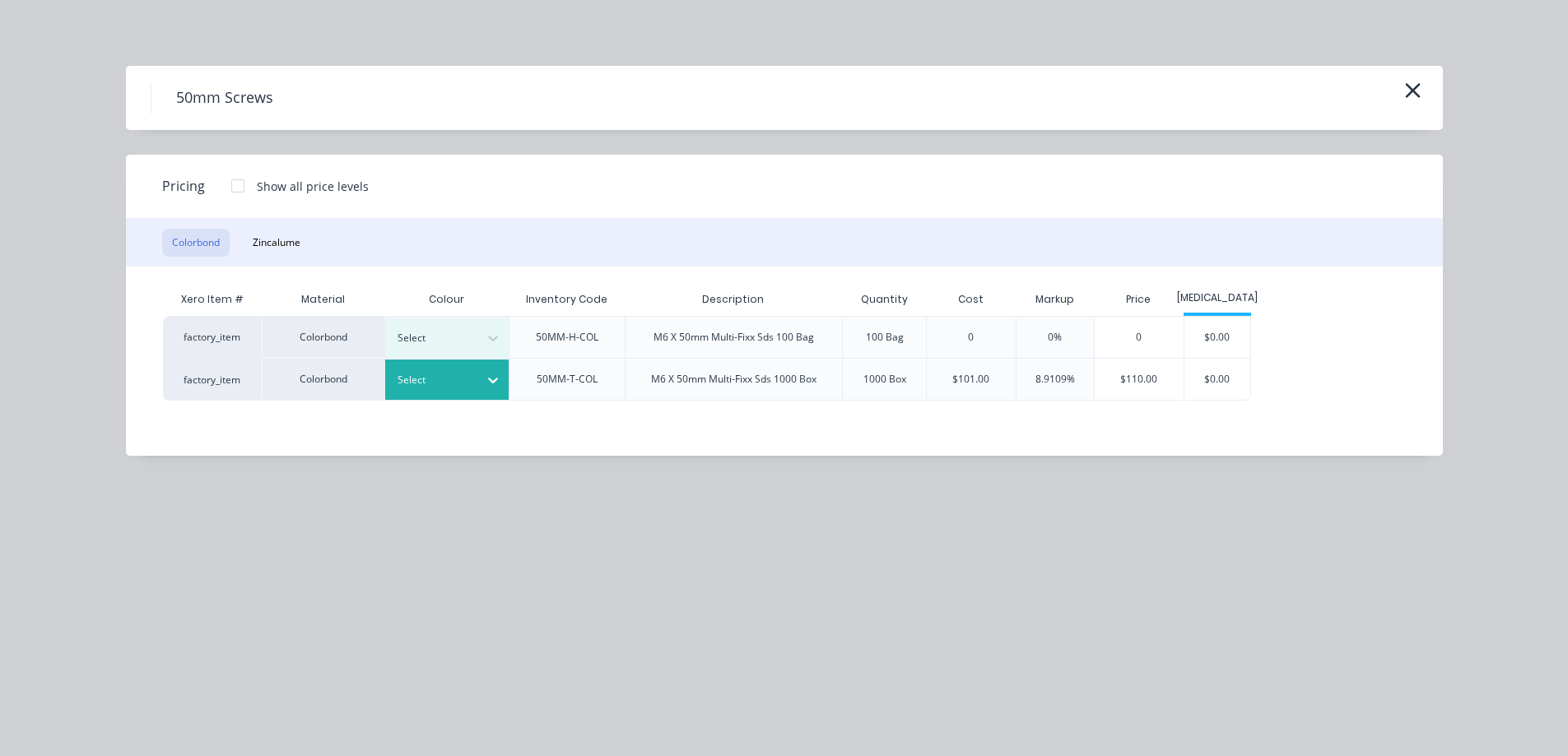
click at [454, 372] on div at bounding box center [434, 381] width 74 height 18
click at [205, 30] on div "Surfmist" at bounding box center [102, 15] width 205 height 30
click at [1115, 387] on div "$110.00" at bounding box center [1140, 379] width 89 height 41
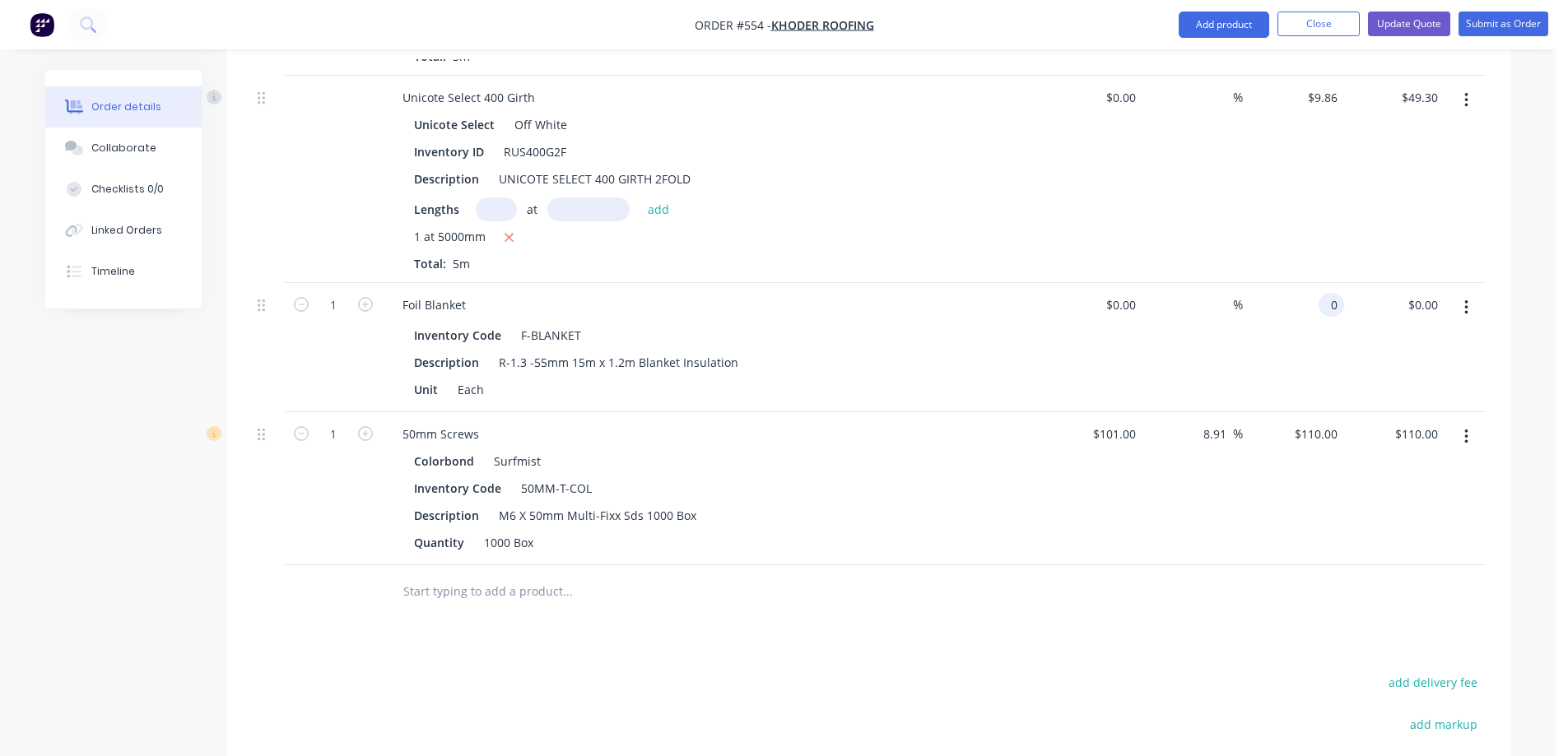
click at [1327, 310] on input "0" at bounding box center [1334, 304] width 19 height 23
type input "$95.00"
click at [1129, 545] on div "$101.00 $101.00" at bounding box center [1092, 489] width 101 height 153
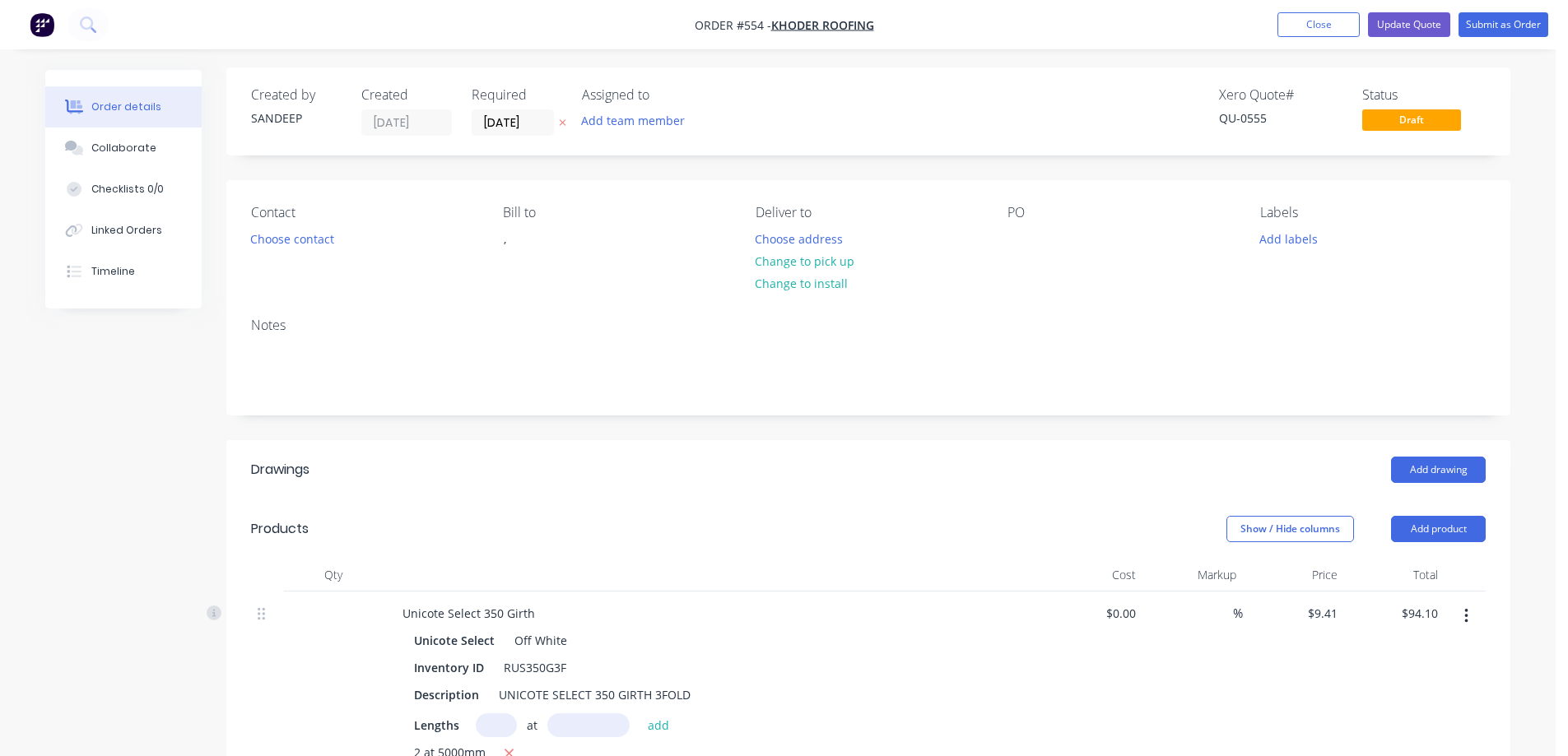
scroll to position [0, 0]
click at [811, 271] on button "Change to pick up" at bounding box center [804, 263] width 117 height 23
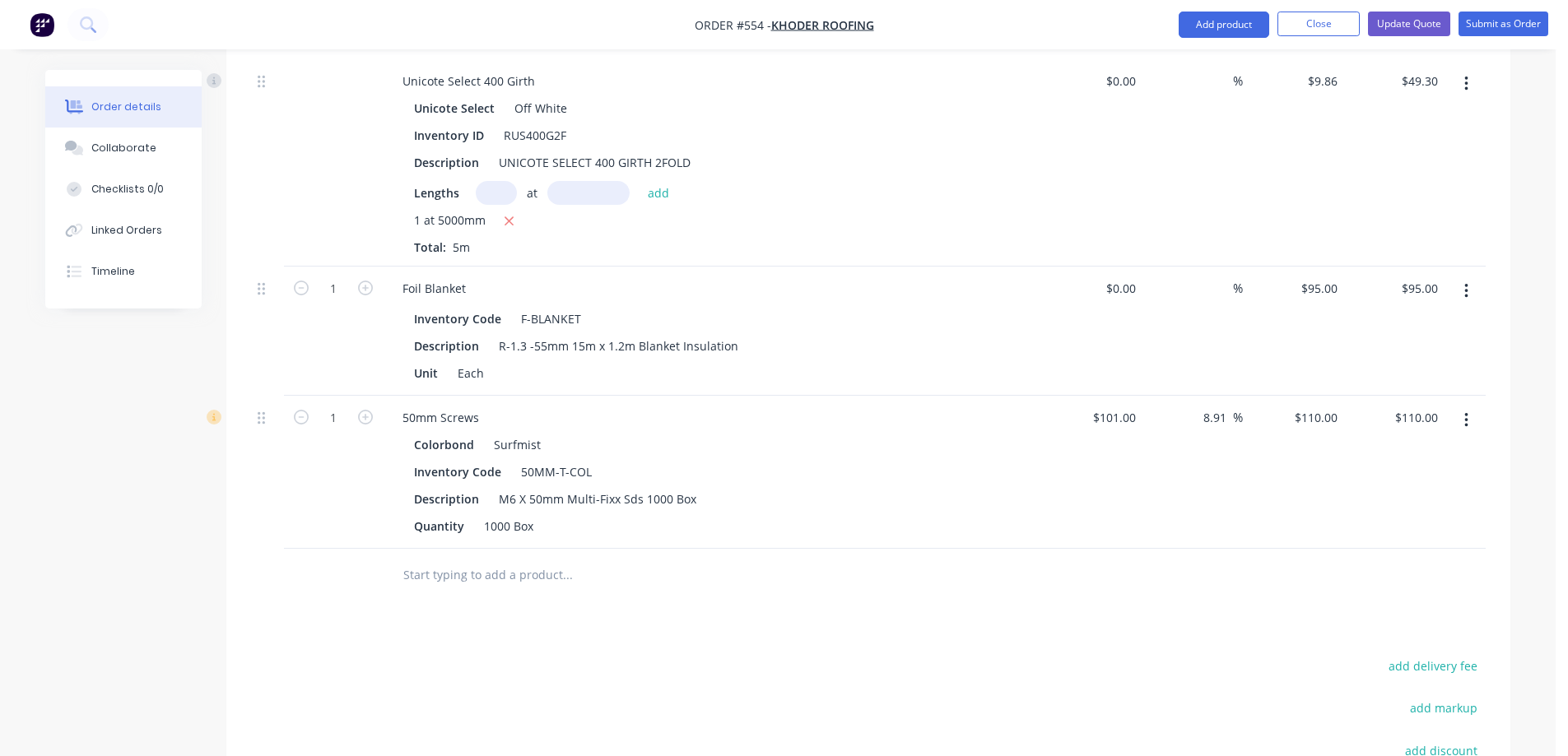
scroll to position [886, 0]
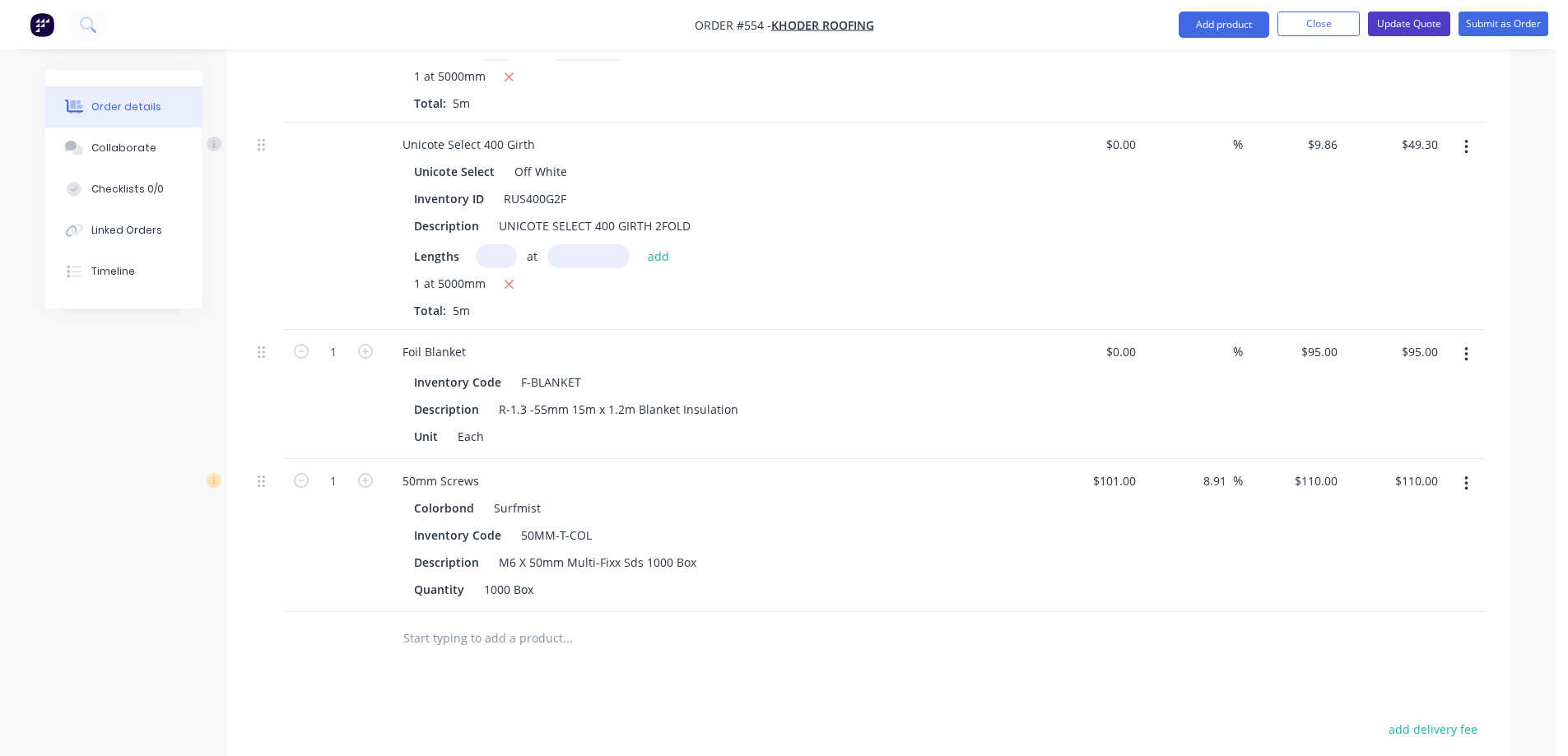
click at [1394, 28] on button "Update Quote" at bounding box center [1409, 23] width 82 height 24
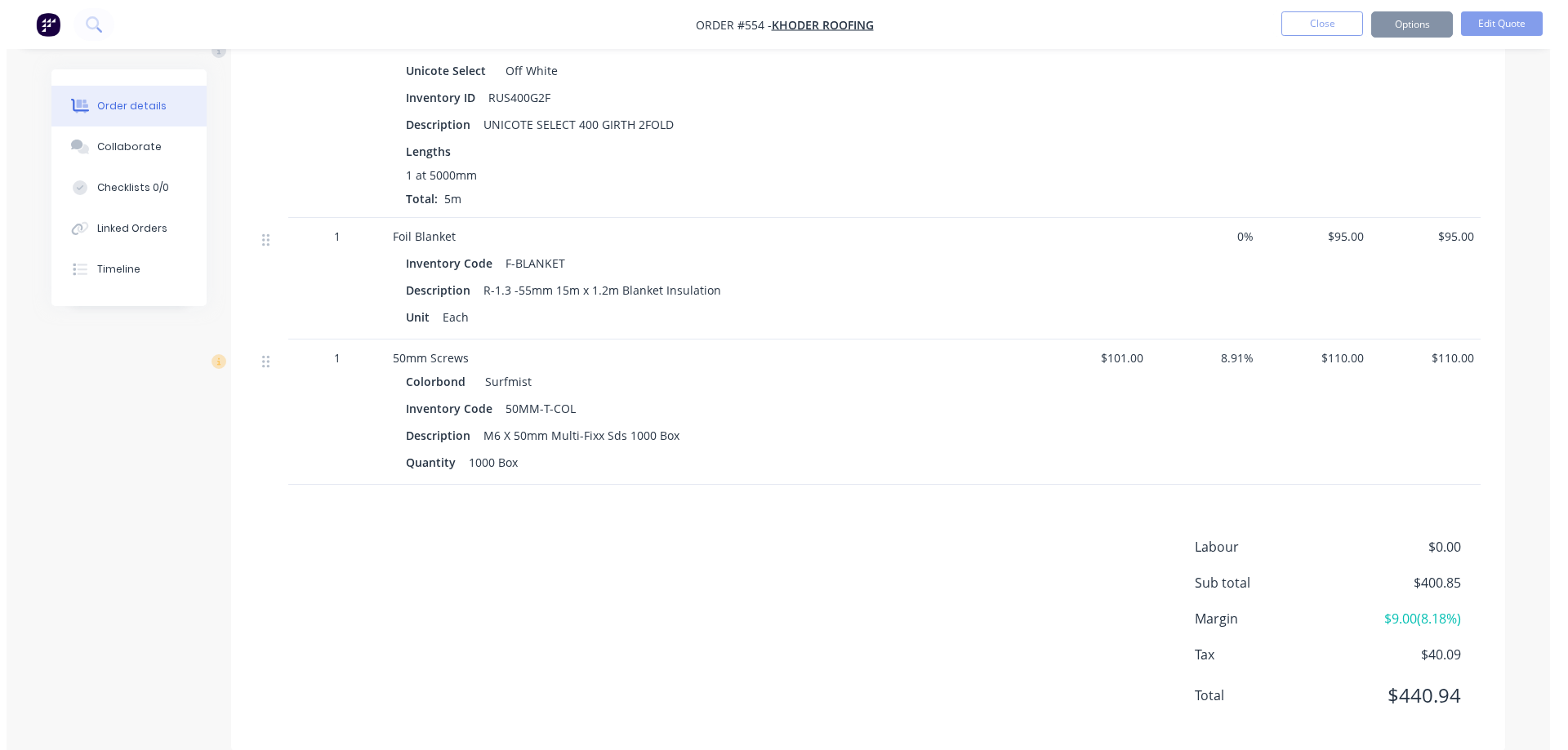
scroll to position [0, 0]
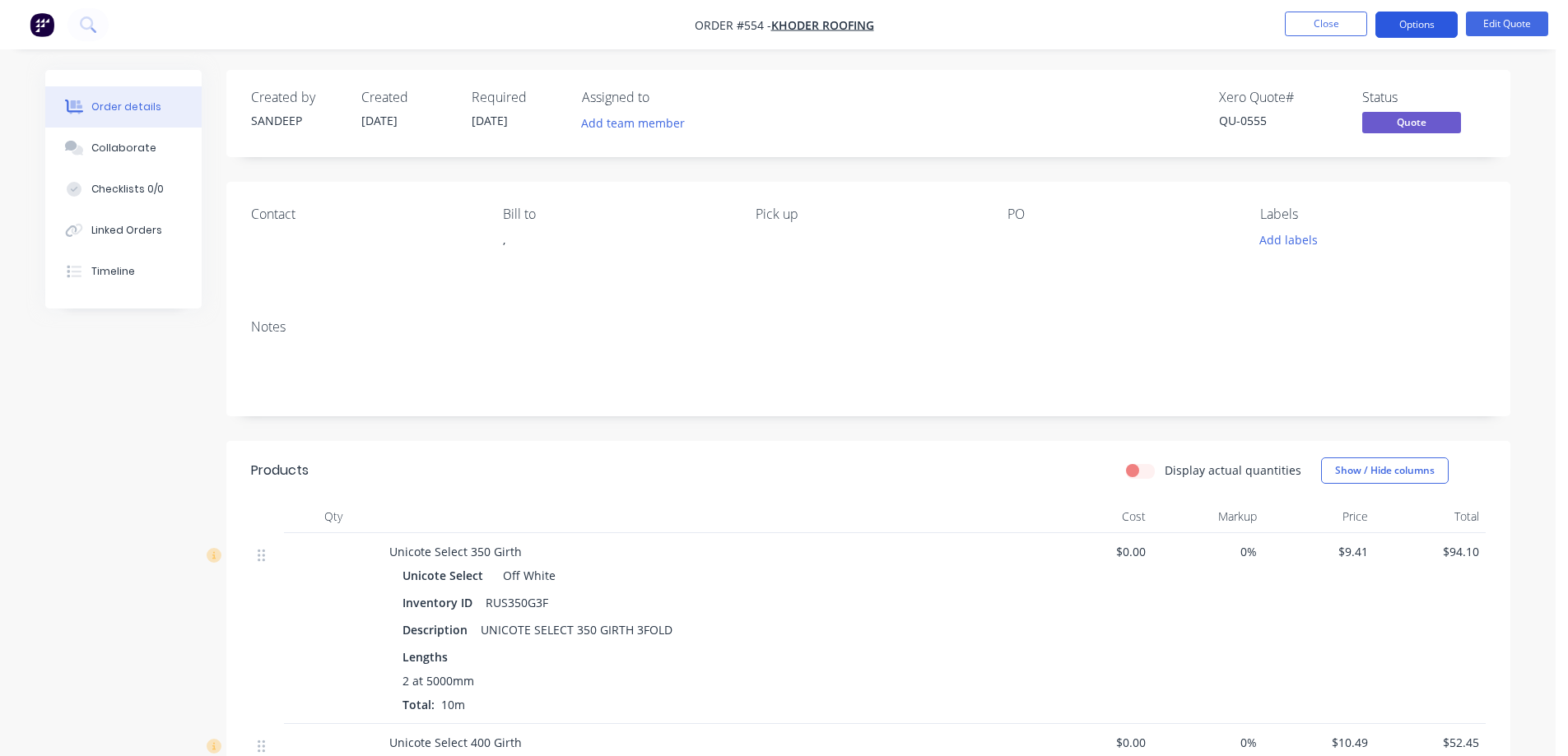
click at [1406, 24] on button "Options" at bounding box center [1416, 24] width 82 height 26
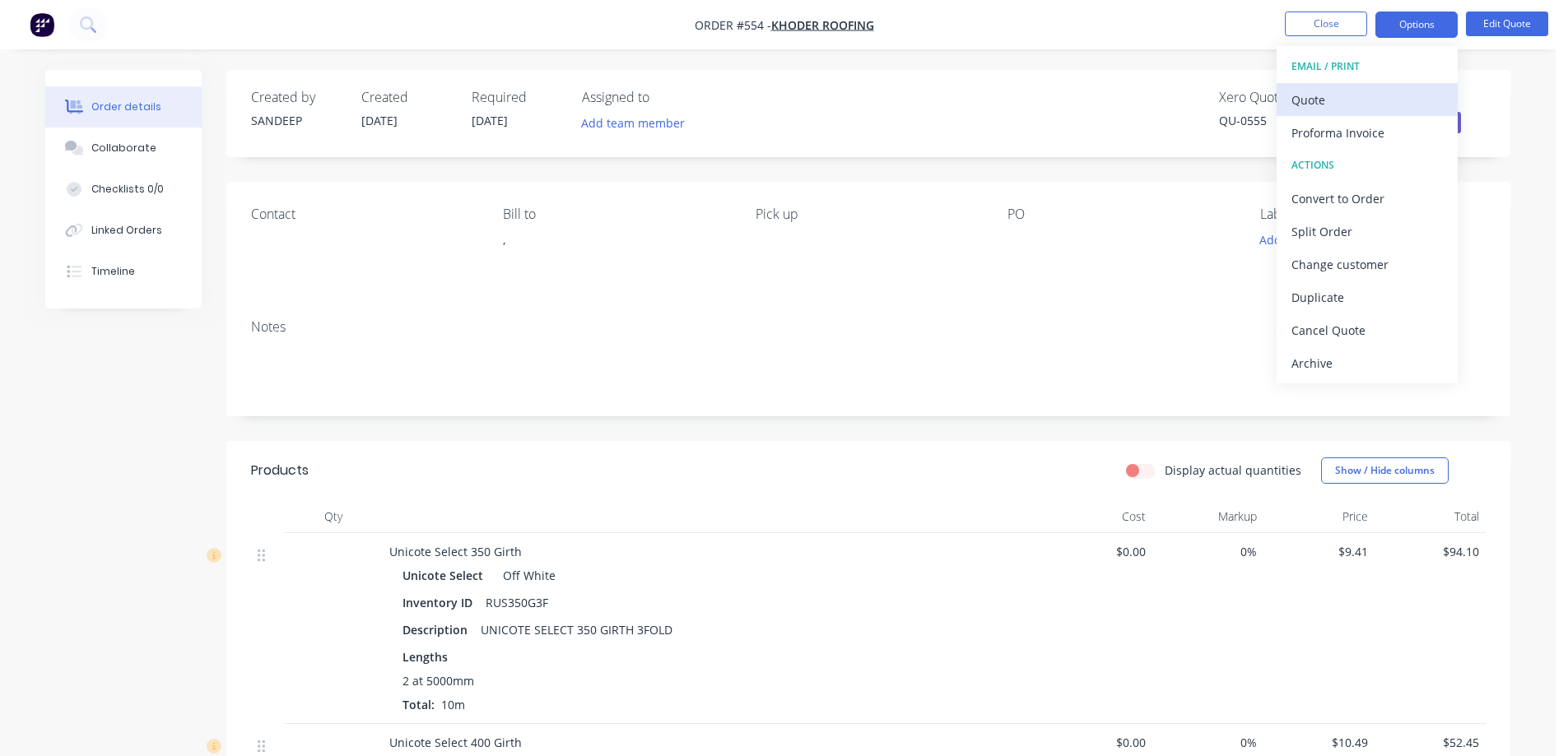
click at [1327, 96] on div "Quote" at bounding box center [1367, 100] width 152 height 23
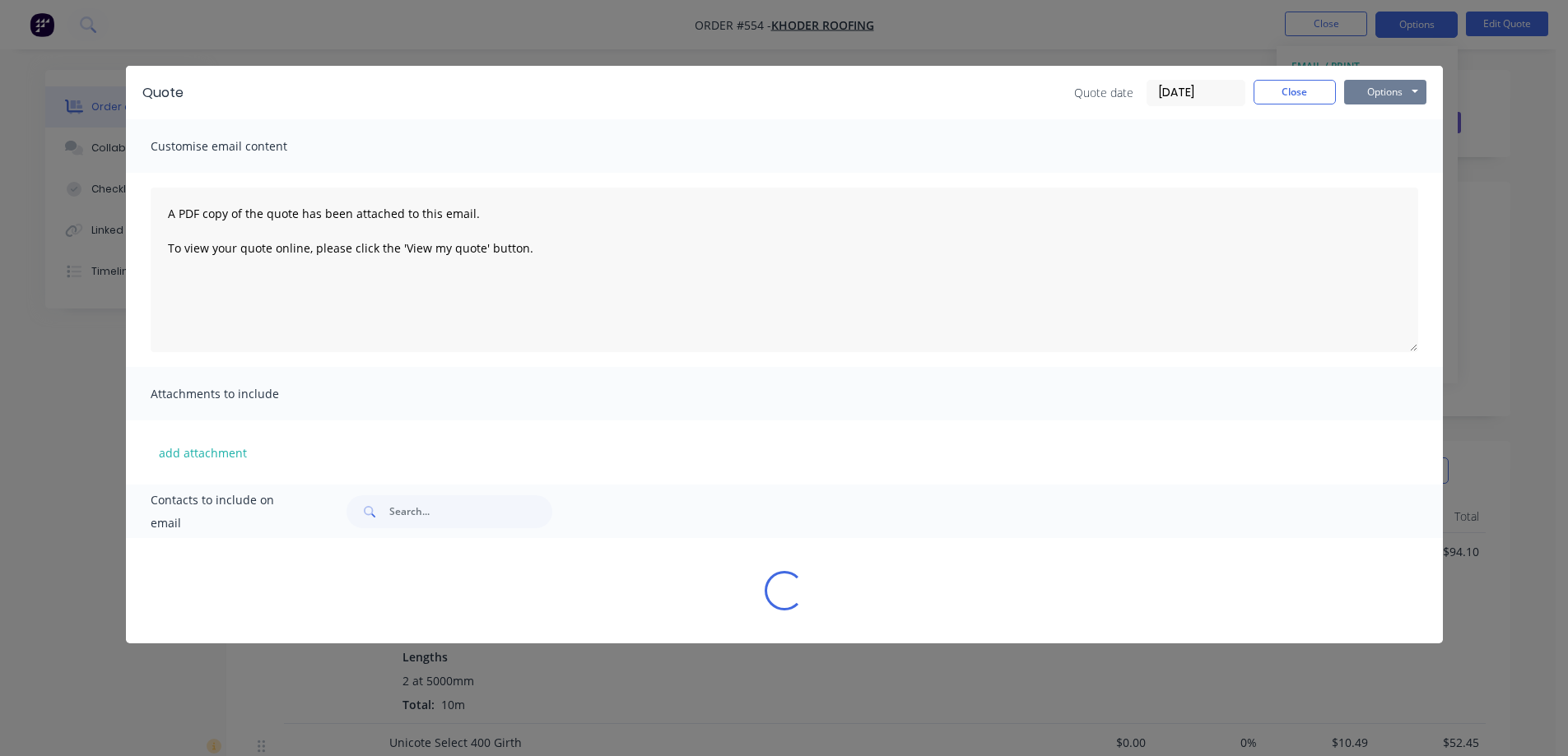
click at [1370, 83] on button "Options" at bounding box center [1385, 91] width 82 height 24
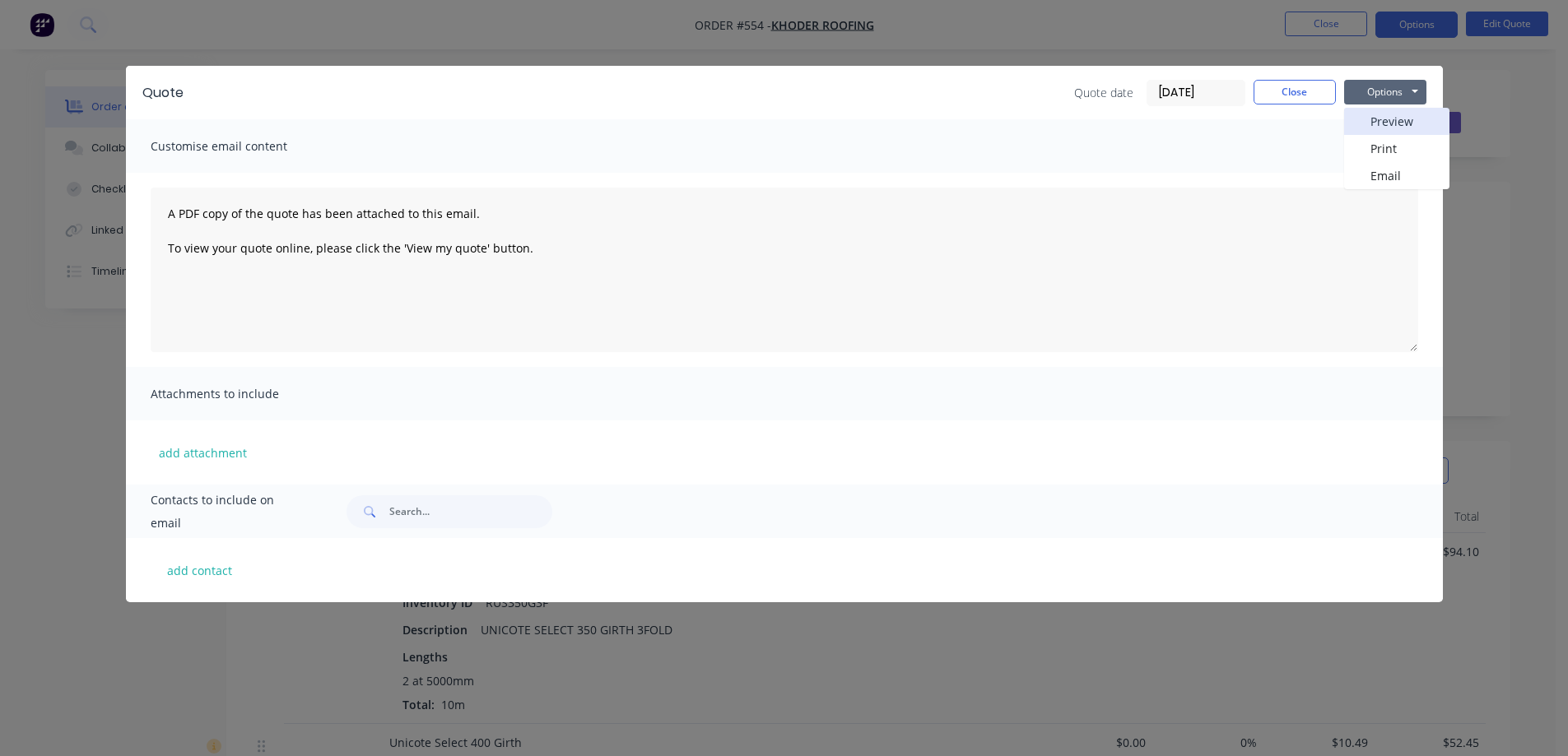
click at [1377, 118] on button "Preview" at bounding box center [1397, 122] width 106 height 27
click at [1268, 86] on button "Close" at bounding box center [1295, 91] width 82 height 24
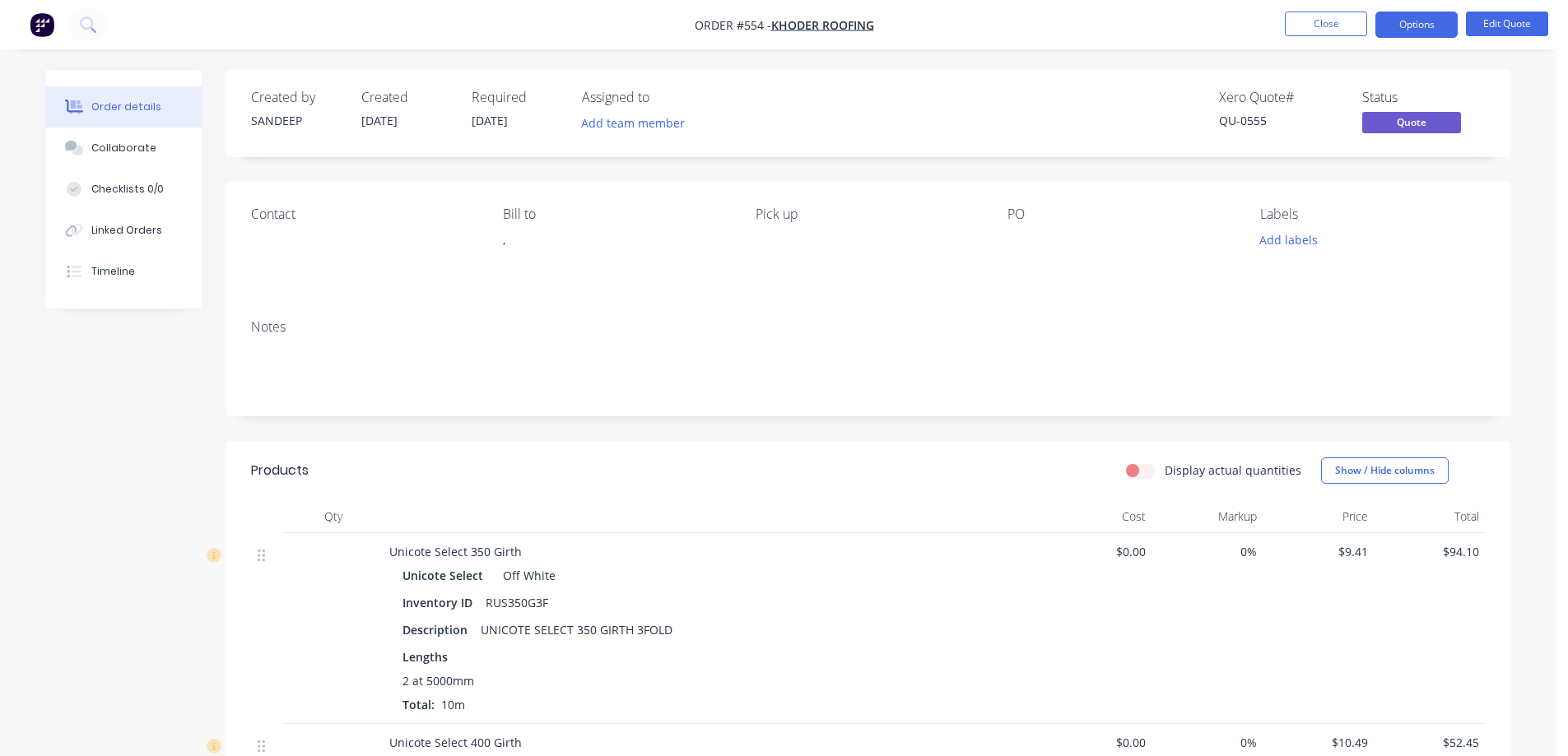
click at [51, 28] on img "button" at bounding box center [41, 24] width 24 height 24
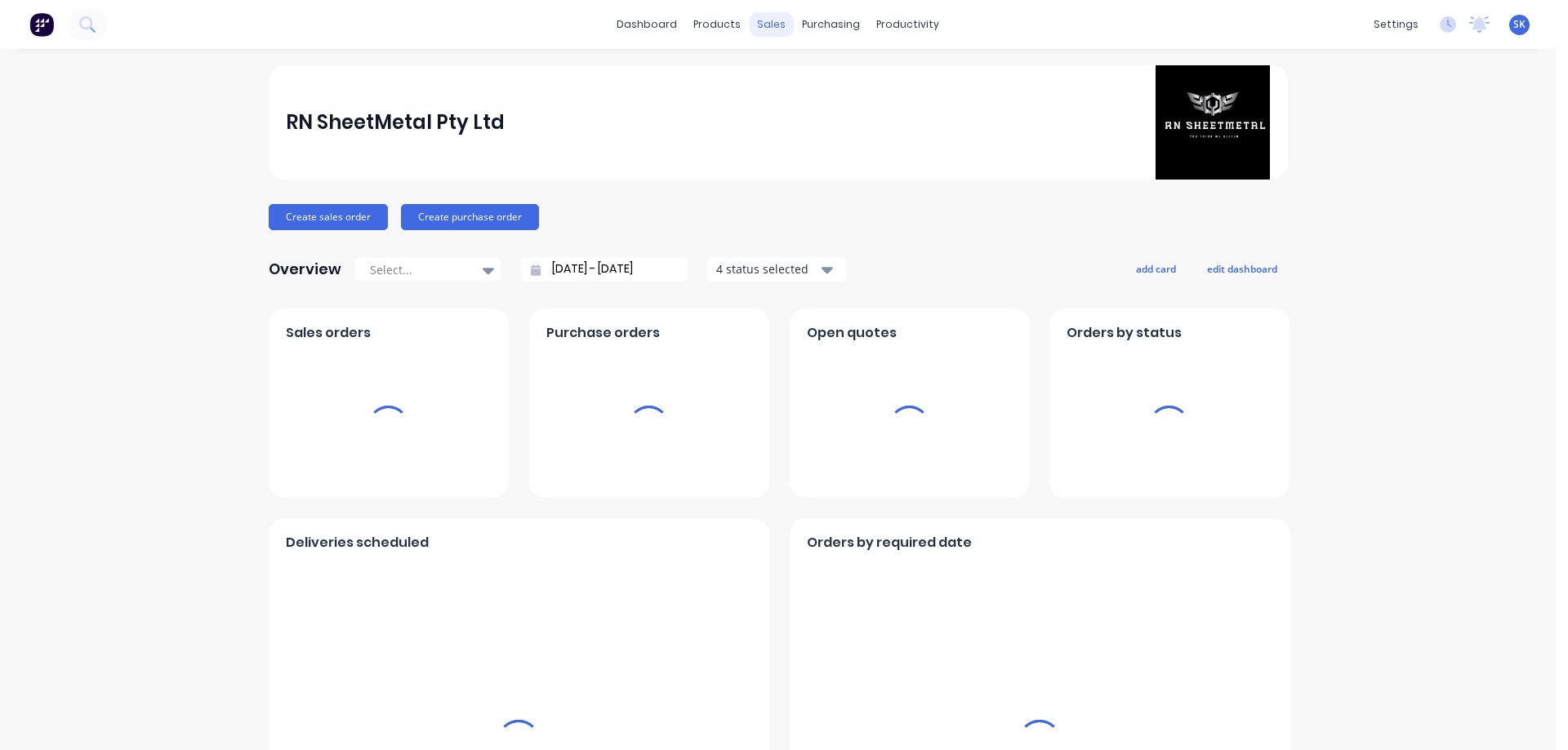
click at [766, 25] on div "sales" at bounding box center [771, 24] width 45 height 24
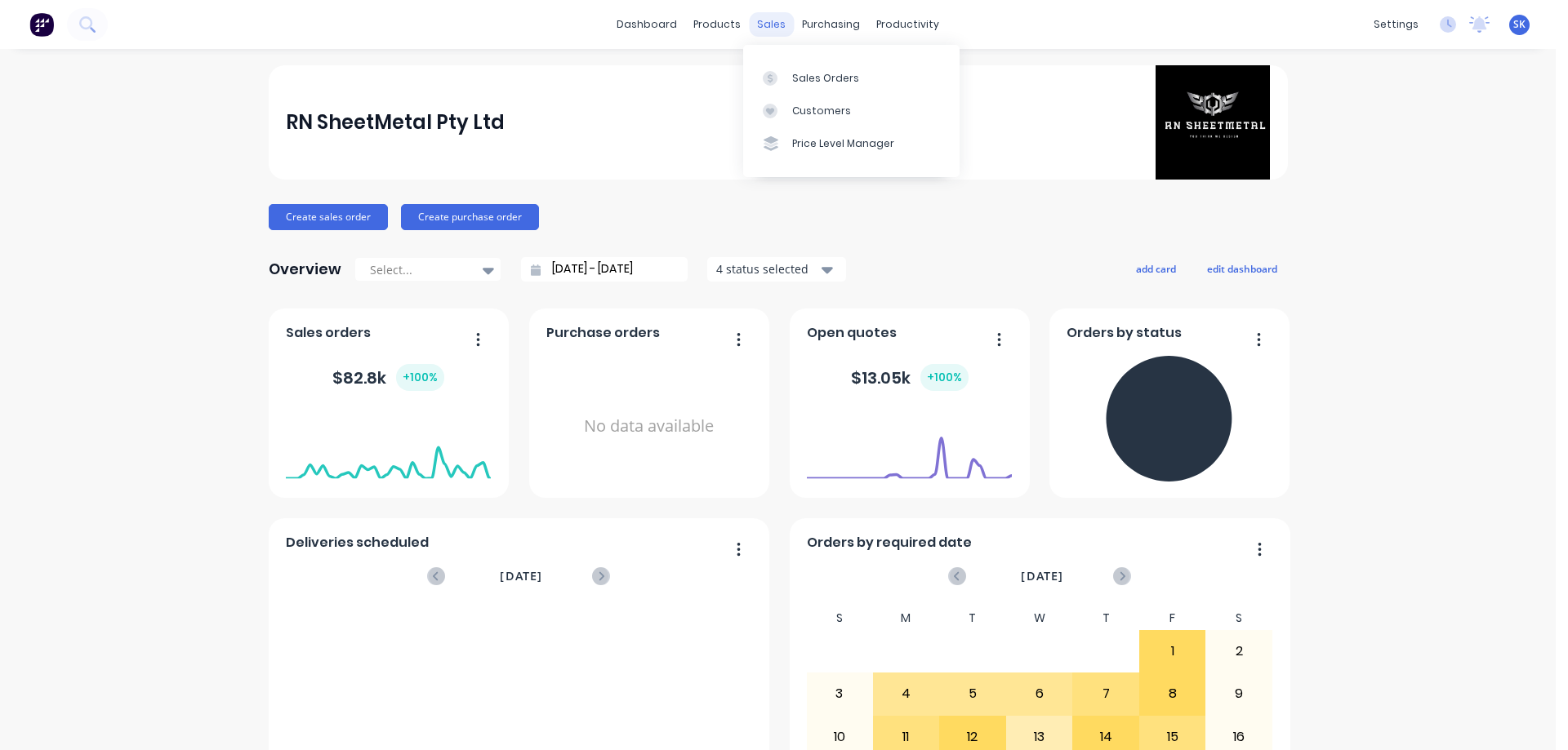
click at [764, 22] on div "sales" at bounding box center [771, 24] width 45 height 24
click at [789, 71] on link "Sales Orders" at bounding box center [851, 77] width 216 height 32
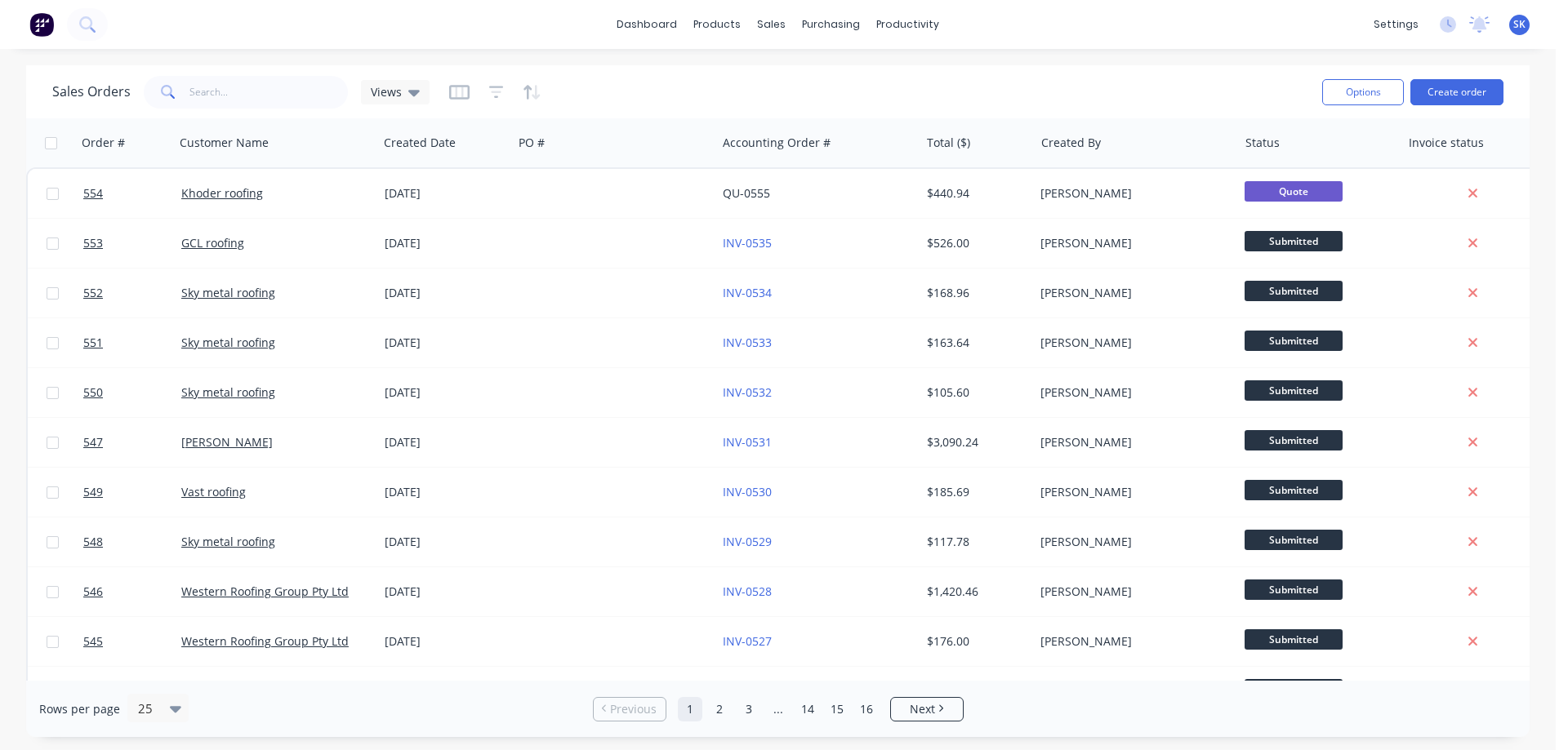
click at [47, 24] on img at bounding box center [41, 24] width 24 height 24
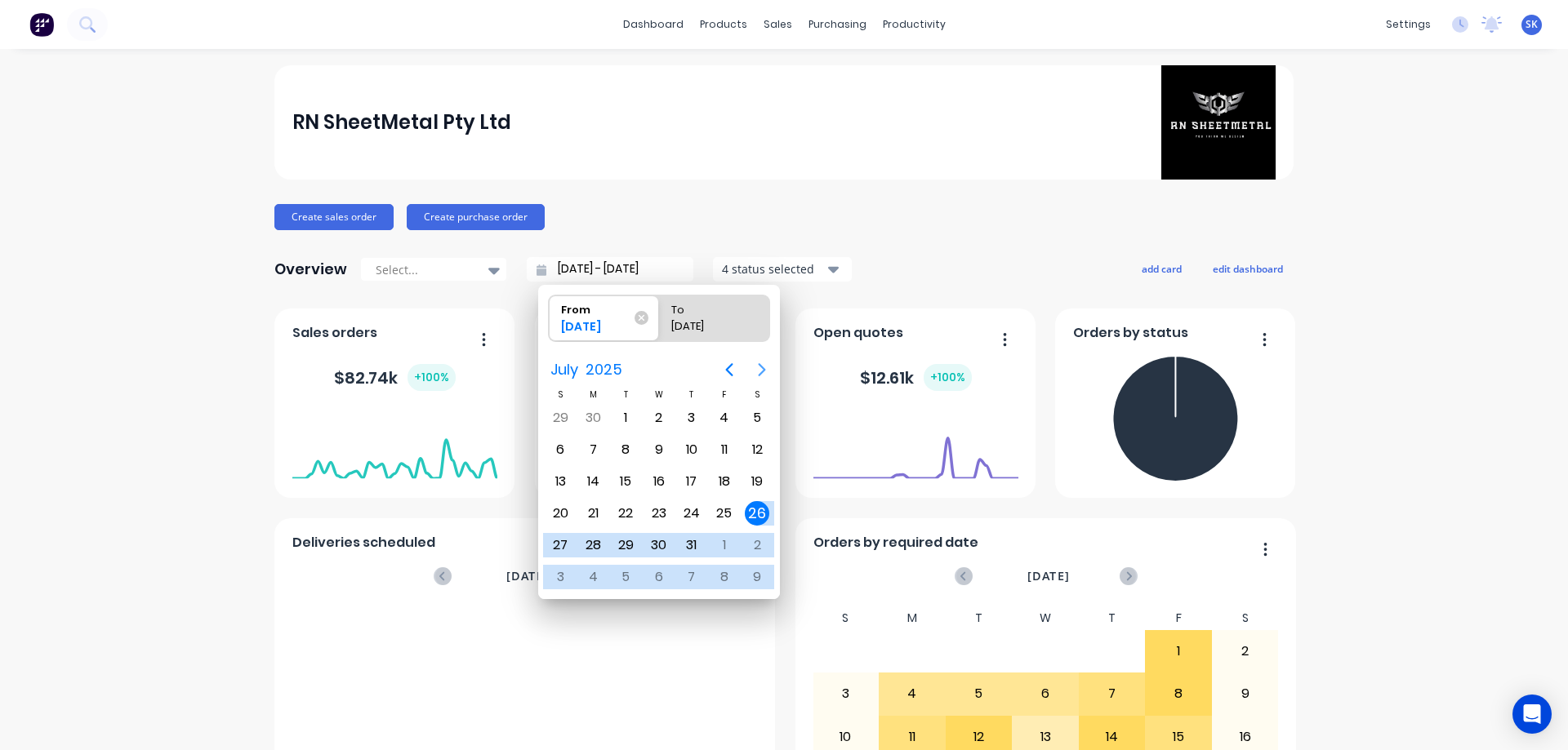
click at [756, 363] on icon "Next page" at bounding box center [762, 370] width 20 height 20
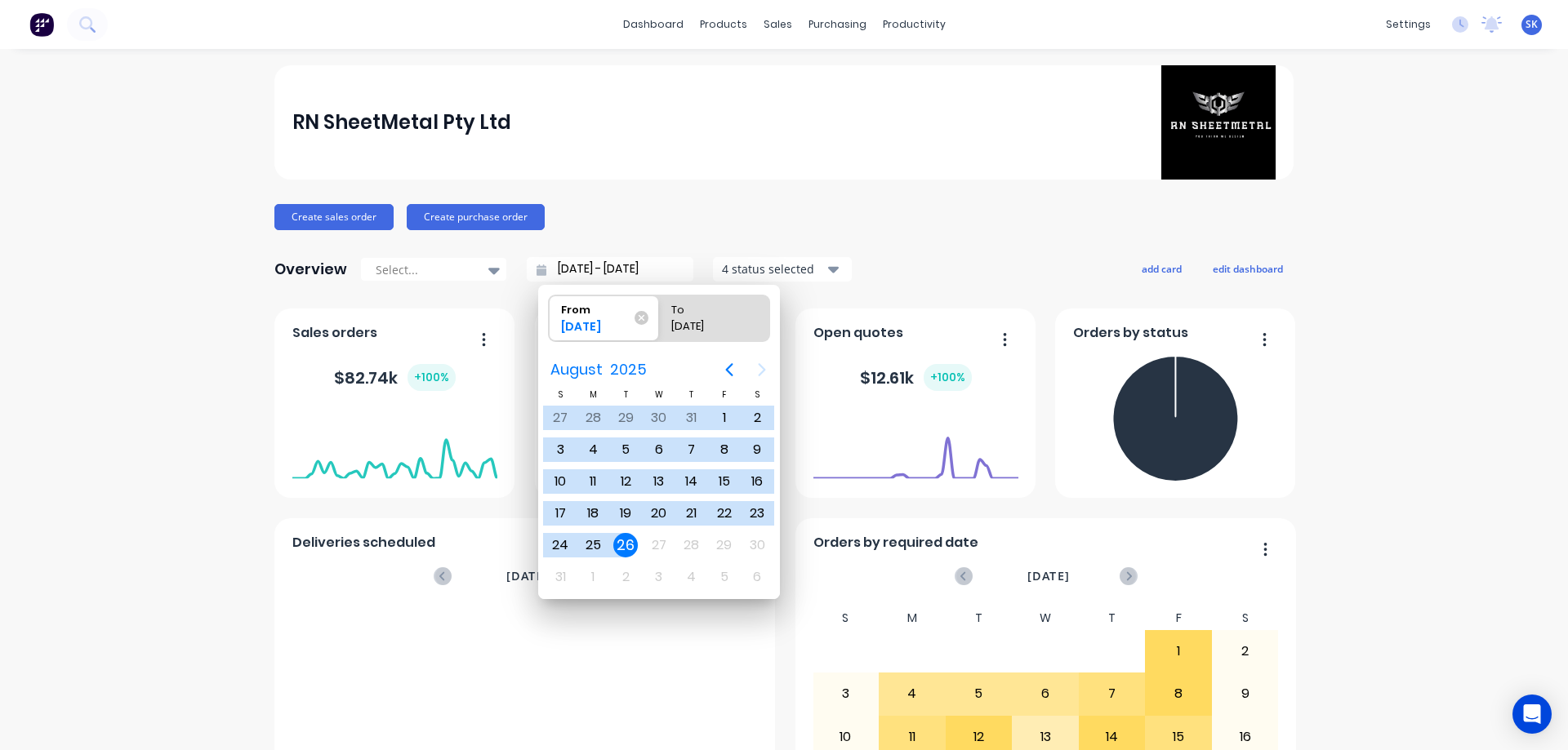
click at [620, 543] on div "26" at bounding box center [625, 545] width 24 height 24
type input "26/08/25 - 26/08/25"
radio input "false"
radio input "true"
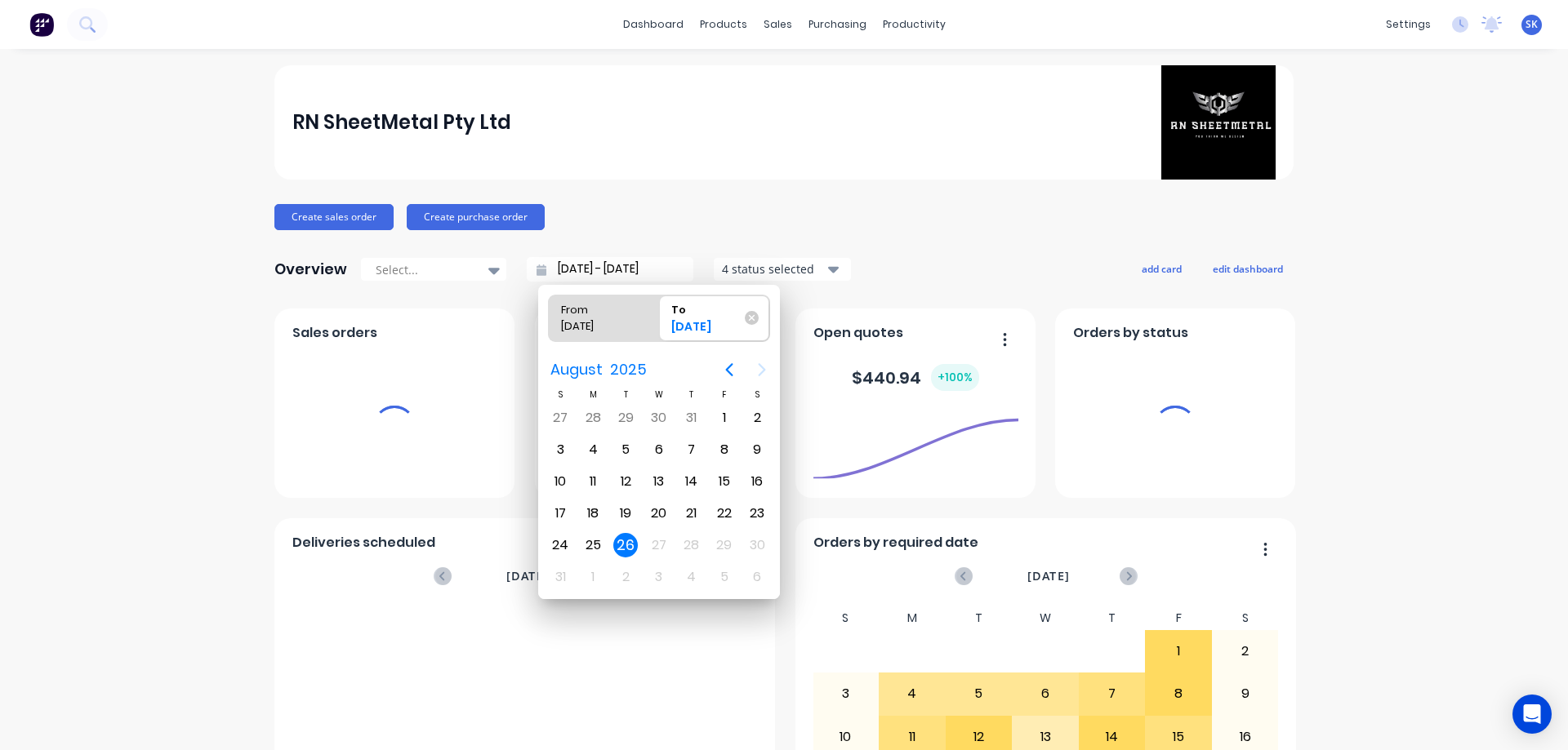
click at [768, 269] on div "4 status selected" at bounding box center [774, 269] width 103 height 17
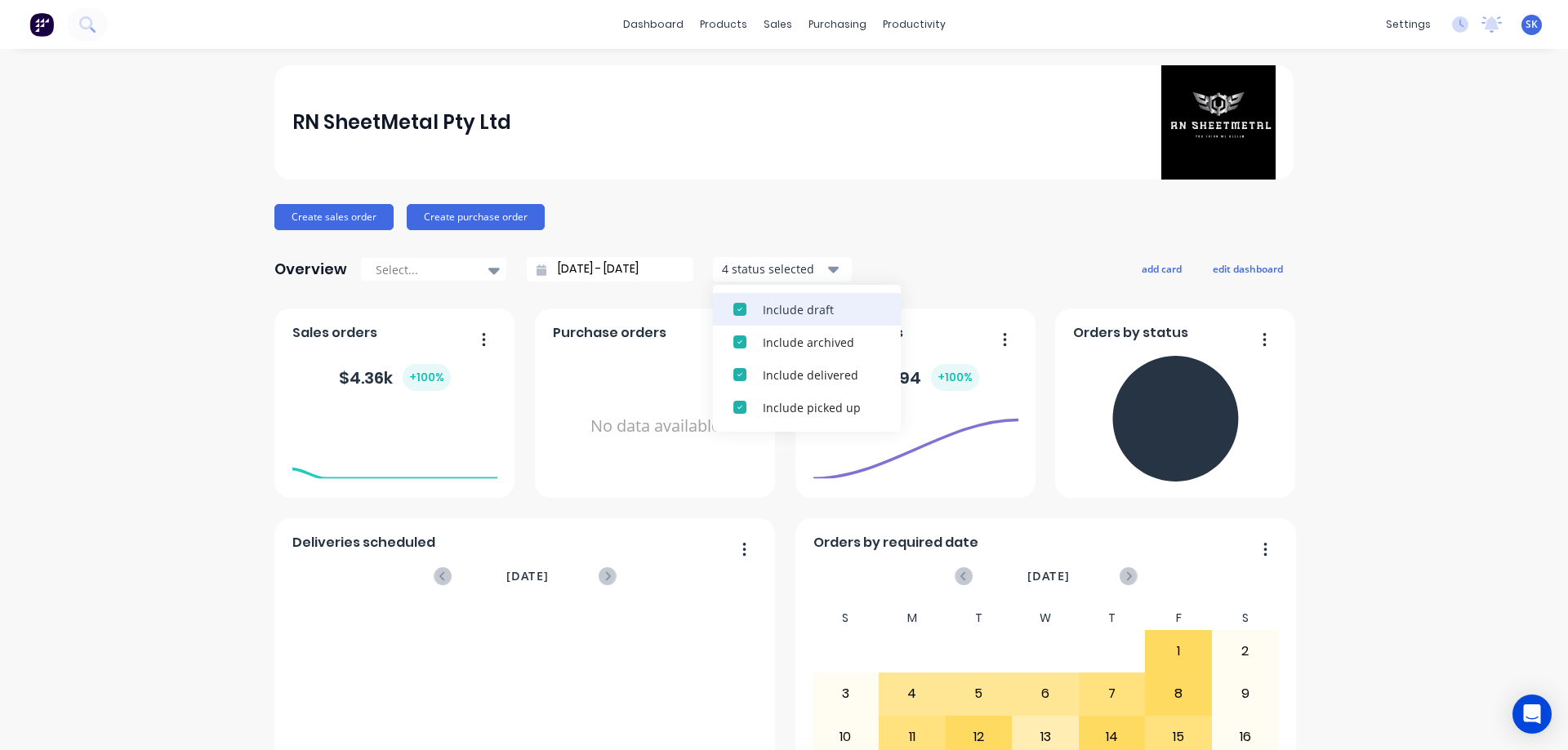
click at [774, 303] on div "Include draft" at bounding box center [821, 309] width 117 height 17
click at [774, 303] on div "Include archived" at bounding box center [821, 309] width 117 height 17
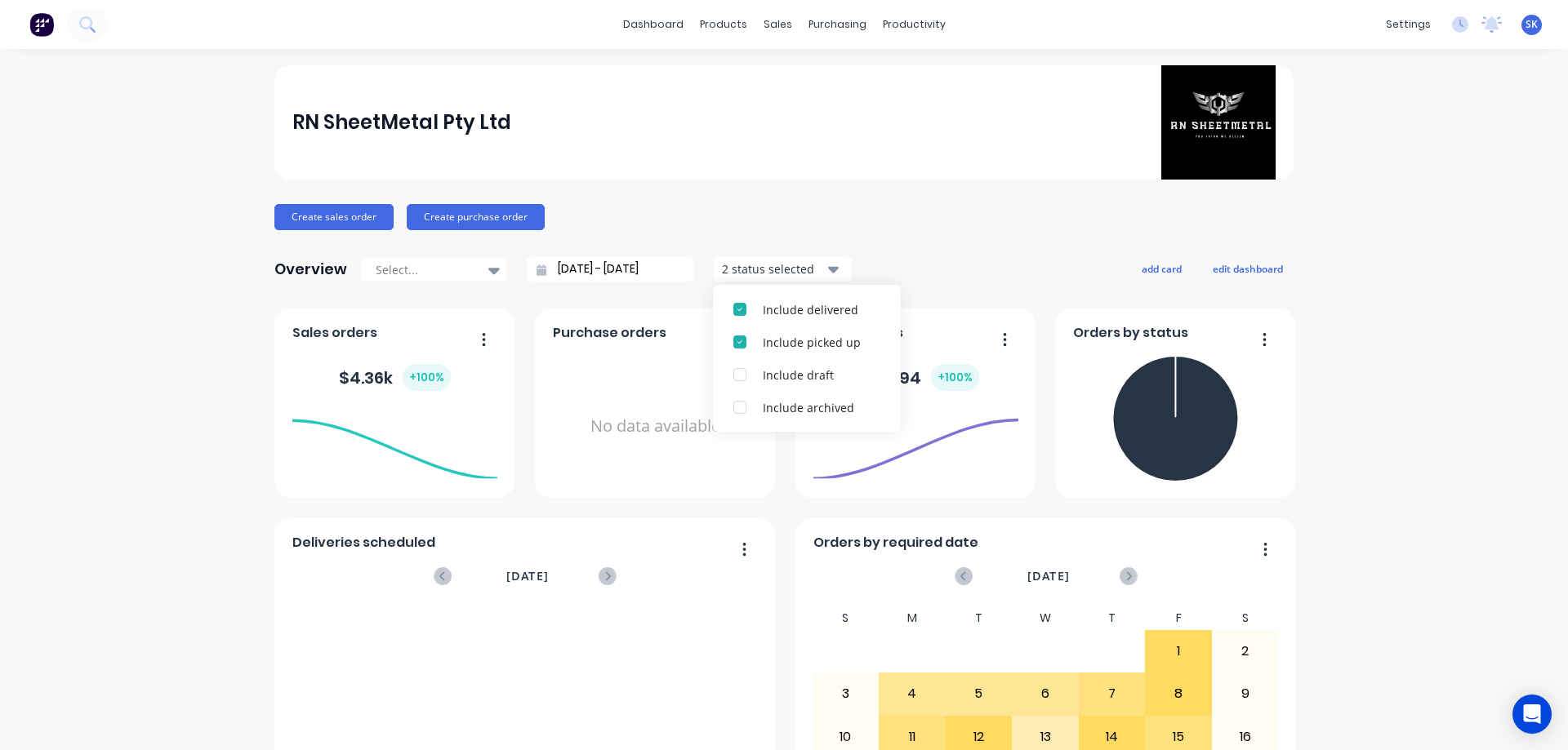
click at [977, 219] on div "Create sales order Create purchase order" at bounding box center [784, 216] width 1019 height 26
